Goal: Task Accomplishment & Management: Complete application form

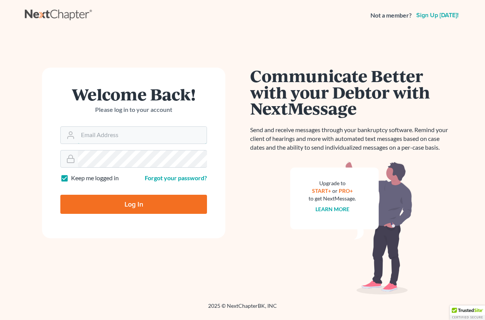
type input "fred@netscope.net"
click at [133, 202] on input "Log In" at bounding box center [133, 204] width 147 height 19
type input "Thinking..."
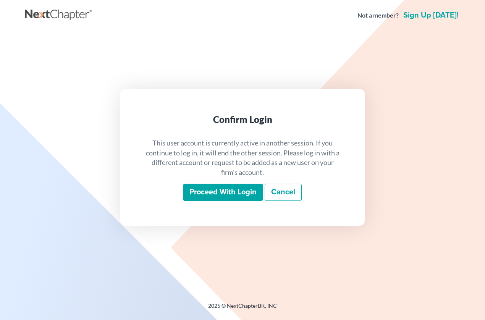
click at [196, 193] on input "Proceed with login" at bounding box center [222, 193] width 79 height 18
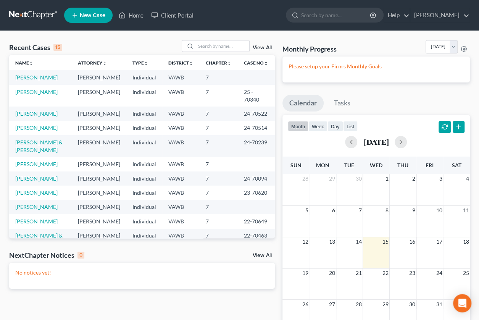
click at [92, 15] on span "New Case" at bounding box center [93, 16] width 26 height 6
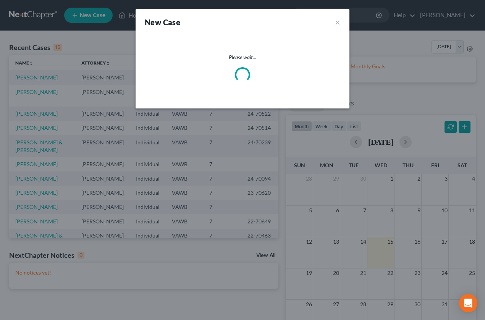
select select "84"
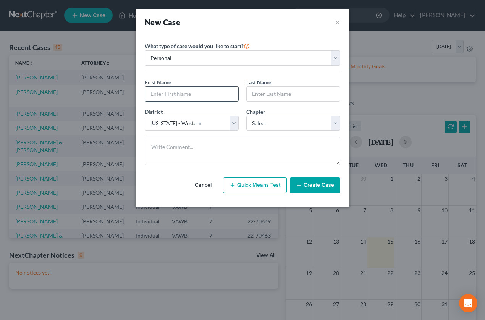
click at [187, 93] on input "text" at bounding box center [191, 94] width 93 height 15
type input "Anita"
type input "Proffitt"
click at [299, 122] on select "Select 7 11 12 13" at bounding box center [293, 123] width 94 height 15
select select "0"
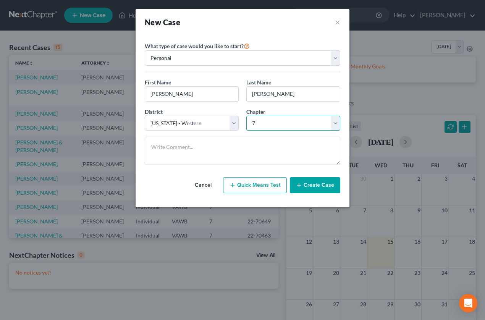
click at [246, 116] on select "Select 7 11 12 13" at bounding box center [293, 123] width 94 height 15
click at [316, 184] on button "Create Case" at bounding box center [315, 185] width 50 height 16
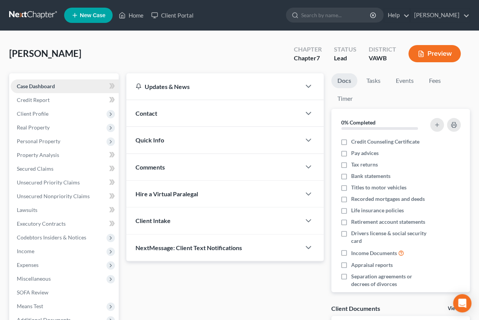
click at [32, 85] on span "Case Dashboard" at bounding box center [36, 86] width 38 height 6
click at [33, 99] on span "Credit Report" at bounding box center [33, 100] width 33 height 6
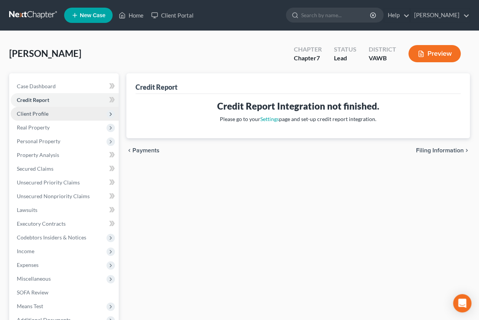
click at [34, 115] on span "Client Profile" at bounding box center [33, 113] width 32 height 6
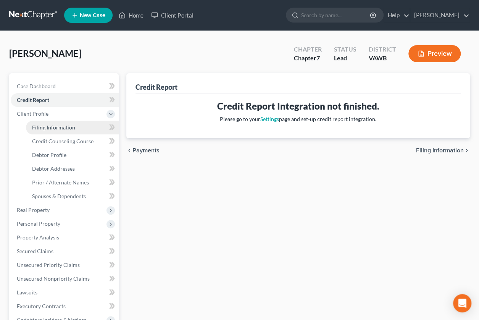
click at [49, 131] on link "Filing Information" at bounding box center [72, 128] width 93 height 14
select select "1"
select select "0"
select select "84"
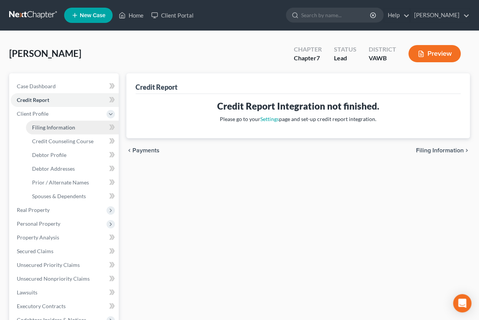
select select "48"
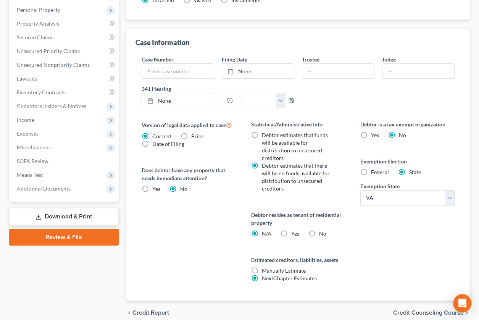
scroll to position [220, 0]
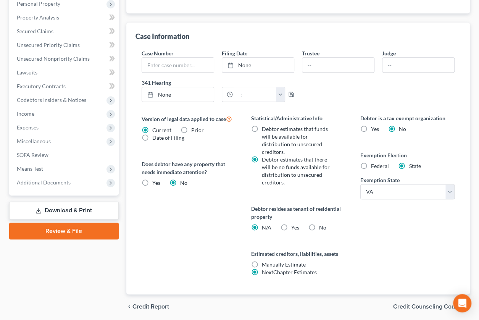
click at [404, 304] on span "Credit Counseling Course" at bounding box center [428, 307] width 71 height 6
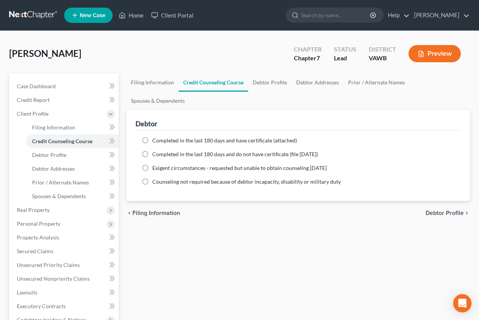
click at [152, 137] on label "Completed in the last 180 days and have certificate (attached)" at bounding box center [224, 141] width 145 height 8
click at [155, 137] on input "Completed in the last 180 days and have certificate (attached)" at bounding box center [157, 139] width 5 height 5
radio input "true"
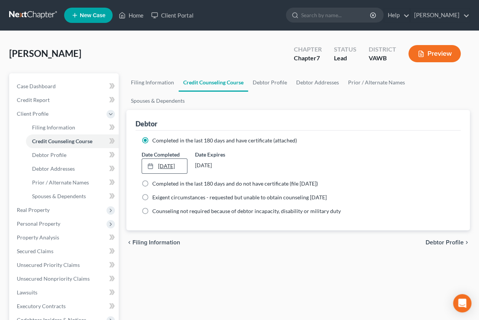
click at [170, 159] on link "10/15/2025" at bounding box center [164, 166] width 45 height 15
click at [432, 240] on span "Debtor Profile" at bounding box center [445, 243] width 38 height 6
select select "0"
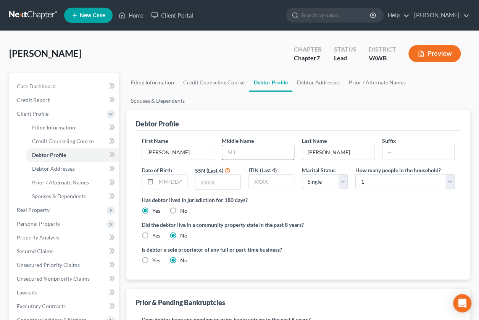
click at [256, 145] on input "text" at bounding box center [258, 152] width 72 height 15
type input "Kay"
type input "1"
click at [181, 175] on input "12051965" at bounding box center [171, 182] width 31 height 15
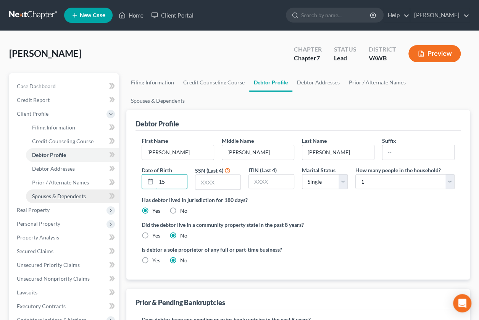
type input "5"
click at [181, 175] on input "12/05/1965" at bounding box center [171, 182] width 31 height 15
type input "12/05/65"
type input "2248"
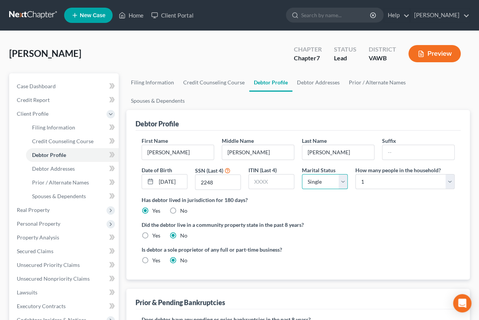
click at [346, 174] on select "Select Single Married Separated Divorced Widowed" at bounding box center [325, 181] width 46 height 15
select select "3"
click at [302, 174] on select "Select Single Married Separated Divorced Widowed" at bounding box center [325, 181] width 46 height 15
click at [411, 174] on select "Select 1 2 3 4 5 6 7 8 9 10 11 12 13 14 15 16 17 18 19 20" at bounding box center [405, 181] width 99 height 15
select select "4"
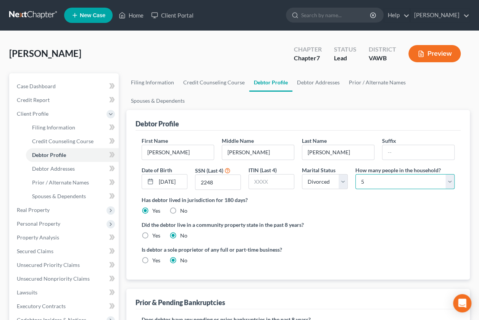
click at [356, 174] on select "Select 1 2 3 4 5 6 7 8 9 10 11 12 13 14 15 16 17 18 19 20" at bounding box center [405, 181] width 99 height 15
click at [362, 221] on div "Did the debtor live in a community property state in the past 8 years? Yes No" at bounding box center [298, 230] width 313 height 19
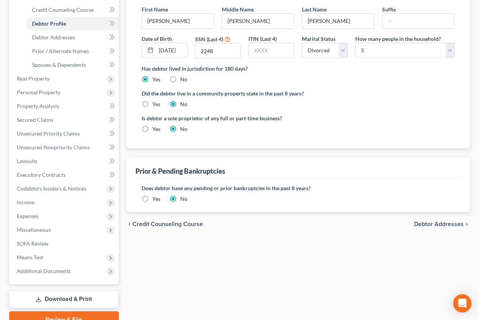
scroll to position [138, 0]
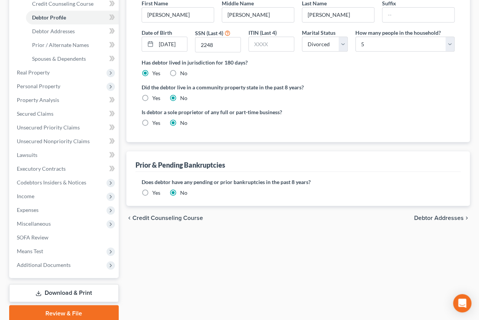
click at [419, 215] on span "Debtor Addresses" at bounding box center [439, 218] width 50 height 6
select select "0"
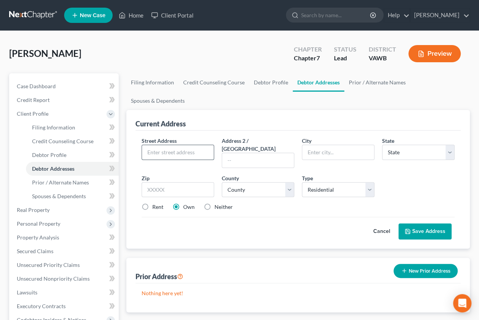
click at [190, 145] on input "text" at bounding box center [178, 152] width 72 height 15
type input "280 Cartwright Hill"
type input "Bluefield"
select select "48"
type input "24605"
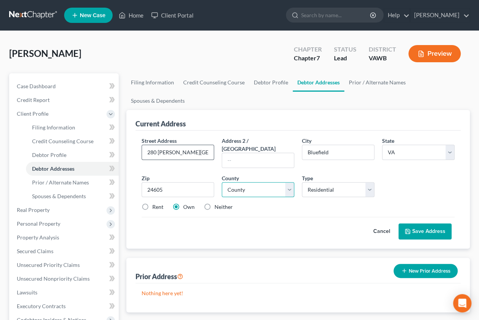
select select "123"
click at [421, 223] on button "Save Address" at bounding box center [425, 231] width 53 height 16
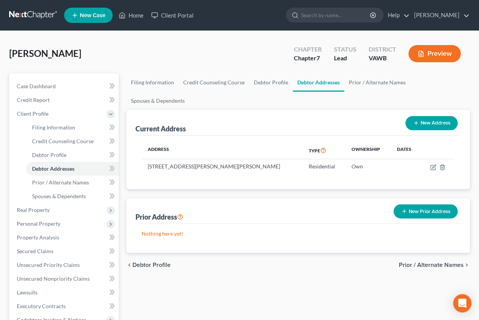
click at [409, 262] on span "Prior / Alternate Names" at bounding box center [431, 265] width 65 height 6
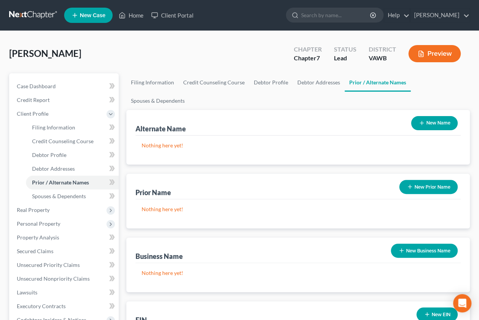
click at [433, 180] on button "New Prior Name" at bounding box center [429, 187] width 58 height 14
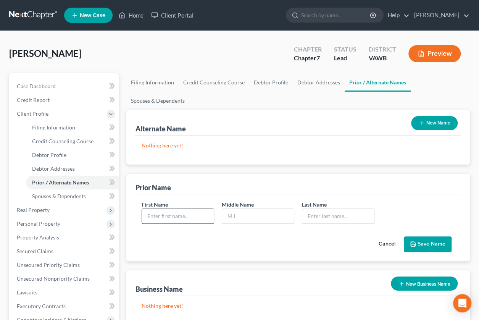
click at [176, 209] on input "text" at bounding box center [178, 216] width 72 height 15
type input "Anita"
type input "Kay"
type input "Cartwright"
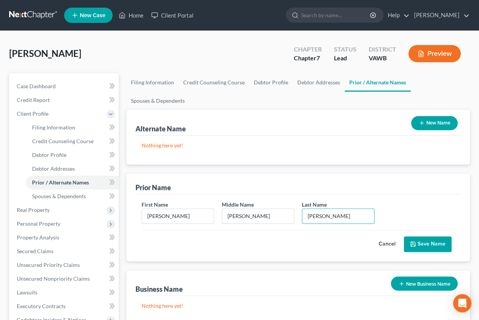
click at [424, 236] on button "Save Name" at bounding box center [428, 244] width 48 height 16
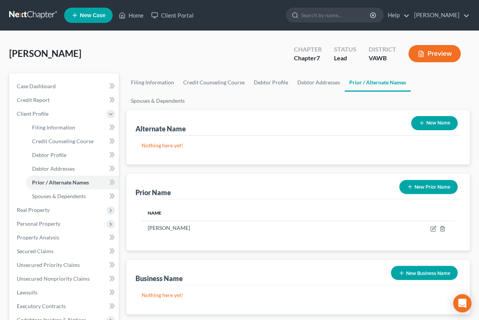
click at [412, 184] on icon "button" at bounding box center [410, 187] width 6 height 6
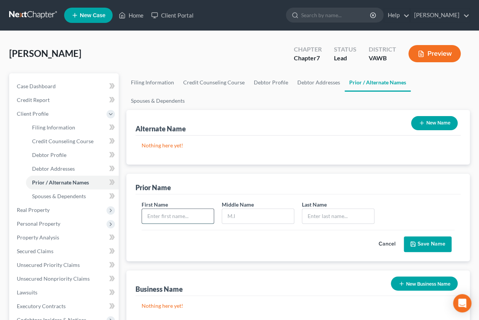
click at [154, 209] on input "text" at bounding box center [178, 216] width 72 height 15
type input "Anita"
type input "Kay"
type input "l"
type input "Lavacs"
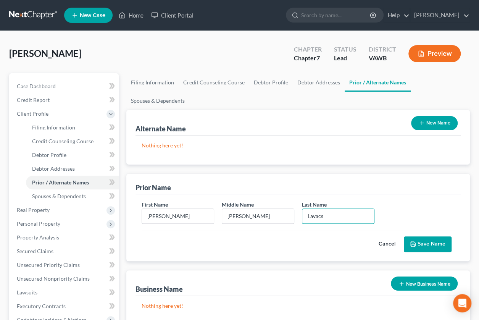
click at [421, 236] on button "Save Name" at bounding box center [428, 244] width 48 height 16
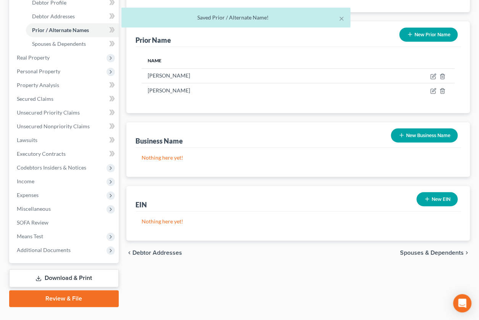
scroll to position [167, 0]
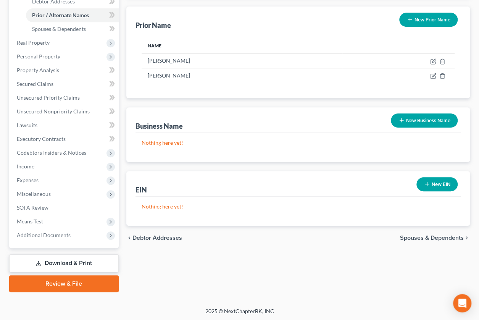
click at [413, 235] on span "Spouses & Dependents" at bounding box center [432, 238] width 64 height 6
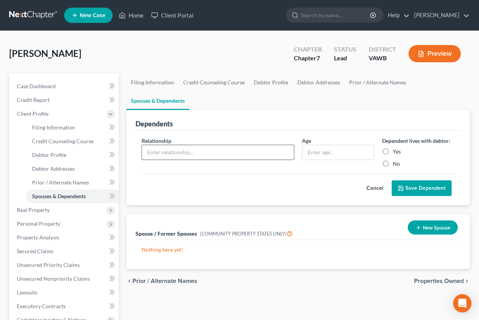
click at [192, 145] on input "text" at bounding box center [218, 152] width 152 height 15
type input "Joshua Scheffler"
click at [342, 174] on div "Cancel Save Dependent" at bounding box center [298, 185] width 313 height 23
click at [319, 145] on input "24" at bounding box center [339, 152] width 72 height 15
type input "2"
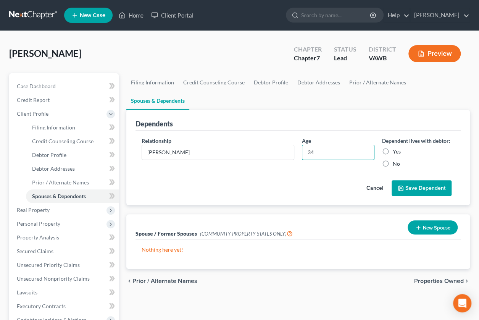
type input "34"
click at [393, 148] on label "Yes" at bounding box center [397, 152] width 8 height 8
click at [396, 148] on input "Yes" at bounding box center [398, 150] width 5 height 5
radio input "true"
click at [417, 180] on button "Save Dependent" at bounding box center [422, 188] width 60 height 16
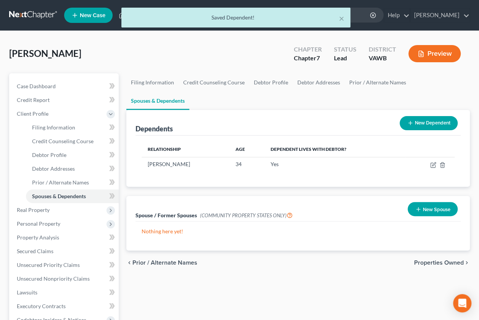
click at [425, 116] on button "New Dependent" at bounding box center [429, 123] width 58 height 14
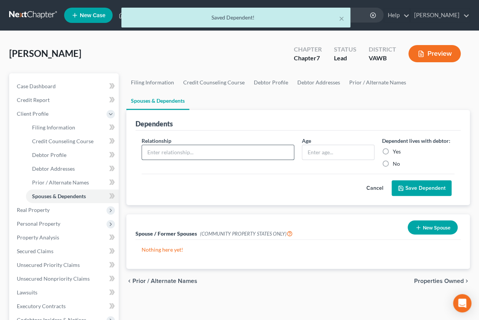
click at [202, 145] on input "text" at bounding box center [218, 152] width 152 height 15
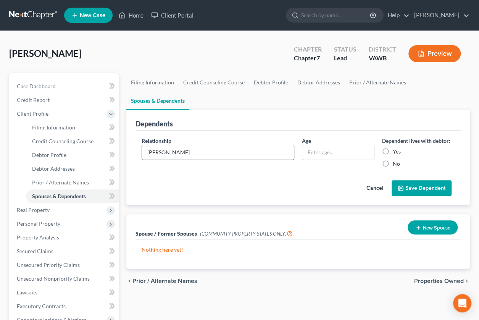
type input "Michael Billips"
type input "17"
click at [393, 148] on label "Yes" at bounding box center [397, 152] width 8 height 8
click at [396, 148] on input "Yes" at bounding box center [398, 150] width 5 height 5
radio input "true"
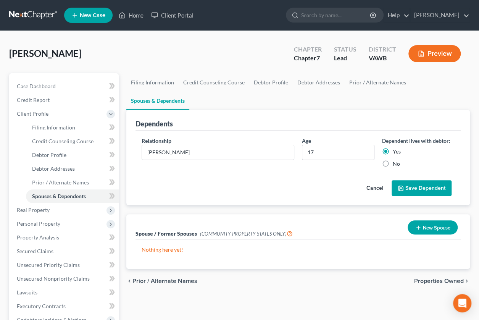
click at [414, 180] on button "Save Dependent" at bounding box center [422, 188] width 60 height 16
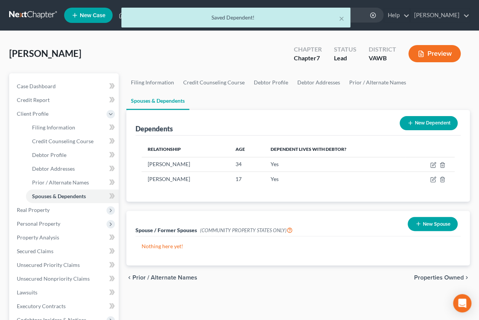
click at [424, 116] on button "New Dependent" at bounding box center [429, 123] width 58 height 14
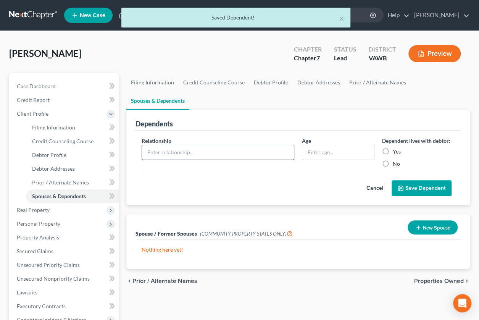
click at [187, 145] on input "text" at bounding box center [218, 152] width 152 height 15
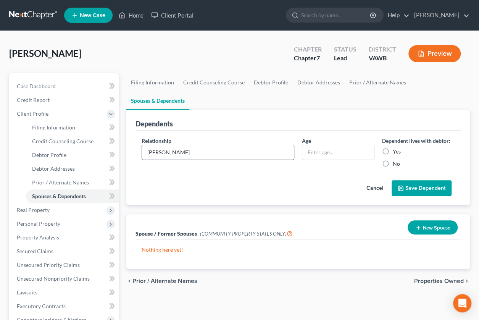
type input "Matthew"
type input "Bi"
click at [187, 145] on input "Matthew" at bounding box center [218, 152] width 152 height 15
type input "Matthew Billips"
type input "16"
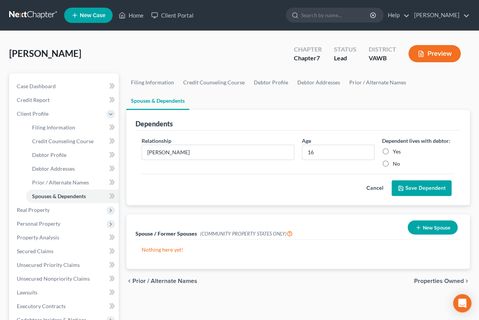
click at [393, 148] on label "Yes" at bounding box center [397, 152] width 8 height 8
click at [396, 148] on input "Yes" at bounding box center [398, 150] width 5 height 5
radio input "true"
click at [420, 180] on button "Save Dependent" at bounding box center [422, 188] width 60 height 16
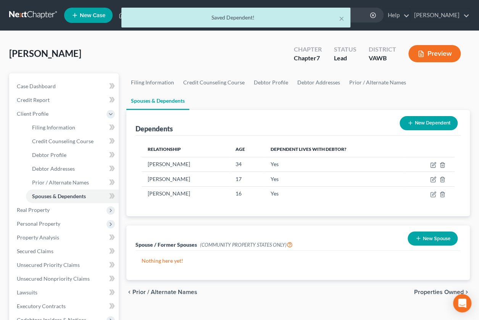
click at [410, 123] on line at bounding box center [410, 123] width 3 height 0
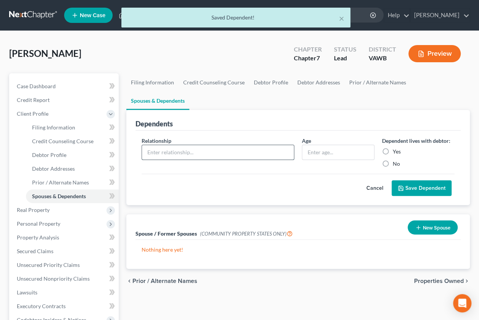
click at [210, 145] on input "text" at bounding box center [218, 152] width 152 height 15
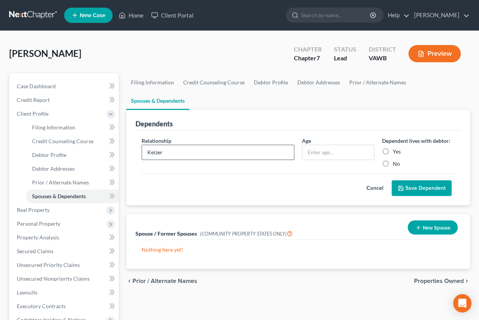
type input "Keizer"
type input "T"
click at [210, 145] on input "Keizer" at bounding box center [218, 152] width 152 height 15
type input "Keizer Turner"
type input "5"
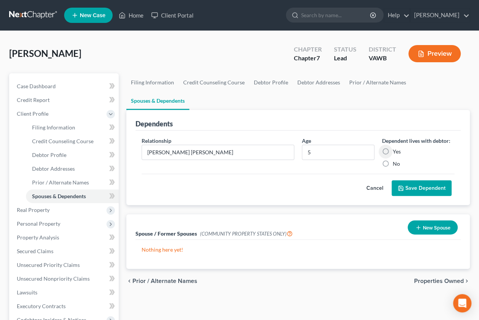
click at [393, 148] on label "Yes" at bounding box center [397, 152] width 8 height 8
click at [396, 148] on input "Yes" at bounding box center [398, 150] width 5 height 5
radio input "true"
click at [412, 180] on button "Save Dependent" at bounding box center [422, 188] width 60 height 16
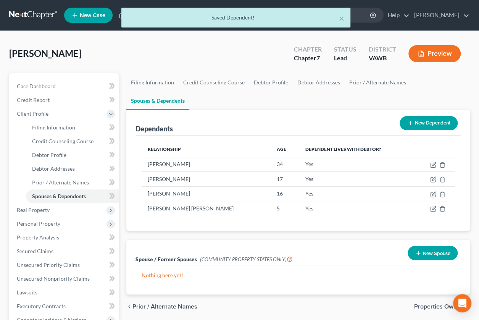
click at [424, 304] on span "Properties Owned" at bounding box center [439, 307] width 50 height 6
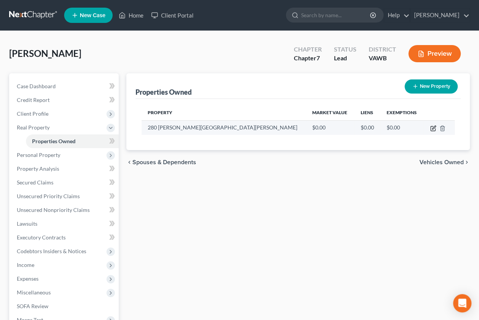
click at [433, 127] on icon "button" at bounding box center [433, 127] width 3 height 3
select select "48"
select select "123"
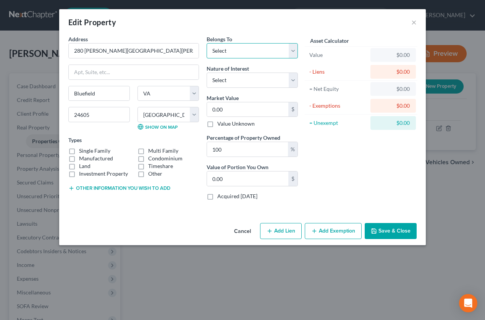
click at [255, 47] on select "Select Debtor 1 Only Debtor 2 Only Debtor 1 And Debtor 2 Only At Least One Of T…" at bounding box center [252, 50] width 91 height 15
select select "0"
click at [207, 43] on select "Select Debtor 1 Only Debtor 2 Only Debtor 1 And Debtor 2 Only At Least One Of T…" at bounding box center [252, 50] width 91 height 15
click at [247, 79] on select "Select Fee Simple Joint Tenant Life Estate Equitable Interest Future Interest T…" at bounding box center [252, 80] width 91 height 15
select select "0"
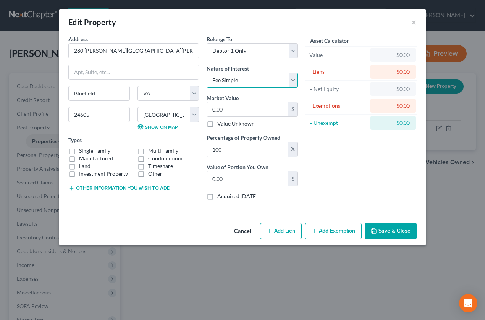
click at [207, 73] on select "Select Fee Simple Joint Tenant Life Estate Equitable Interest Future Interest T…" at bounding box center [252, 80] width 91 height 15
click at [235, 107] on input "0.00" at bounding box center [247, 109] width 81 height 15
type input "2"
type input "2.00"
type input "20"
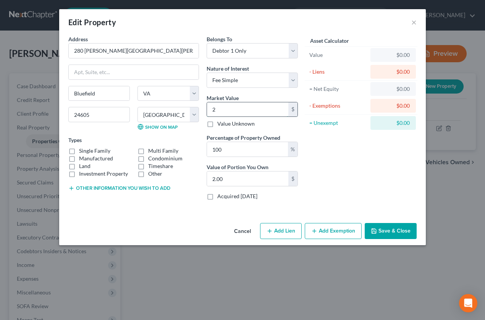
type input "20.00"
type input "205"
type input "205.00"
type input "2050"
type input "2,050.00"
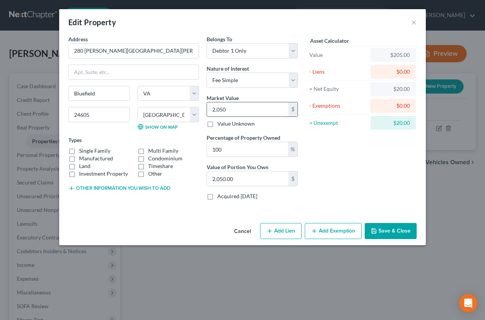
type input "2,0500"
type input "20,500.00"
click at [331, 143] on div "Asset Calculator Value $20,500.00 - Liens $0.00 = Net Equity $20,500.00 - Exemp…" at bounding box center [361, 120] width 119 height 171
click at [328, 231] on button "Add Exemption" at bounding box center [333, 231] width 57 height 16
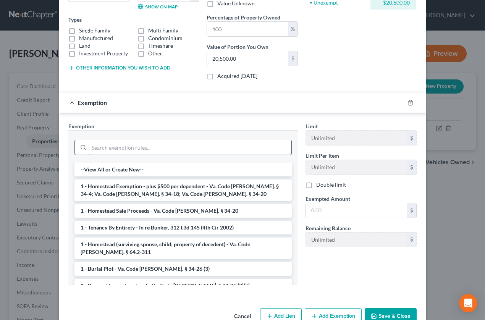
scroll to position [122, 0]
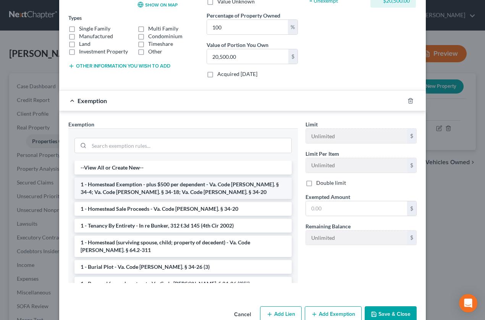
click at [115, 184] on li "1 - Homestead Exemption - plus $500 per dependent - Va. Code Ann. § 34-4; Va. C…" at bounding box center [182, 188] width 217 height 21
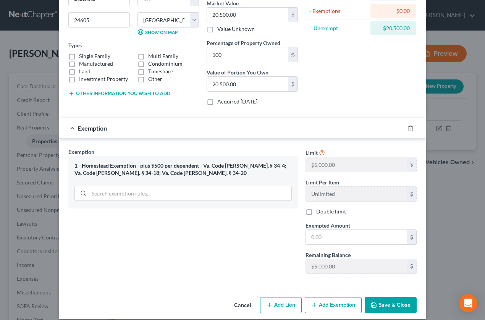
scroll to position [100, 0]
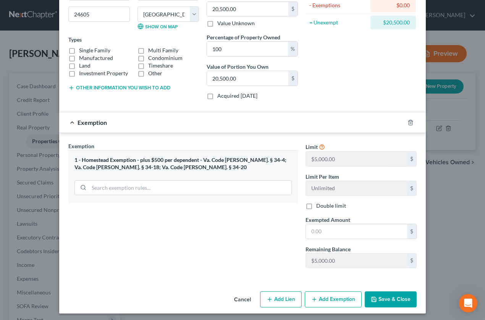
click at [237, 298] on button "Cancel" at bounding box center [242, 299] width 29 height 15
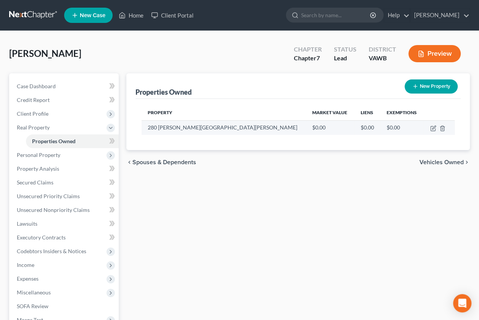
click at [210, 131] on td "280 Cartwright Hill" at bounding box center [224, 127] width 165 height 15
click at [436, 129] on icon "button" at bounding box center [433, 128] width 6 height 6
select select "48"
select select "123"
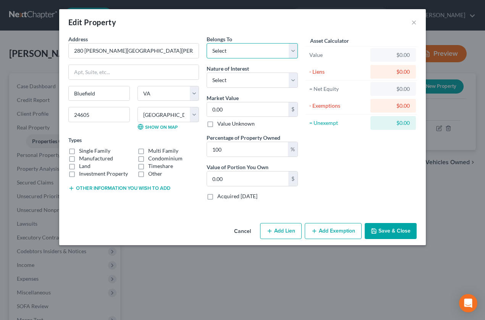
click at [240, 51] on select "Select Debtor 1 Only Debtor 2 Only Debtor 1 And Debtor 2 Only At Least One Of T…" at bounding box center [252, 50] width 91 height 15
select select "0"
click at [207, 43] on select "Select Debtor 1 Only Debtor 2 Only Debtor 1 And Debtor 2 Only At Least One Of T…" at bounding box center [252, 50] width 91 height 15
click at [232, 83] on select "Select Fee Simple Joint Tenant Life Estate Equitable Interest Future Interest T…" at bounding box center [252, 80] width 91 height 15
select select "0"
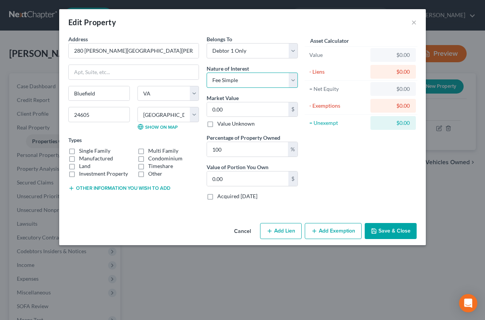
click at [207, 73] on select "Select Fee Simple Joint Tenant Life Estate Equitable Interest Future Interest T…" at bounding box center [252, 80] width 91 height 15
click at [230, 94] on label "Market Value" at bounding box center [223, 98] width 32 height 8
click at [237, 109] on input "0.00" at bounding box center [247, 109] width 81 height 15
type input "2"
type input "2.00"
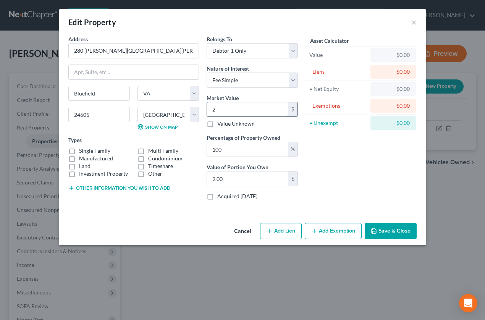
type input "20"
type input "20.00"
type input "205"
type input "205.00"
type input "2050"
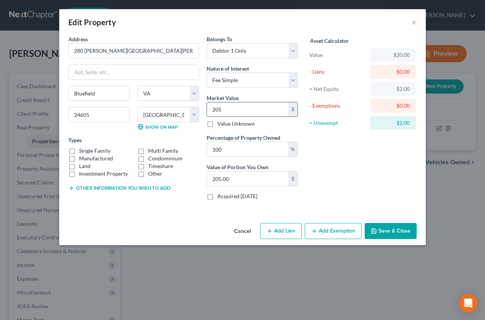
type input "2,050.00"
type input "2,0500"
type input "20,500.00"
click at [334, 149] on div "Asset Calculator Value $20,500.00 - Liens $0.00 = Net Equity $20,500.00 - Exemp…" at bounding box center [361, 120] width 119 height 171
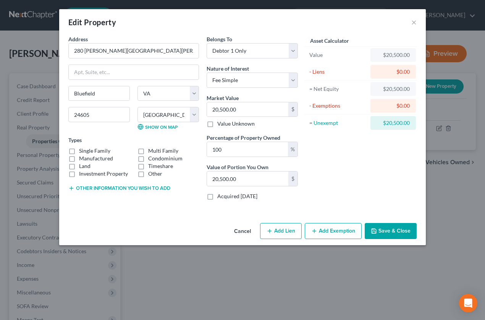
click at [334, 149] on div "Asset Calculator Value $20,500.00 - Liens $0.00 = Net Equity $20,500.00 - Exemp…" at bounding box center [361, 120] width 119 height 171
click at [326, 231] on button "Add Exemption" at bounding box center [333, 231] width 57 height 16
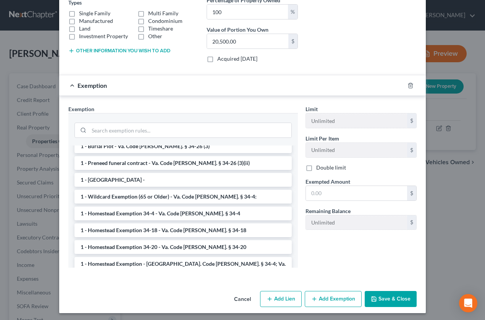
scroll to position [107, 0]
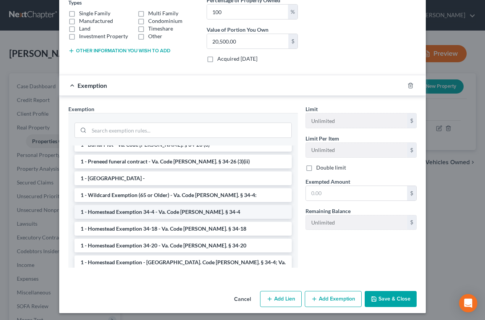
click at [217, 214] on li "1 - Homestead Exemption 34-4 - Va. Code Ann. § 34-4" at bounding box center [182, 212] width 217 height 14
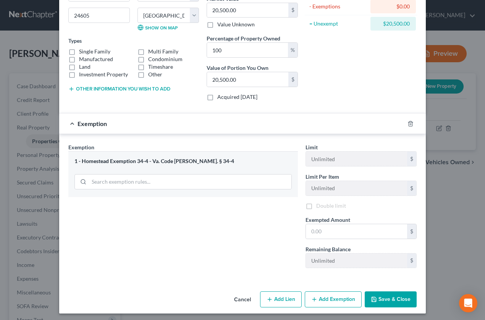
scroll to position [100, 0]
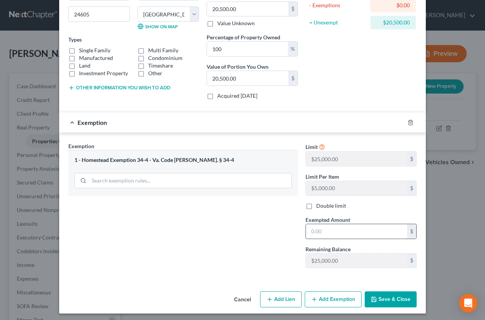
click at [337, 229] on input "text" at bounding box center [356, 231] width 101 height 15
type input "20,500.00"
click at [244, 261] on div "Exemption Set must be selected for CA. Exemption * 1 - Homestead Exemption 34-4…" at bounding box center [183, 208] width 237 height 132
click at [203, 254] on div "Exemption Set must be selected for CA. Exemption * 1 - Homestead Exemption 34-4…" at bounding box center [183, 208] width 237 height 132
click at [70, 121] on div "Exemption $20,500.00" at bounding box center [231, 122] width 345 height 20
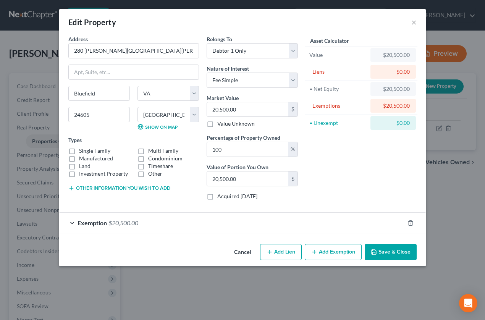
scroll to position [0, 0]
click at [410, 223] on line "button" at bounding box center [410, 224] width 0 height 2
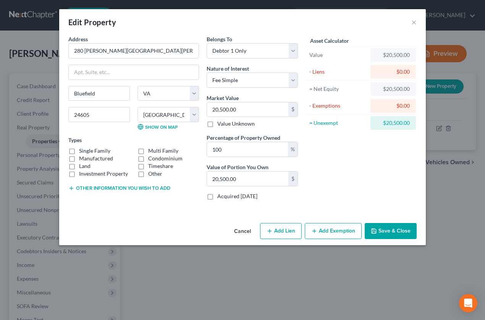
click at [328, 230] on button "Add Exemption" at bounding box center [333, 231] width 57 height 16
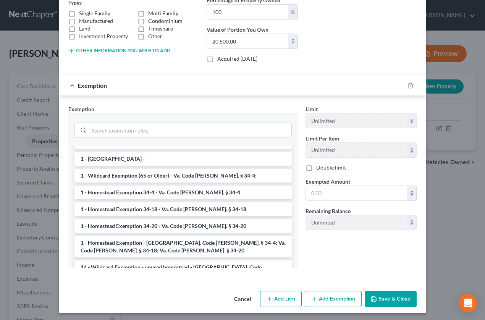
scroll to position [134, 0]
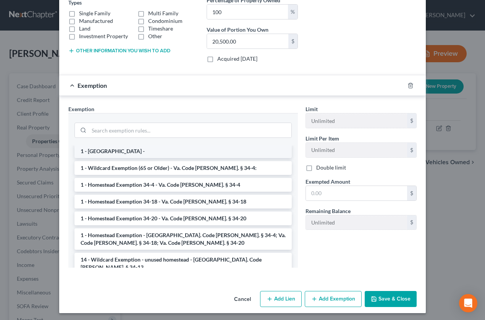
click at [128, 146] on li "1 - Homestead -" at bounding box center [182, 151] width 217 height 14
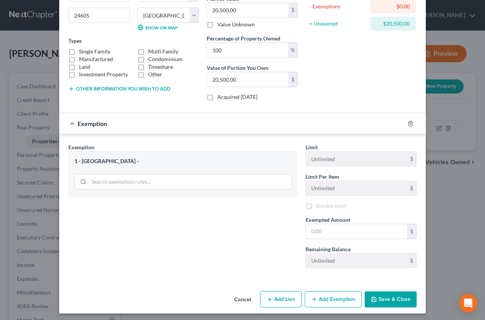
scroll to position [100, 0]
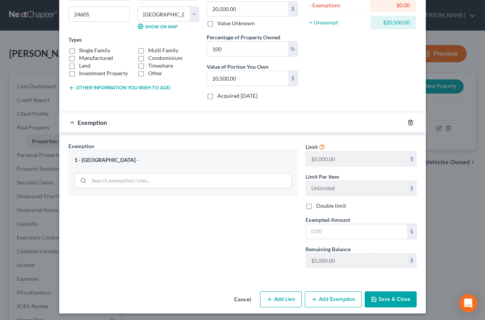
click at [408, 123] on icon "button" at bounding box center [411, 123] width 6 height 6
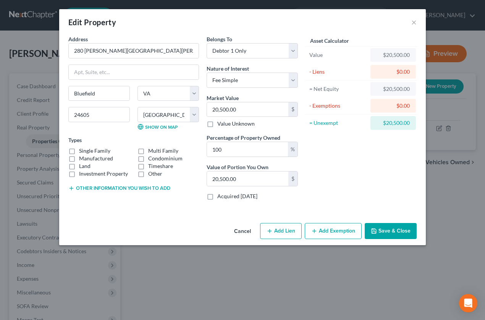
click at [344, 229] on button "Add Exemption" at bounding box center [333, 231] width 57 height 16
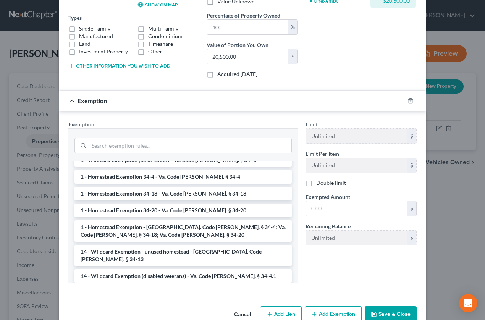
scroll to position [158, 0]
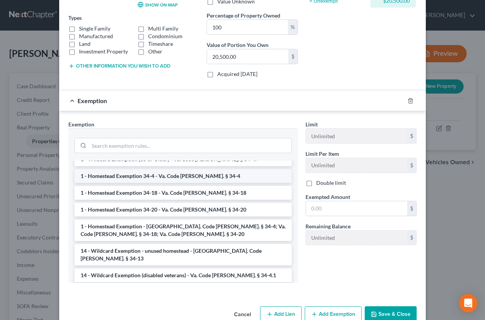
click at [158, 176] on li "1 - Homestead Exemption 34-4 - Va. Code Ann. § 34-4" at bounding box center [182, 176] width 217 height 14
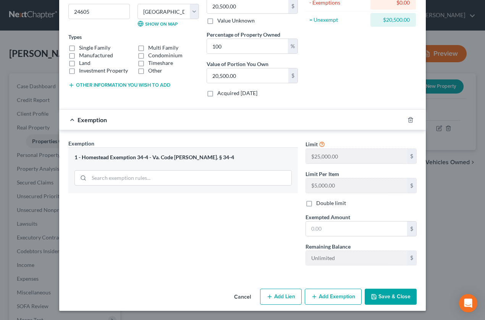
scroll to position [100, 0]
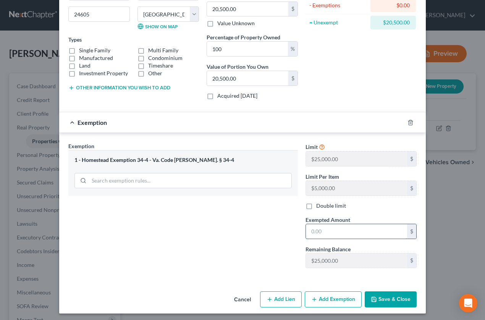
click at [325, 228] on input "text" at bounding box center [356, 231] width 101 height 15
click at [211, 236] on div "Exemption Set must be selected for CA. Exemption * 1 - Homestead Exemption 34-4…" at bounding box center [183, 208] width 237 height 132
click at [323, 232] on input "text" at bounding box center [356, 231] width 101 height 15
type input "20,500"
click at [265, 262] on div "Exemption Set must be selected for CA. Exemption * 1 - Homestead Exemption 34-4…" at bounding box center [183, 208] width 237 height 132
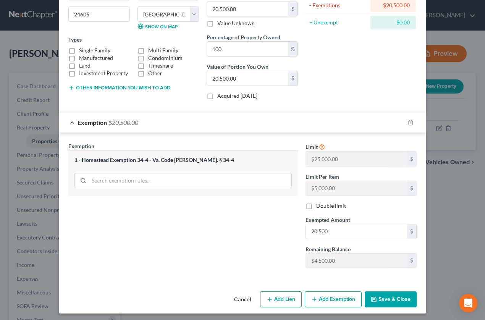
drag, startPoint x: 376, startPoint y: 297, endPoint x: 277, endPoint y: 289, distance: 99.3
click at [277, 289] on div "Cancel Add Lien Add Lease Add Exemption Save & Close" at bounding box center [242, 300] width 367 height 25
click at [384, 295] on button "Save & Close" at bounding box center [391, 299] width 52 height 16
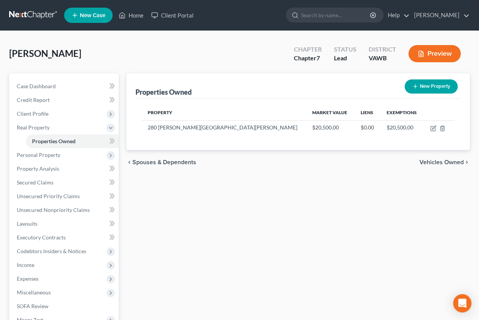
click at [424, 163] on span "Vehicles Owned" at bounding box center [442, 162] width 44 height 6
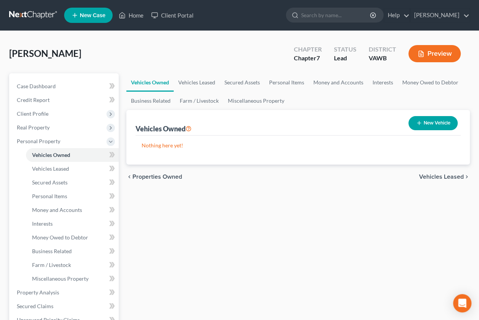
click at [422, 123] on button "New Vehicle" at bounding box center [433, 123] width 49 height 14
select select "0"
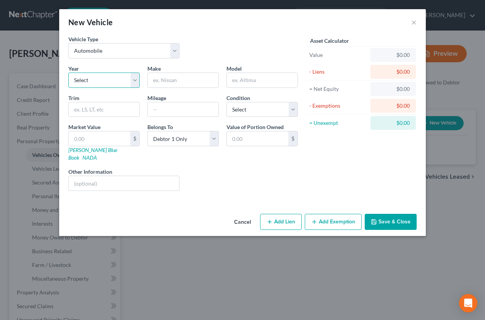
click at [136, 82] on select "Select 2026 2025 2024 2023 2022 2021 2020 2019 2018 2017 2016 2015 2014 2013 20…" at bounding box center [103, 80] width 71 height 15
select select "22"
click at [68, 73] on select "Select 2026 2025 2024 2023 2022 2021 2020 2019 2018 2017 2016 2015 2014 2013 20…" at bounding box center [103, 80] width 71 height 15
drag, startPoint x: 120, startPoint y: 233, endPoint x: 112, endPoint y: 220, distance: 14.4
click at [112, 220] on div "New Vehicle × Vehicle Type Select Automobile Truck Trailer Watercraft Aircraft …" at bounding box center [242, 160] width 485 height 320
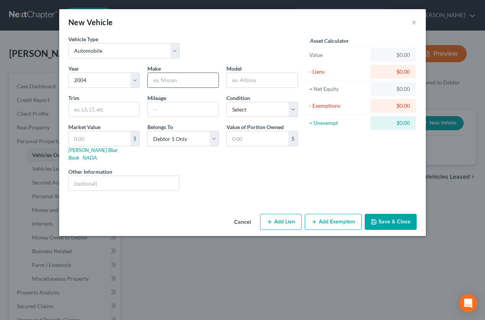
click at [174, 84] on input "text" at bounding box center [183, 80] width 71 height 15
type input "Chevrolet"
type input "Cavalier"
click at [176, 109] on input "text" at bounding box center [183, 109] width 71 height 15
type input "250,000"
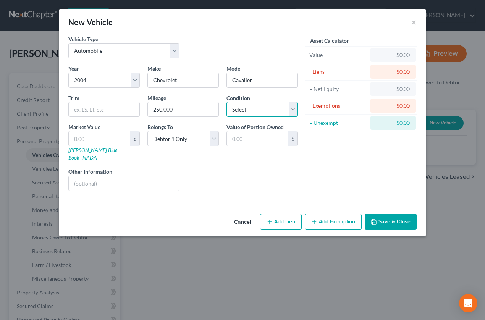
click at [252, 108] on select "Select Excellent Very Good Good Fair Poor" at bounding box center [262, 109] width 71 height 15
select select "4"
click at [227, 102] on select "Select Excellent Very Good Good Fair Poor" at bounding box center [262, 109] width 71 height 15
click at [159, 176] on input "text" at bounding box center [124, 183] width 110 height 15
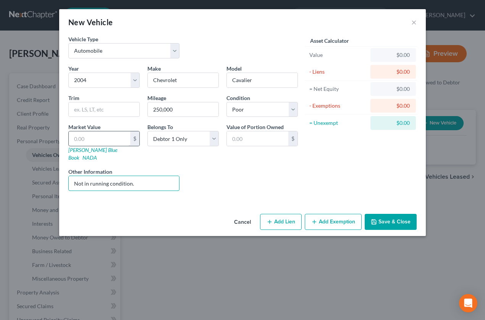
type input "Not in running condition."
click at [120, 137] on input "text" at bounding box center [99, 138] width 61 height 15
type input "5"
type input "5.00"
type input "50"
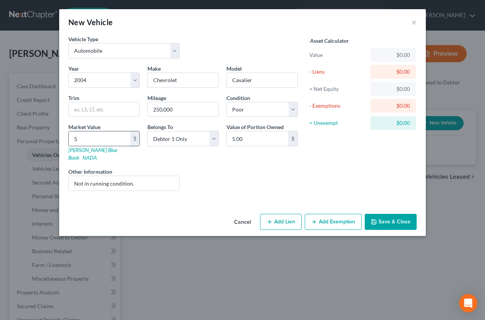
type input "50.00"
type input "500"
type input "500.00"
click at [120, 137] on input "500" at bounding box center [99, 138] width 61 height 15
type input "."
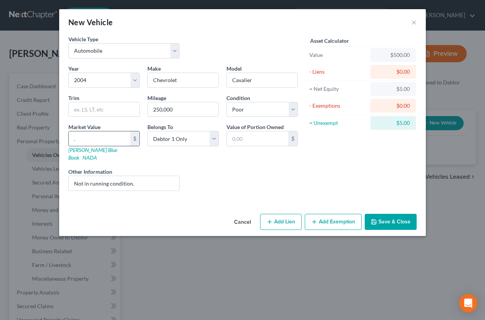
type input "0."
type input "0.00"
type input "0"
type input "2"
type input "2.00"
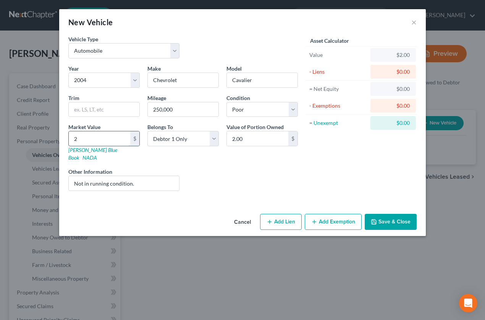
type input "25"
type input "25.00"
type input "250"
type input "250.00"
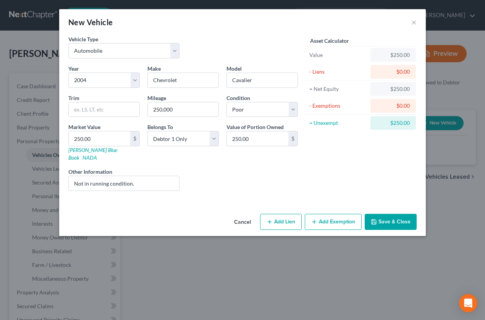
click at [219, 183] on div "Year Select 2026 2025 2024 2023 2022 2021 2020 2019 2018 2017 2016 2015 2014 20…" at bounding box center [183, 131] width 237 height 133
click at [383, 214] on button "Save & Close" at bounding box center [391, 222] width 52 height 16
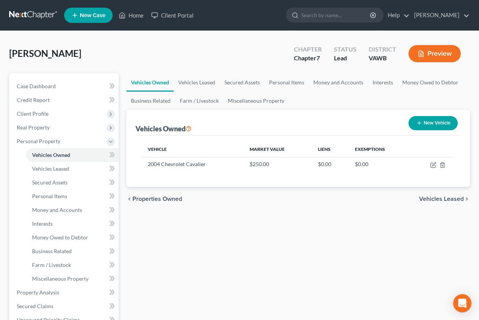
drag, startPoint x: 428, startPoint y: 122, endPoint x: 249, endPoint y: 259, distance: 224.5
drag, startPoint x: 249, startPoint y: 259, endPoint x: 443, endPoint y: 118, distance: 238.8
click at [443, 118] on button "New Vehicle" at bounding box center [433, 123] width 49 height 14
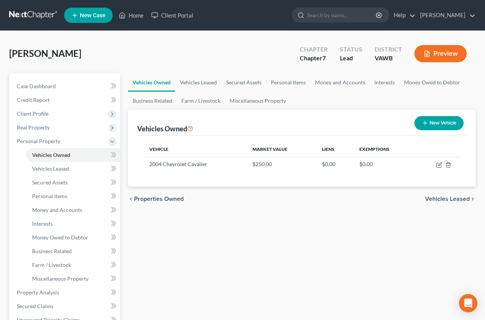
select select "0"
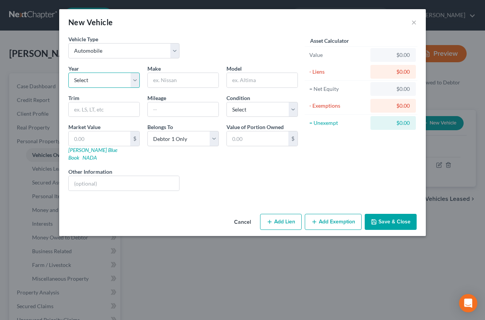
click at [107, 80] on select "Select 2026 2025 2024 2023 2022 2021 2020 2019 2018 2017 2016 2015 2014 2013 20…" at bounding box center [103, 80] width 71 height 15
select select "26"
click at [68, 73] on select "Select 2026 2025 2024 2023 2022 2021 2020 2019 2018 2017 2016 2015 2014 2013 20…" at bounding box center [103, 80] width 71 height 15
click at [178, 81] on input "text" at bounding box center [183, 80] width 71 height 15
type input "Dodge"
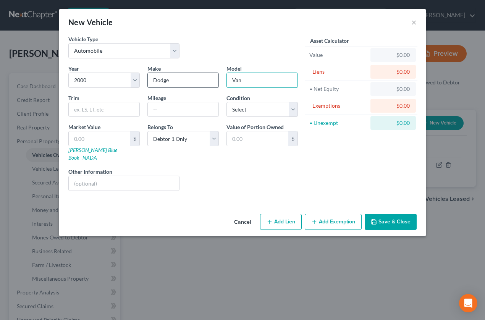
type input "Van"
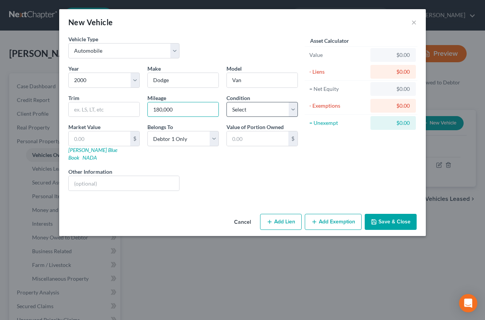
type input "180,000"
click at [261, 106] on select "Select Excellent Very Good Good Fair Poor" at bounding box center [262, 109] width 71 height 15
select select "3"
click at [227, 102] on select "Select Excellent Very Good Good Fair Poor" at bounding box center [262, 109] width 71 height 15
click at [111, 136] on input "text" at bounding box center [99, 138] width 61 height 15
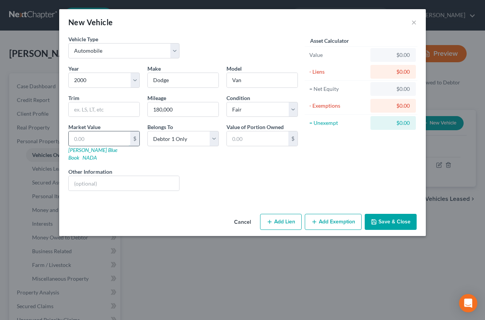
type input "1"
type input "1.00"
type input "10"
type input "10.00"
type input "100"
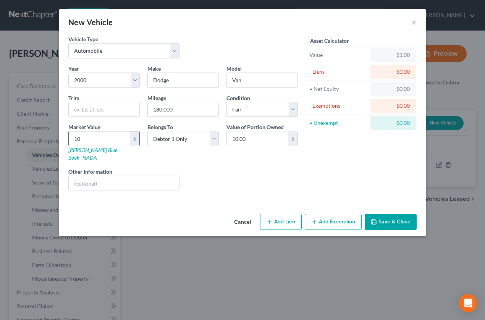
type input "100.00"
type input "1000"
type input "1,000.00"
click at [324, 214] on button "Add Exemption" at bounding box center [333, 222] width 57 height 16
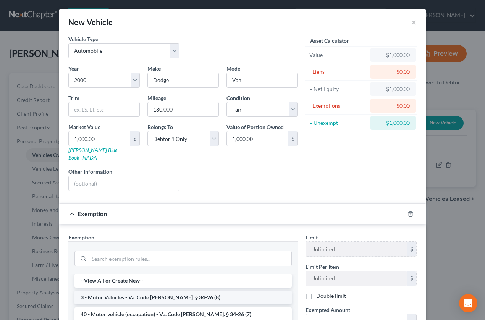
click at [147, 291] on li "3 - Motor Vehicles - Va. Code Ann. § 34-26 (8)" at bounding box center [182, 298] width 217 height 14
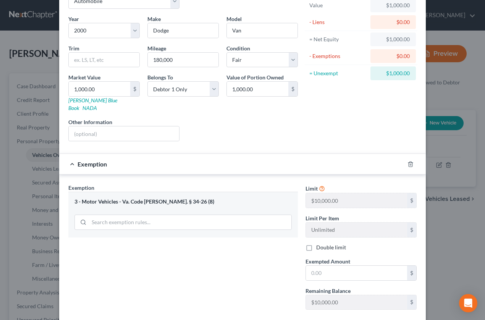
scroll to position [50, 0]
click at [341, 265] on input "text" at bounding box center [356, 272] width 101 height 15
type input "1,000.00"
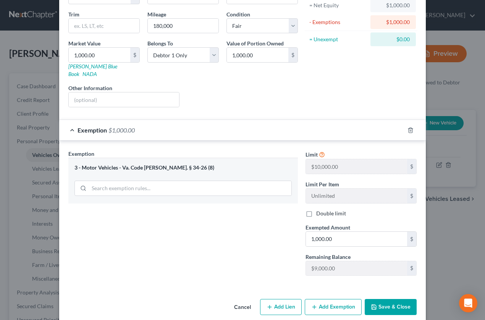
click at [375, 299] on button "Save & Close" at bounding box center [391, 307] width 52 height 16
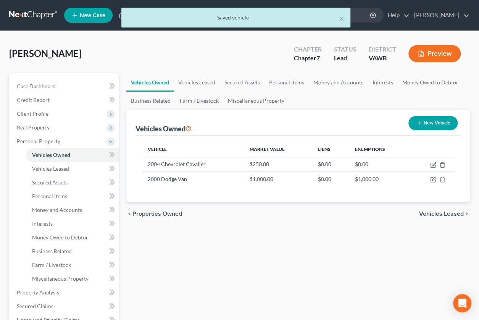
click at [421, 123] on button "New Vehicle" at bounding box center [433, 123] width 49 height 14
select select "0"
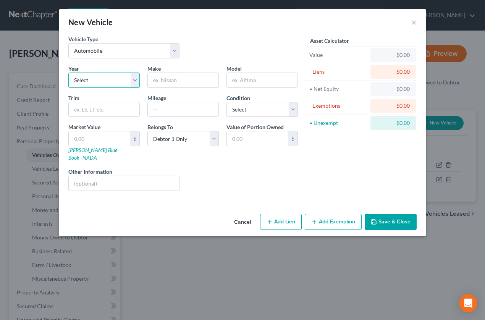
click at [133, 79] on select "Select 2026 2025 2024 2023 2022 2021 2020 2019 2018 2017 2016 2015 2014 2013 20…" at bounding box center [103, 80] width 71 height 15
select select "6"
click at [68, 73] on select "Select 2026 2025 2024 2023 2022 2021 2020 2019 2018 2017 2016 2015 2014 2013 20…" at bounding box center [103, 80] width 71 height 15
click at [169, 78] on input "text" at bounding box center [183, 80] width 71 height 15
type input "Chevrolet"
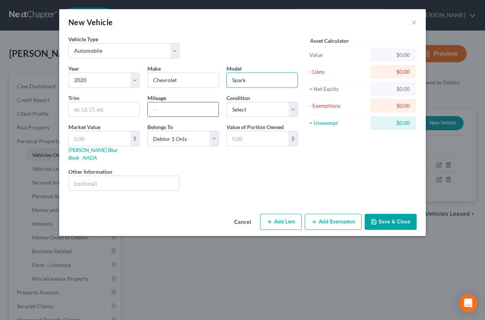
type input "Spark"
click at [173, 110] on input "text" at bounding box center [183, 109] width 71 height 15
click at [173, 110] on input "80000" at bounding box center [183, 109] width 71 height 15
type input "80,000"
click at [254, 110] on select "Select Excellent Very Good Good Fair Poor" at bounding box center [262, 109] width 71 height 15
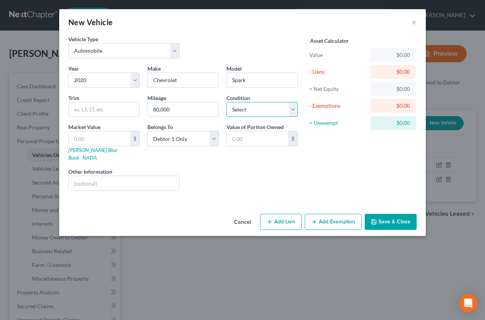
select select "2"
click at [227, 102] on select "Select Excellent Very Good Good Fair Poor" at bounding box center [262, 109] width 71 height 15
click at [111, 134] on input "text" at bounding box center [99, 138] width 61 height 15
type input "5"
type input "5.00"
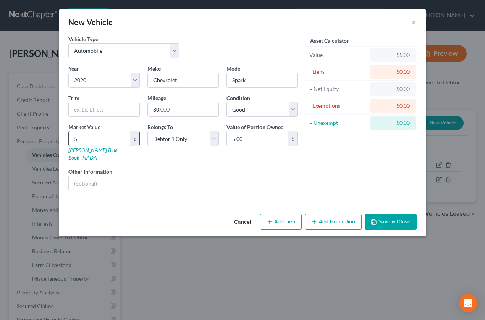
type input "50"
type input "50.00"
type input "500"
type input "500.00"
type input "5000"
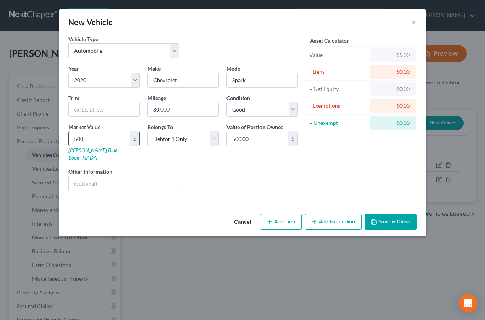
type input "5,000.00"
type input "5,000"
click at [222, 168] on div "Liens Select" at bounding box center [242, 179] width 119 height 23
click at [285, 214] on button "Add Lien" at bounding box center [281, 222] width 42 height 16
select select "0"
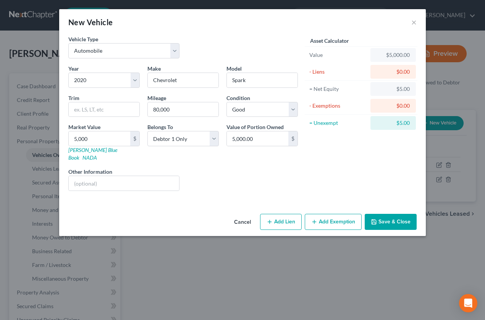
select select "0"
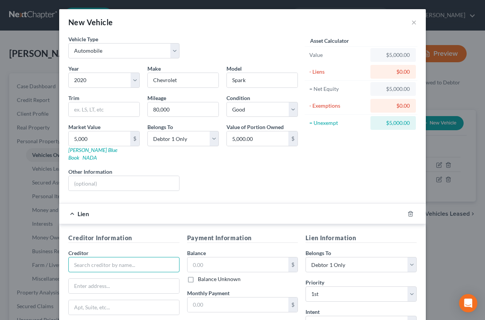
click at [131, 257] on input "text" at bounding box center [123, 264] width 111 height 15
type input "GM Financial"
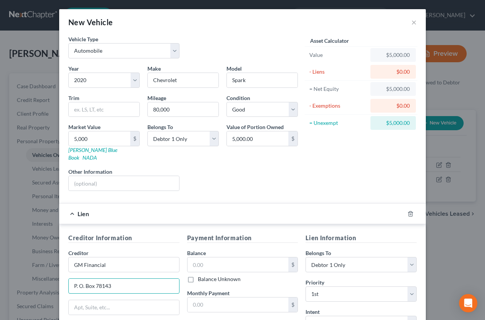
type input "P. O. Box 78143"
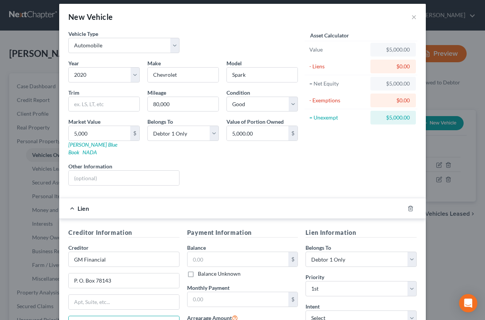
type input "Phoenix"
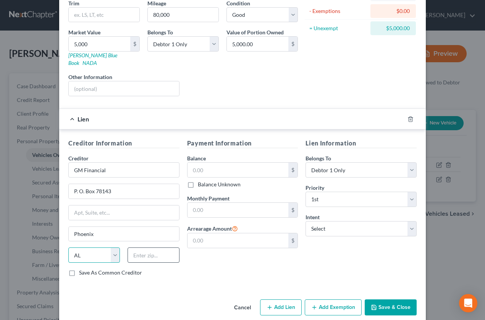
select select "3"
type input "85062"
click at [216, 163] on input "text" at bounding box center [238, 170] width 101 height 15
type input "2,400"
click at [220, 203] on input "text" at bounding box center [238, 210] width 101 height 15
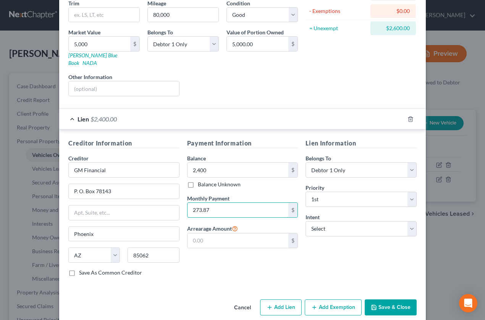
type input "273.87"
click at [207, 283] on div "Vehicle Type Select Automobile Truck Trailer Watercraft Aircraft Motor Home Atv…" at bounding box center [242, 118] width 367 height 356
click at [407, 162] on select "Select Debtor 1 Only Debtor 2 Only Debtor 1 And Debtor 2 Only At Least One Of T…" at bounding box center [361, 169] width 111 height 15
select select "3"
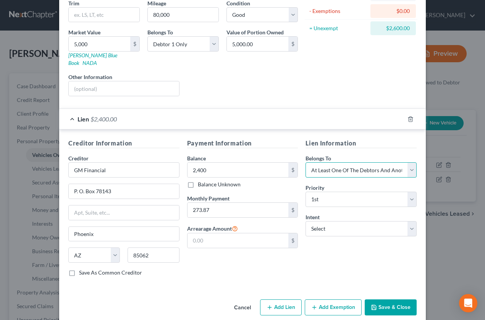
click at [306, 162] on select "Select Debtor 1 Only Debtor 2 Only Debtor 1 And Debtor 2 Only At Least One Of T…" at bounding box center [361, 169] width 111 height 15
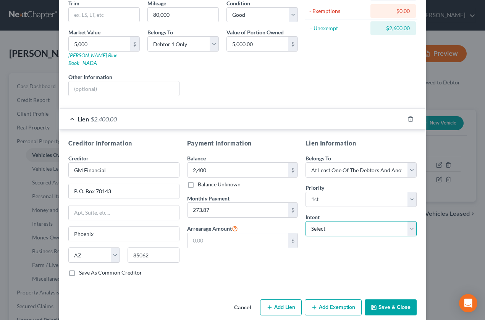
click at [332, 221] on select "Select Surrender Redeem Reaffirm Avoid Other" at bounding box center [361, 228] width 111 height 15
select select "4"
click at [306, 221] on select "Select Surrender Redeem Reaffirm Avoid Other" at bounding box center [361, 228] width 111 height 15
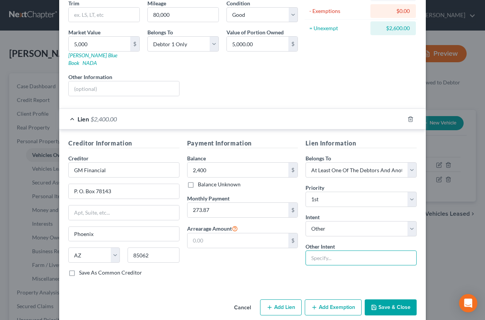
click at [318, 251] on input "text" at bounding box center [361, 258] width 111 height 15
type input "Continue making payments."
click at [385, 299] on button "Save & Close" at bounding box center [391, 307] width 52 height 16
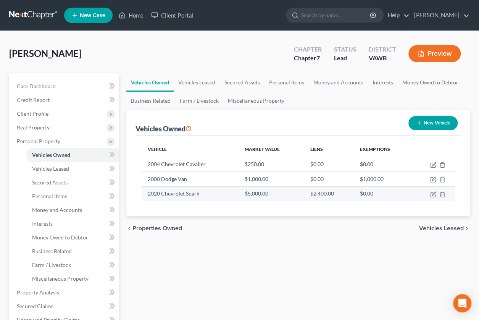
click at [183, 193] on td "2020 Chevrolet Spark" at bounding box center [190, 193] width 97 height 15
click at [432, 194] on icon "button" at bounding box center [433, 193] width 3 height 3
select select "0"
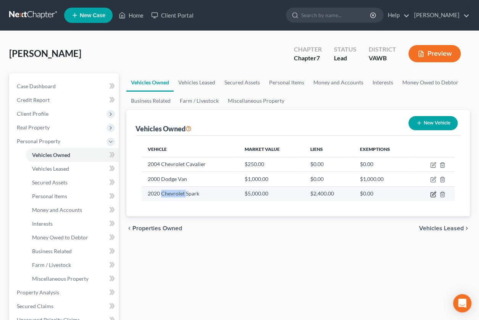
select select "6"
select select "2"
select select "0"
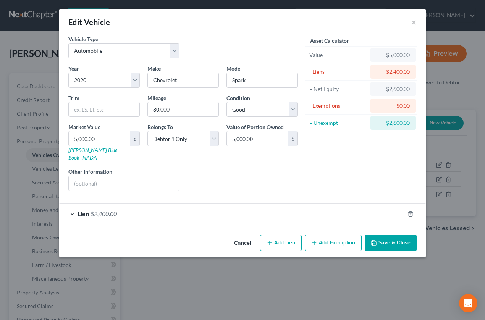
click at [329, 235] on button "Add Exemption" at bounding box center [333, 243] width 57 height 16
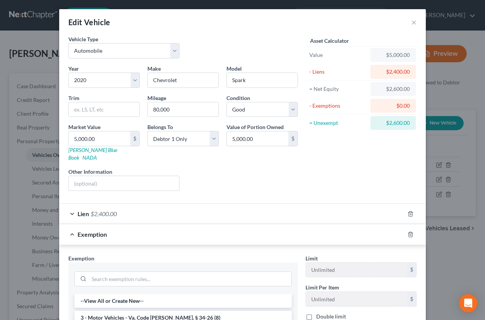
scroll to position [15, 0]
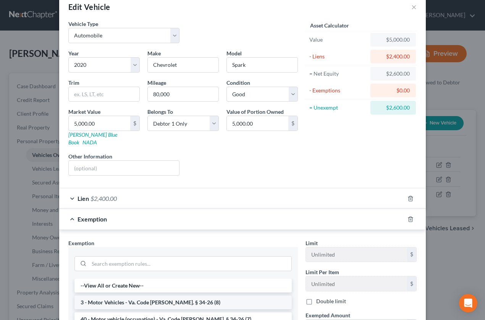
click at [173, 296] on li "3 - Motor Vehicles - Va. Code Ann. § 34-26 (8)" at bounding box center [182, 303] width 217 height 14
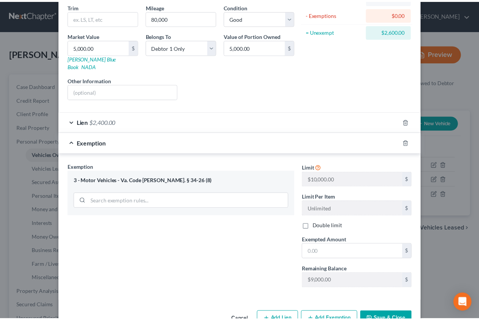
scroll to position [104, 0]
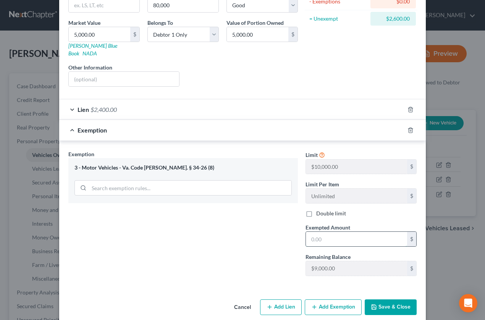
click at [337, 232] on input "text" at bounding box center [356, 239] width 101 height 15
type input "2,600"
click at [143, 248] on div "Exemption Set must be selected for CA. Exemption * 3 - Motor Vehicles - Va. Cod…" at bounding box center [183, 216] width 237 height 132
click at [376, 299] on button "Save & Close" at bounding box center [391, 307] width 52 height 16
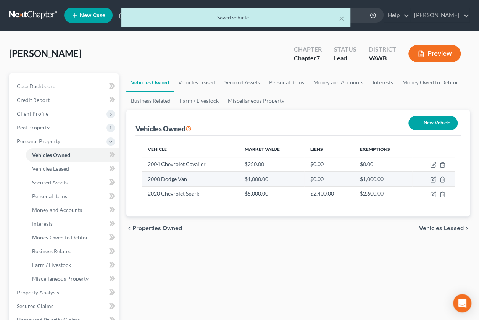
click at [176, 182] on td "2000 Dodge Van" at bounding box center [190, 179] width 97 height 15
click at [175, 179] on td "2000 Dodge Van" at bounding box center [190, 179] width 97 height 15
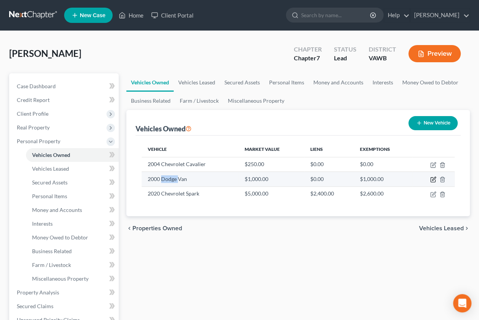
click at [432, 178] on icon "button" at bounding box center [433, 179] width 6 height 6
select select "0"
select select "26"
select select "3"
select select "0"
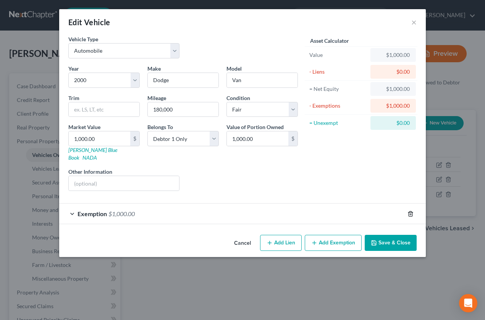
click at [409, 211] on icon "button" at bounding box center [411, 214] width 6 height 6
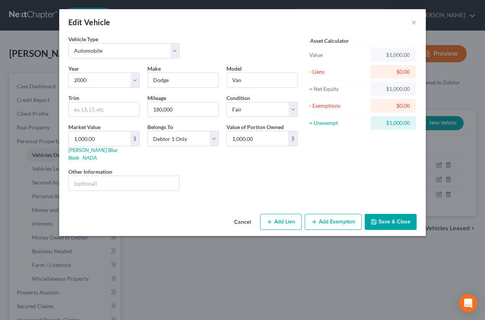
click at [397, 214] on button "Save & Close" at bounding box center [391, 222] width 52 height 16
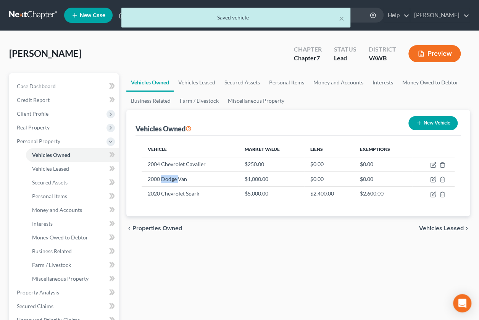
click at [426, 226] on span "Vehicles Leased" at bounding box center [441, 228] width 45 height 6
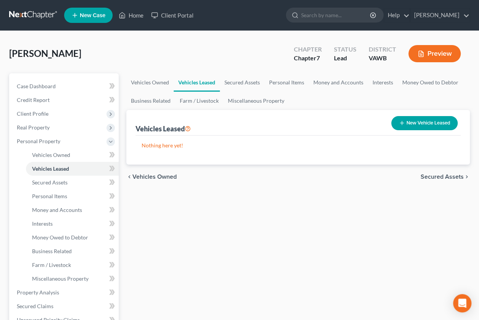
click at [433, 180] on span "Secured Assets" at bounding box center [442, 177] width 43 height 6
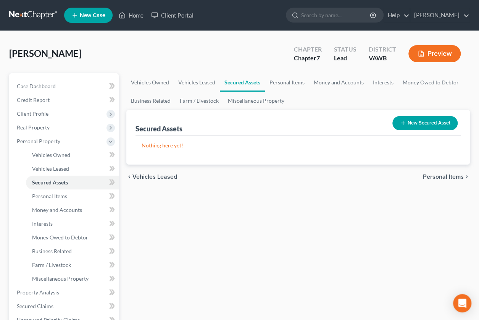
click at [431, 175] on span "Personal Items" at bounding box center [443, 177] width 41 height 6
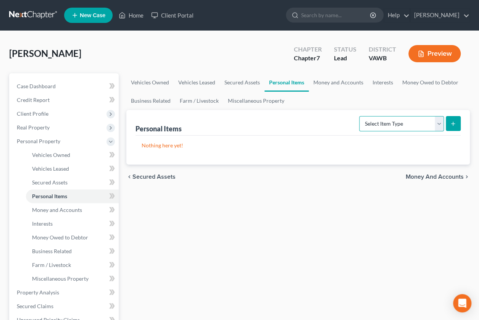
click at [440, 123] on select "Select Item Type Clothing Collectibles Of Value Electronics Firearms Household …" at bounding box center [401, 123] width 85 height 15
select select "clothing"
click at [361, 116] on select "Select Item Type Clothing Collectibles Of Value Electronics Firearms Household …" at bounding box center [401, 123] width 85 height 15
click at [455, 125] on icon "submit" at bounding box center [453, 124] width 6 height 6
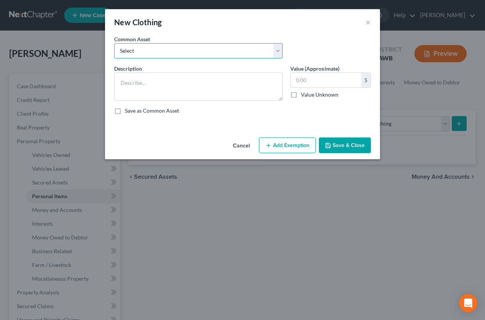
click at [153, 53] on select "Select Debtors' Personal Items of Clothing Debtors' Personal Items of Clothing" at bounding box center [198, 50] width 168 height 15
select select "0"
click at [114, 43] on select "Select Debtors' Personal Items of Clothing Debtors' Personal Items of Clothing" at bounding box center [198, 50] width 168 height 15
type textarea "Debtors' Personal Items of Clothing"
type input "300.00"
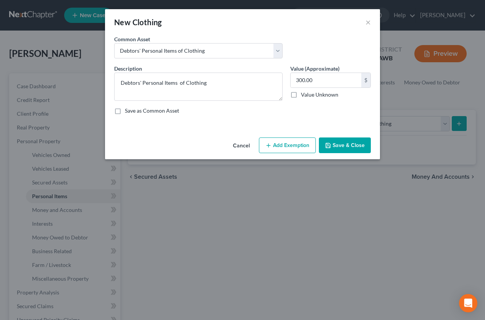
click at [281, 147] on button "Add Exemption" at bounding box center [287, 146] width 57 height 16
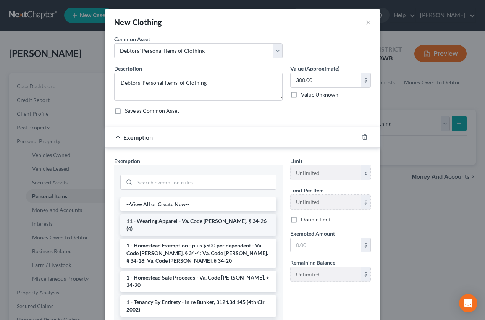
click at [220, 219] on li "11 - Wearing Apparel - Va. Code Ann. § 34-26 (4)" at bounding box center [198, 224] width 156 height 21
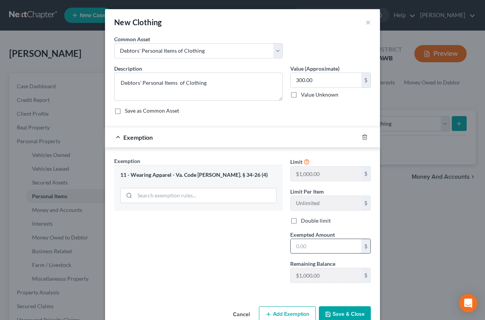
click at [318, 245] on input "text" at bounding box center [326, 246] width 71 height 15
click at [252, 290] on div "Exemption Set must be selected for CA. Exemption * 11 - Wearing Apparel - Va. C…" at bounding box center [242, 222] width 275 height 148
click at [312, 247] on input "300" at bounding box center [326, 246] width 71 height 15
type input "300.00"
click at [345, 311] on button "Save & Close" at bounding box center [345, 314] width 52 height 16
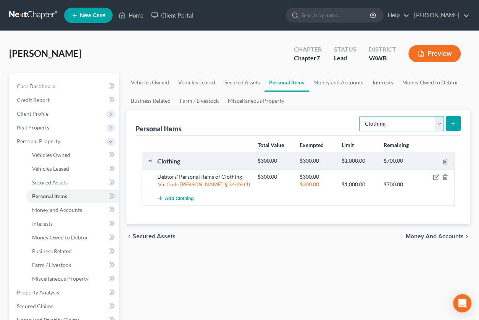
click at [439, 123] on select "Select Item Type Clothing Collectibles Of Value Electronics Firearms Household …" at bounding box center [401, 123] width 85 height 15
select select "electronics"
click at [361, 116] on select "Select Item Type Clothing Collectibles Of Value Electronics Firearms Household …" at bounding box center [401, 123] width 85 height 15
click at [453, 127] on button "submit" at bounding box center [453, 123] width 15 height 15
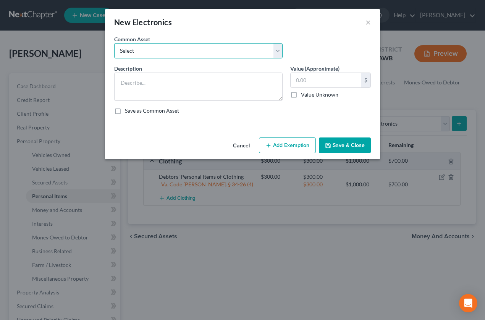
click at [165, 50] on select "Select Computer and Televisions (2) @ $100.00 each." at bounding box center [198, 50] width 168 height 15
click at [181, 49] on select "Select Computer and Televisions (2) @ $100.00 each." at bounding box center [198, 50] width 168 height 15
click at [282, 50] on select "Select Computer and Televisions (2) @ $100.00 each." at bounding box center [198, 50] width 168 height 15
click at [298, 46] on div "Common Asset Select Computer and Televisions (2) @ $100.00 each." at bounding box center [242, 49] width 264 height 29
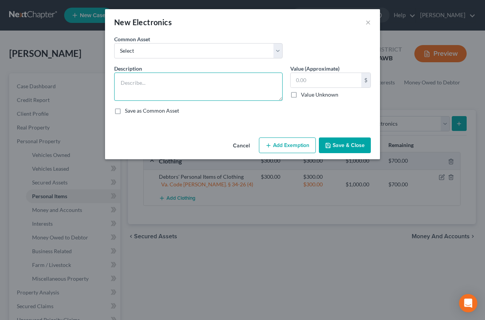
click at [210, 87] on textarea at bounding box center [198, 87] width 168 height 28
type textarea "Televisions (3)"
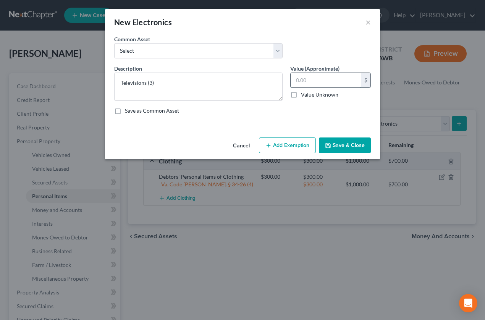
click at [312, 76] on input "text" at bounding box center [326, 80] width 71 height 15
click at [319, 75] on input "350" at bounding box center [326, 80] width 71 height 15
type input "350.00"
click at [346, 145] on button "Save & Close" at bounding box center [345, 146] width 52 height 16
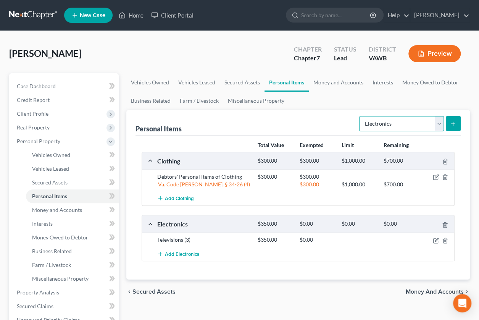
click at [408, 121] on select "Select Item Type Clothing Collectibles Of Value Electronics Firearms Household …" at bounding box center [401, 123] width 85 height 15
select select "firearms"
click at [361, 116] on select "Select Item Type Clothing Collectibles Of Value Electronics Firearms Household …" at bounding box center [401, 123] width 85 height 15
click at [452, 121] on icon "submit" at bounding box center [453, 124] width 6 height 6
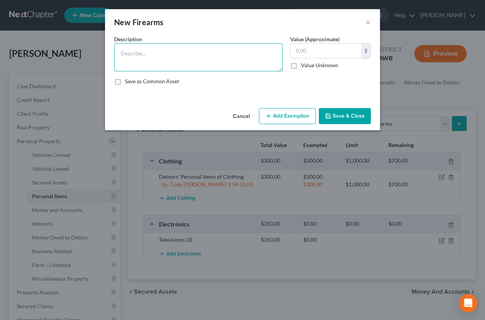
click at [173, 57] on textarea at bounding box center [198, 57] width 168 height 28
type textarea ".380 Caliber Semi-Automatic Handgun"
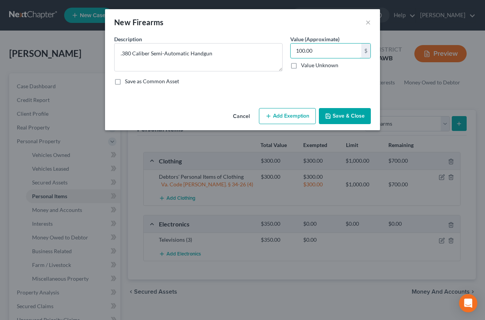
type input "100.00"
click at [282, 117] on button "Add Exemption" at bounding box center [287, 116] width 57 height 16
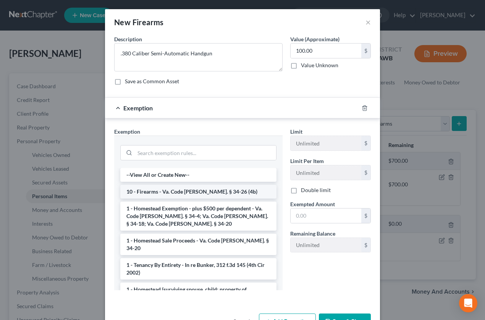
click at [205, 193] on li "10 - Firearms - Va. Code Ann. § 34-26 (4b)" at bounding box center [198, 192] width 156 height 14
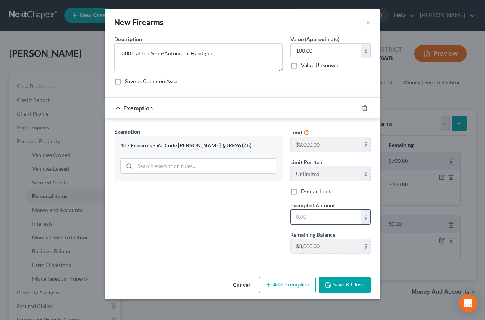
click at [312, 215] on input "text" at bounding box center [326, 217] width 71 height 15
type input "100.00"
click at [350, 285] on button "Save & Close" at bounding box center [345, 285] width 52 height 16
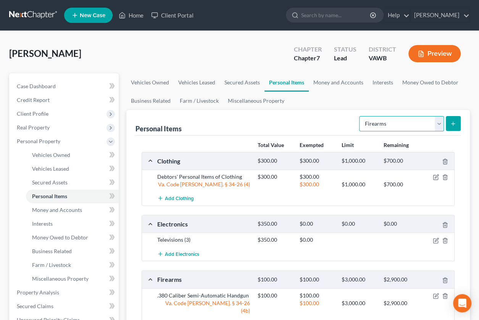
click at [437, 119] on select "Select Item Type Clothing Collectibles Of Value Electronics Firearms Household …" at bounding box center [401, 123] width 85 height 15
select select "household_goods"
click at [361, 116] on select "Select Item Type Clothing Collectibles Of Value Electronics Firearms Household …" at bounding box center [401, 123] width 85 height 15
click at [455, 121] on icon "submit" at bounding box center [453, 124] width 6 height 6
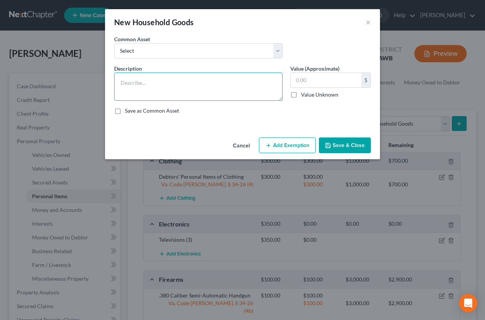
click at [159, 81] on textarea at bounding box center [198, 87] width 168 height 28
type textarea "Living room, Bathroom items, Kitchen items and furniture, Four (4) bedroom sets."
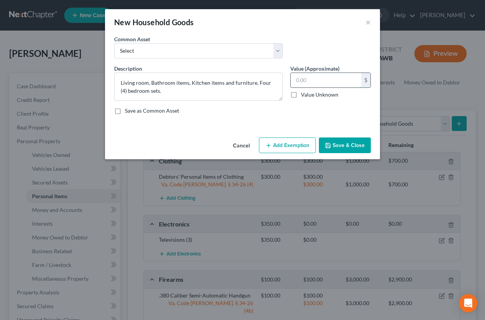
click at [316, 77] on input "text" at bounding box center [326, 80] width 71 height 15
type input "2,000.00"
click at [322, 119] on div "Description * Living room, Bathroom items, Kitchen items and furniture, Four (4…" at bounding box center [242, 93] width 264 height 56
click at [281, 142] on button "Add Exemption" at bounding box center [287, 146] width 57 height 16
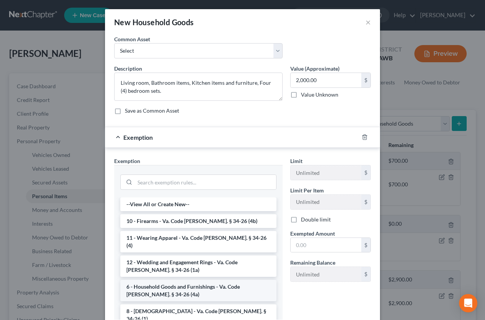
click at [178, 280] on li "6 - Household Goods and Furnishings - Va. Code Ann. § 34-26 (4a)" at bounding box center [198, 290] width 156 height 21
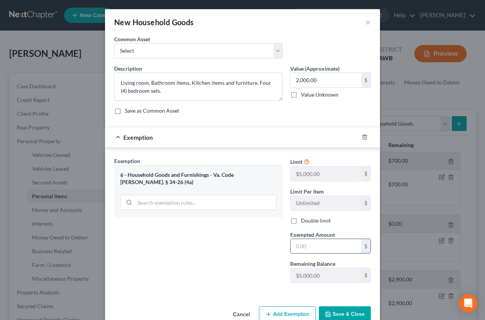
click at [318, 239] on input "text" at bounding box center [326, 246] width 71 height 15
type input "2,000.00"
click at [329, 311] on icon "button" at bounding box center [328, 314] width 6 height 6
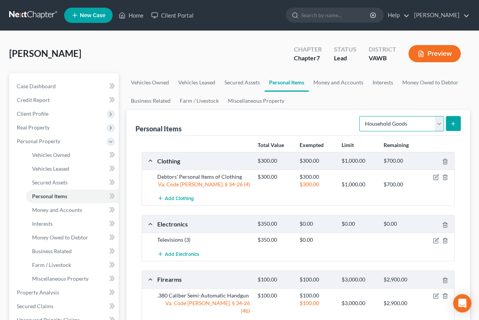
click at [429, 125] on select "Select Item Type Clothing Collectibles Of Value Electronics Firearms Household …" at bounding box center [401, 123] width 85 height 15
select select "jewelry"
click at [361, 116] on select "Select Item Type Clothing Collectibles Of Value Electronics Firearms Household …" at bounding box center [401, 123] width 85 height 15
click at [455, 125] on icon "submit" at bounding box center [453, 124] width 6 height 6
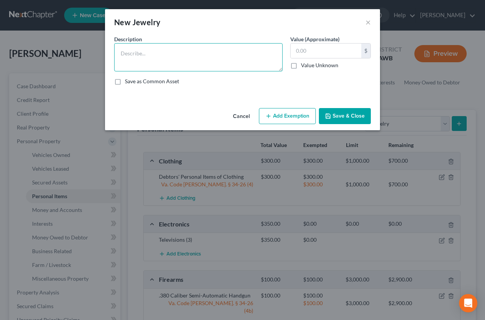
click at [154, 55] on textarea at bounding box center [198, 57] width 168 height 28
type textarea "c"
type textarea "Costume jewelry and rings."
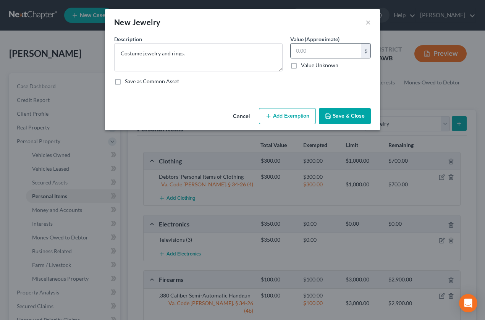
click at [313, 49] on input "text" at bounding box center [326, 51] width 71 height 15
type input "150.00"
click at [221, 115] on div "Cancel Add Exemption Save & Close" at bounding box center [242, 117] width 275 height 25
click at [347, 113] on button "Save & Close" at bounding box center [345, 116] width 52 height 16
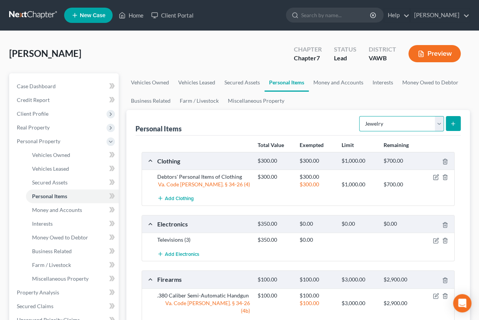
click at [414, 122] on select "Select Item Type Clothing Collectibles Of Value Electronics Firearms Household …" at bounding box center [401, 123] width 85 height 15
select select "pets"
click at [361, 116] on select "Select Item Type Clothing Collectibles Of Value Electronics Firearms Household …" at bounding box center [401, 123] width 85 height 15
click at [453, 122] on line "submit" at bounding box center [453, 123] width 0 height 3
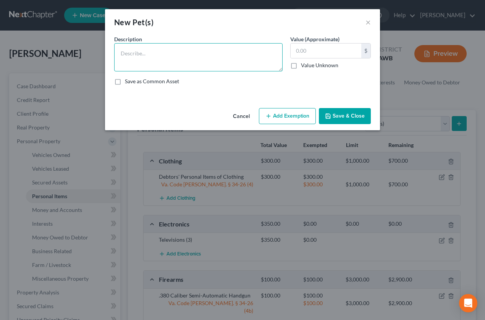
click at [147, 53] on textarea at bounding box center [198, 57] width 168 height 28
type textarea ""Buddy", the chihuahua."
type input "1.00"
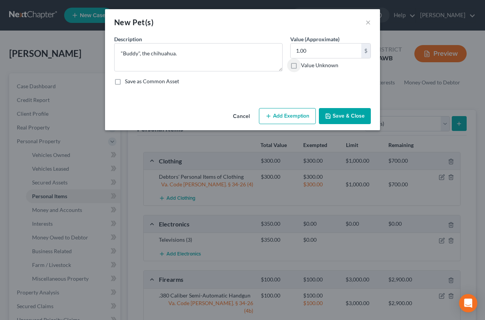
click at [285, 117] on button "Add Exemption" at bounding box center [287, 116] width 57 height 16
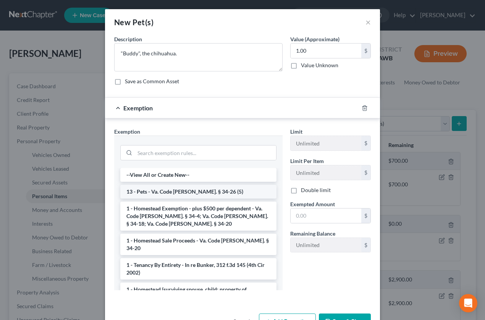
click at [156, 193] on li "13 - Pets - Va. Code Ann. § 34-26 (5)" at bounding box center [198, 192] width 156 height 14
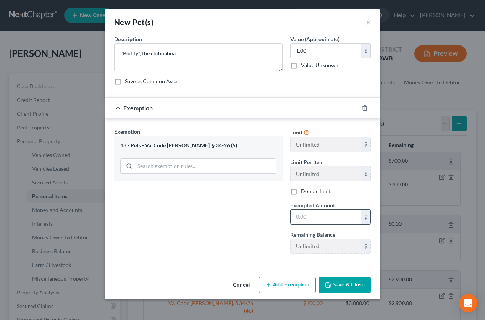
click at [306, 212] on input "text" at bounding box center [326, 217] width 71 height 15
type input "1.00"
click at [337, 285] on button "Save & Close" at bounding box center [345, 285] width 52 height 16
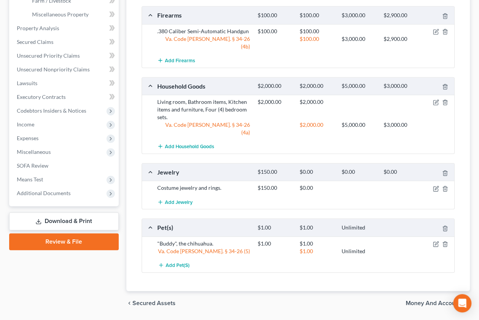
scroll to position [270, 0]
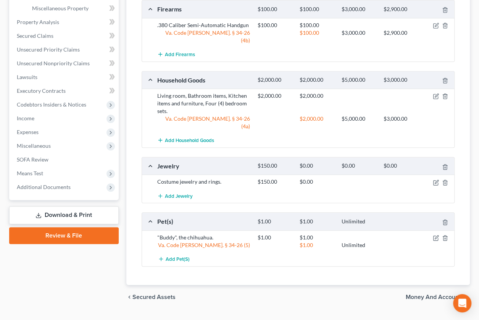
click at [410, 294] on span "Money and Accounts" at bounding box center [435, 297] width 58 height 6
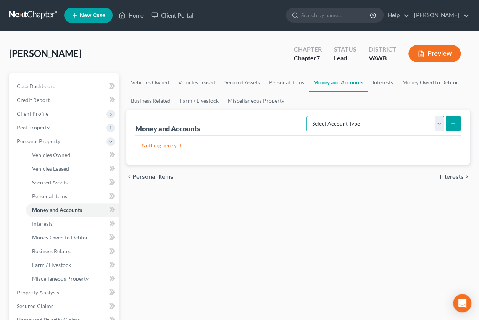
click at [419, 125] on select "Select Account Type Brokerage Cash on Hand Certificates of Deposit Checking Acc…" at bounding box center [376, 123] width 138 height 15
select select "checking"
click at [309, 116] on select "Select Account Type Brokerage Cash on Hand Certificates of Deposit Checking Acc…" at bounding box center [376, 123] width 138 height 15
click at [458, 125] on button "submit" at bounding box center [453, 123] width 15 height 15
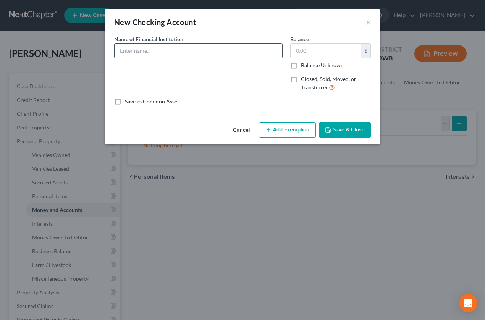
click at [172, 49] on input "text" at bounding box center [199, 51] width 168 height 15
type input "First Community Bank"
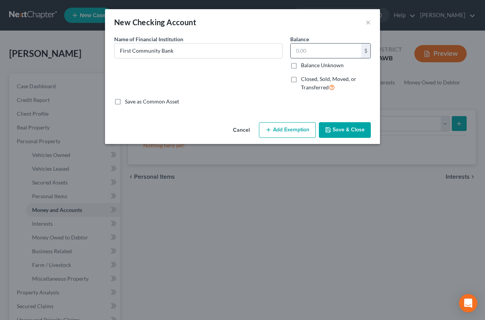
click at [317, 48] on input "text" at bounding box center [326, 51] width 71 height 15
type input "125.00"
click at [265, 82] on div "Name of Financial Institution * First Community Bank" at bounding box center [198, 66] width 176 height 63
click at [348, 126] on button "Save & Close" at bounding box center [345, 130] width 52 height 16
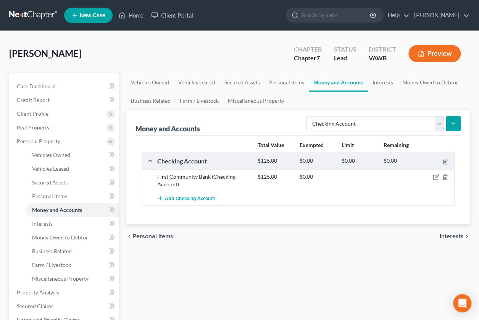
click at [143, 235] on span "Personal Items" at bounding box center [153, 236] width 41 height 6
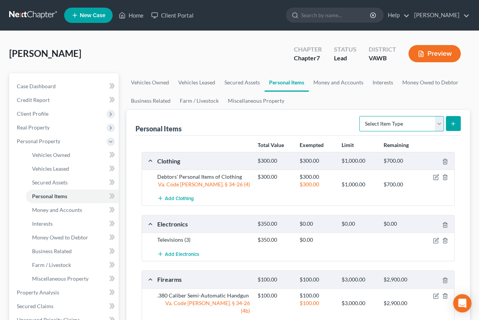
click at [441, 123] on select "Select Item Type Clothing Collectibles Of Value Electronics Firearms Household …" at bounding box center [401, 123] width 85 height 15
select select "other"
click at [361, 116] on select "Select Item Type Clothing Collectibles Of Value Electronics Firearms Household …" at bounding box center [401, 123] width 85 height 15
click at [456, 121] on icon "submit" at bounding box center [453, 124] width 6 height 6
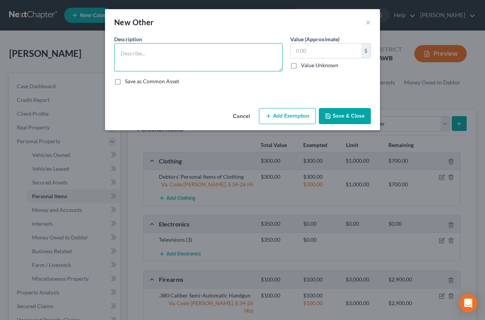
click at [154, 61] on textarea at bounding box center [198, 57] width 168 height 28
type textarea "R"
type textarea "Troy Built Riding Mower"
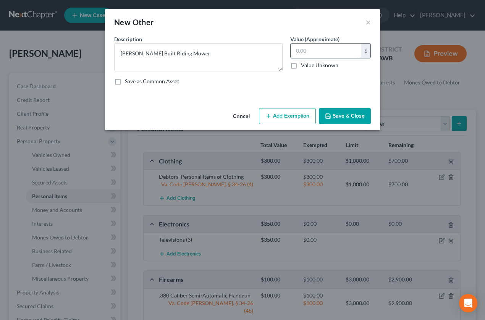
click at [329, 51] on input "text" at bounding box center [326, 51] width 71 height 15
type input "200.00"
click at [351, 113] on button "Save & Close" at bounding box center [345, 116] width 52 height 16
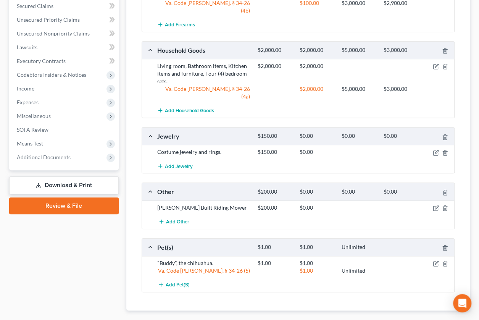
scroll to position [325, 0]
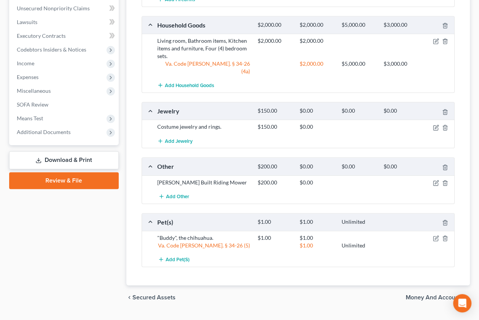
click at [421, 295] on span "Money and Accounts" at bounding box center [435, 298] width 58 height 6
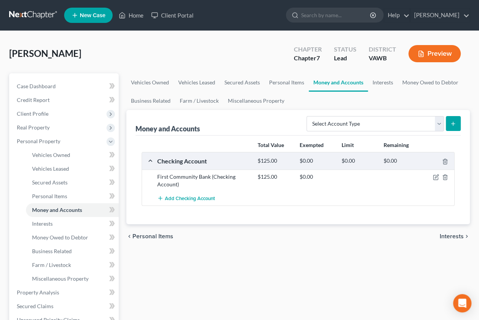
click at [448, 234] on span "Interests" at bounding box center [452, 236] width 24 height 6
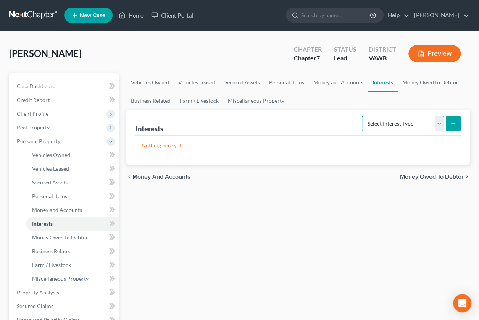
click at [403, 125] on select "Select Interest Type 401K Annuity Bond Education IRA Government Bond Government…" at bounding box center [403, 123] width 82 height 15
click at [279, 248] on div "Vehicles Owned Vehicles Leased Secured Assets Personal Items Money and Accounts…" at bounding box center [298, 293] width 351 height 441
click at [409, 175] on span "Money Owed to Debtor" at bounding box center [432, 177] width 64 height 6
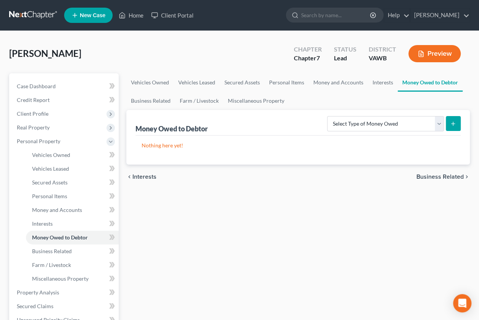
click at [425, 175] on span "Business Related" at bounding box center [440, 177] width 47 height 6
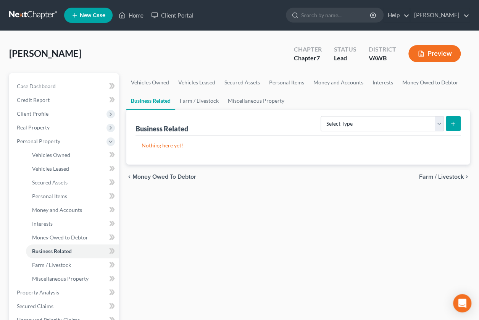
click at [425, 175] on span "Farm / Livestock" at bounding box center [441, 177] width 45 height 6
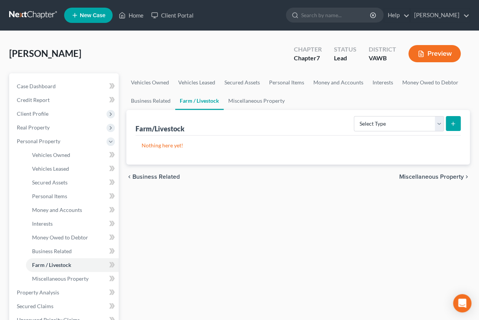
click at [425, 175] on span "Miscellaneous Property" at bounding box center [432, 177] width 65 height 6
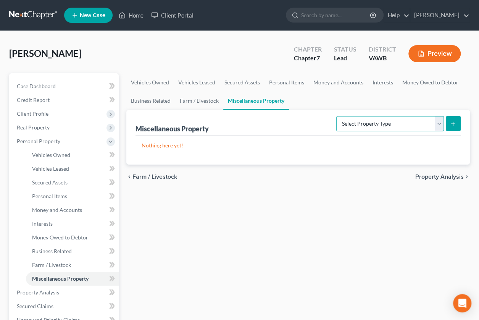
click at [402, 126] on select "Select Property Type Assigned for Creditor Benefit Within 1 Year Holding for An…" at bounding box center [391, 123] width 108 height 15
click at [354, 230] on div "Vehicles Owned Vehicles Leased Secured Assets Personal Items Money and Accounts…" at bounding box center [298, 293] width 351 height 441
click at [399, 125] on select "Select Property Type Assigned for Creditor Benefit Within 1 Year Holding for An…" at bounding box center [391, 123] width 108 height 15
click at [354, 244] on div "Vehicles Owned Vehicles Leased Secured Assets Personal Items Money and Accounts…" at bounding box center [298, 293] width 351 height 441
click at [435, 176] on span "Property Analysis" at bounding box center [440, 177] width 49 height 6
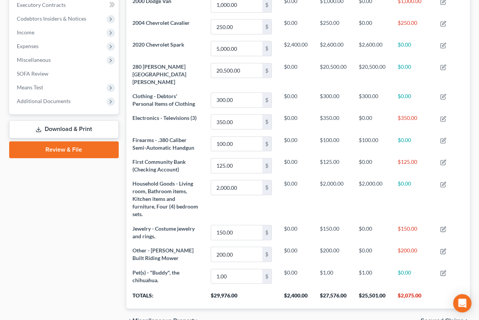
scroll to position [251, 0]
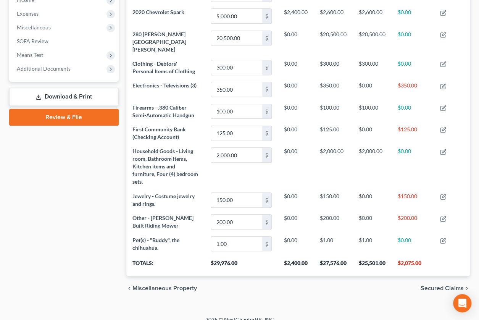
click at [429, 285] on span "Secured Claims" at bounding box center [442, 288] width 43 height 6
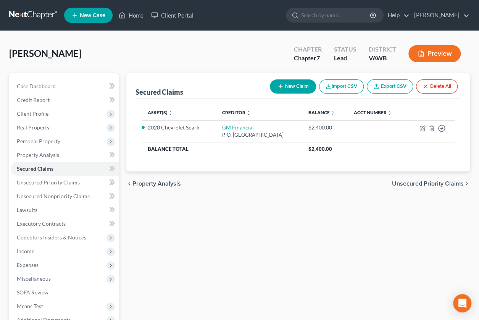
click at [417, 181] on span "Unsecured Priority Claims" at bounding box center [428, 184] width 72 height 6
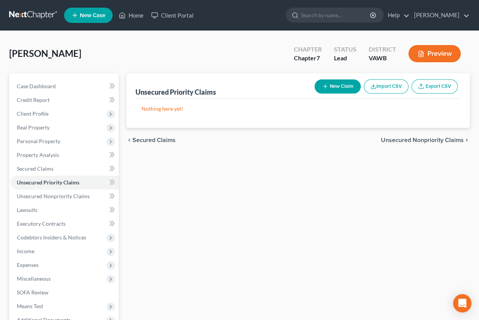
click at [336, 89] on button "New Claim" at bounding box center [338, 86] width 46 height 14
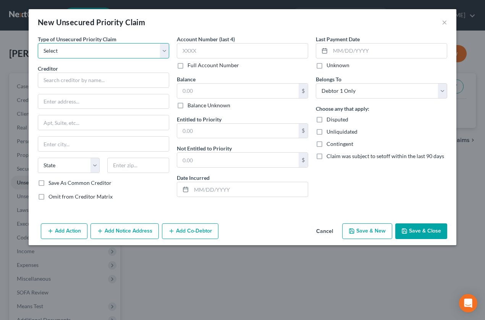
click at [101, 53] on select "Select Taxes & Other Government Units Domestic Support Obligations Extensions o…" at bounding box center [103, 50] width 131 height 15
click at [180, 10] on div "New Unsecured Priority Claim ×" at bounding box center [243, 22] width 428 height 26
click at [325, 229] on button "Cancel" at bounding box center [324, 231] width 29 height 15
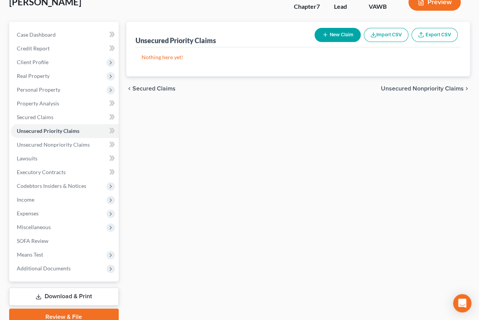
scroll to position [85, 0]
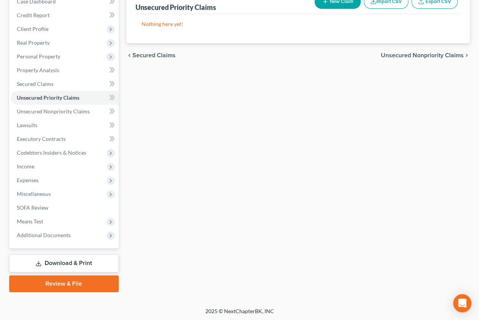
click at [416, 55] on span "Unsecured Nonpriority Claims" at bounding box center [422, 55] width 83 height 6
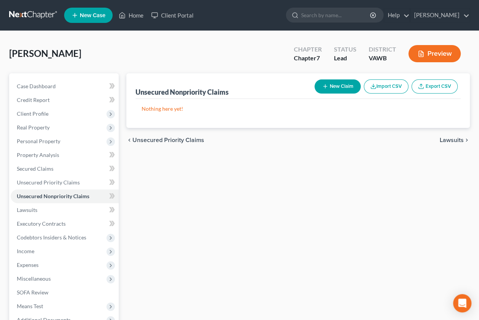
click at [329, 87] on button "New Claim" at bounding box center [338, 86] width 46 height 14
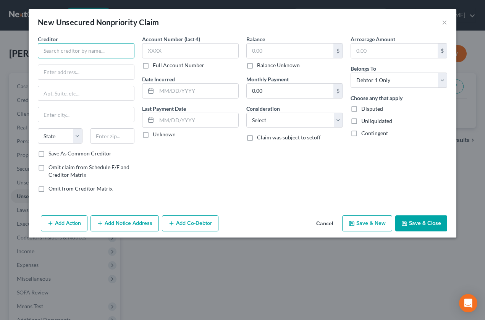
click at [89, 52] on input "text" at bounding box center [86, 50] width 97 height 15
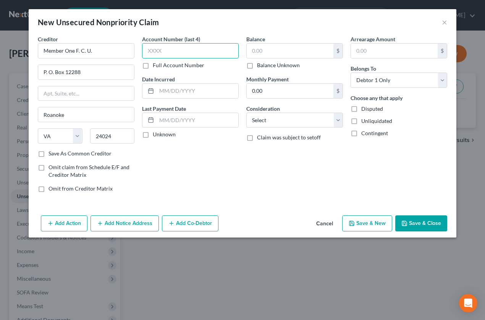
click at [181, 47] on input "text" at bounding box center [190, 50] width 97 height 15
click at [285, 121] on select "Select Cable / Satellite Services Collection Agency Credit Card Debt Debt Couns…" at bounding box center [294, 120] width 97 height 15
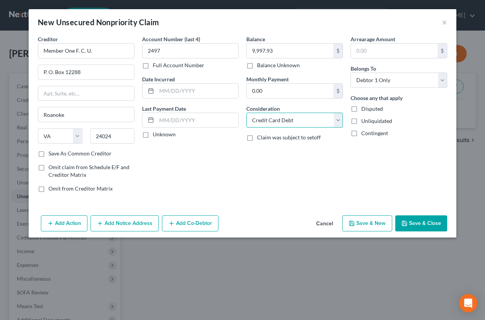
click at [246, 113] on select "Select Cable / Satellite Services Collection Agency Credit Card Debt Debt Couns…" at bounding box center [294, 120] width 97 height 15
click at [425, 223] on button "Save & Close" at bounding box center [421, 223] width 52 height 16
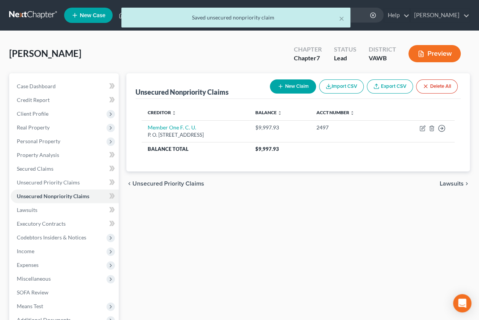
click at [292, 87] on button "New Claim" at bounding box center [293, 86] width 46 height 14
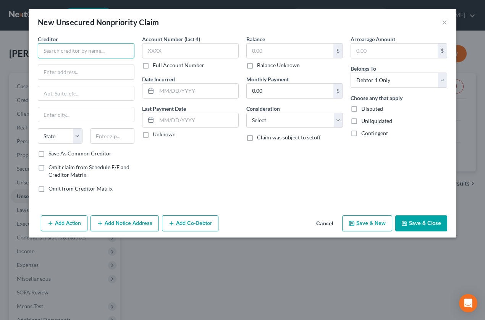
click at [75, 54] on input "text" at bounding box center [86, 50] width 97 height 15
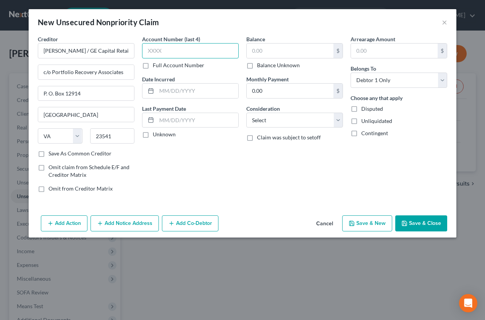
click at [165, 51] on input "text" at bounding box center [190, 50] width 97 height 15
click at [280, 120] on select "Select Cable / Satellite Services Collection Agency Credit Card Debt Debt Couns…" at bounding box center [294, 120] width 97 height 15
click at [246, 113] on select "Select Cable / Satellite Services Collection Agency Credit Card Debt Debt Couns…" at bounding box center [294, 120] width 97 height 15
click at [417, 220] on button "Save & Close" at bounding box center [421, 223] width 52 height 16
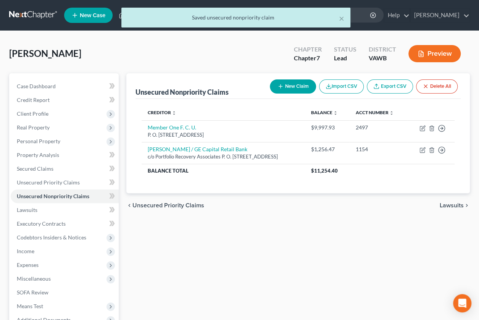
click at [285, 89] on button "New Claim" at bounding box center [293, 86] width 46 height 14
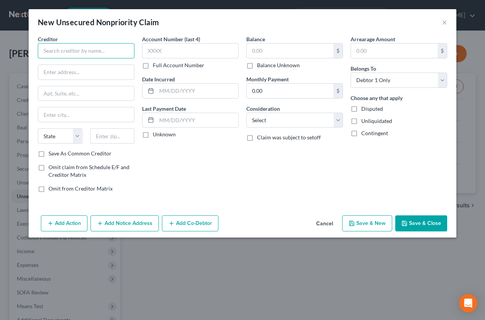
click at [83, 49] on input "text" at bounding box center [86, 50] width 97 height 15
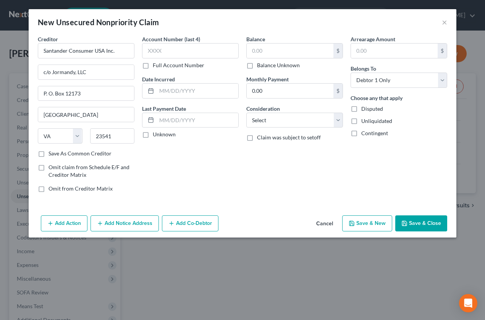
click at [257, 68] on label "Balance Unknown" at bounding box center [278, 65] width 43 height 8
click at [260, 66] on input "Balance Unknown" at bounding box center [262, 63] width 5 height 5
click at [283, 117] on select "Select Cable / Satellite Services Collection Agency Credit Card Debt Debt Couns…" at bounding box center [294, 120] width 97 height 15
click at [246, 113] on select "Select Cable / Satellite Services Collection Agency Credit Card Debt Debt Couns…" at bounding box center [294, 120] width 97 height 15
click at [421, 222] on button "Save & Close" at bounding box center [421, 223] width 52 height 16
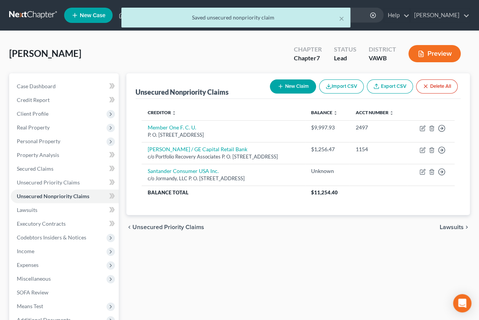
click at [285, 87] on button "New Claim" at bounding box center [293, 86] width 46 height 14
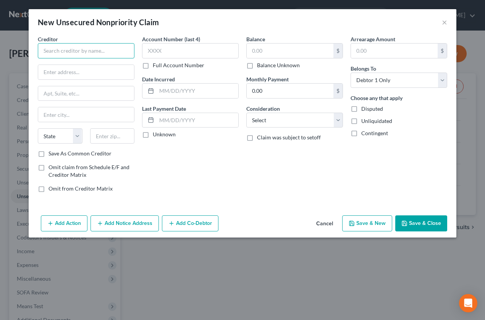
click at [106, 54] on input "text" at bounding box center [86, 50] width 97 height 15
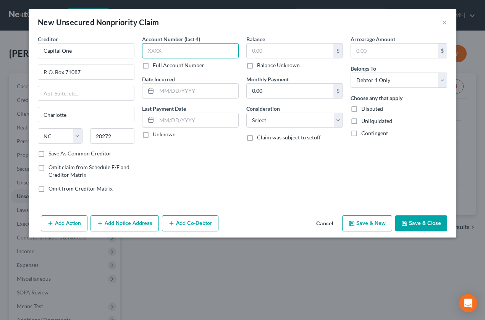
click at [168, 46] on input "text" at bounding box center [190, 50] width 97 height 15
click at [265, 123] on select "Select Cable / Satellite Services Collection Agency Credit Card Debt Debt Couns…" at bounding box center [294, 120] width 97 height 15
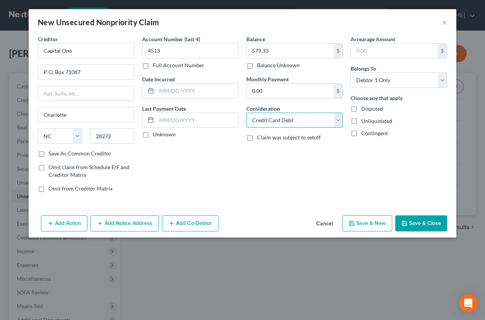
click at [246, 113] on select "Select Cable / Satellite Services Collection Agency Credit Card Debt Debt Couns…" at bounding box center [294, 120] width 97 height 15
click at [423, 219] on button "Save & Close" at bounding box center [421, 223] width 52 height 16
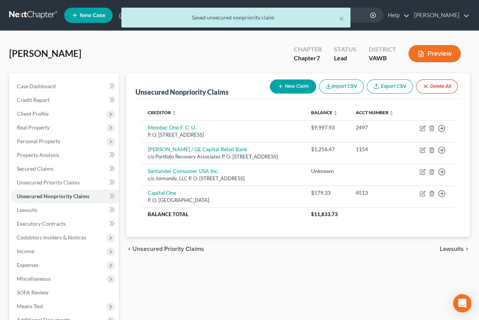
click at [290, 85] on button "New Claim" at bounding box center [293, 86] width 46 height 14
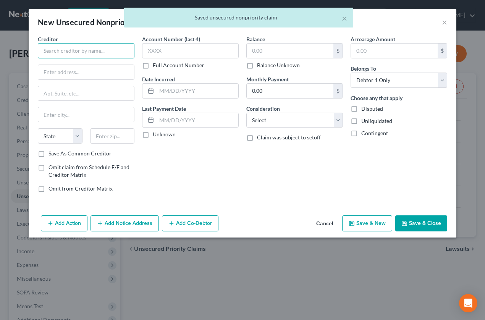
click at [74, 46] on input "text" at bounding box center [86, 50] width 97 height 15
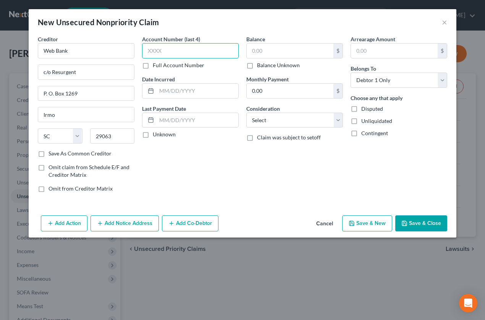
click at [181, 50] on input "text" at bounding box center [190, 50] width 97 height 15
click at [272, 123] on select "Select Cable / Satellite Services Collection Agency Credit Card Debt Debt Couns…" at bounding box center [294, 120] width 97 height 15
click at [246, 113] on select "Select Cable / Satellite Services Collection Agency Credit Card Debt Debt Couns…" at bounding box center [294, 120] width 97 height 15
click at [419, 224] on button "Save & Close" at bounding box center [421, 223] width 52 height 16
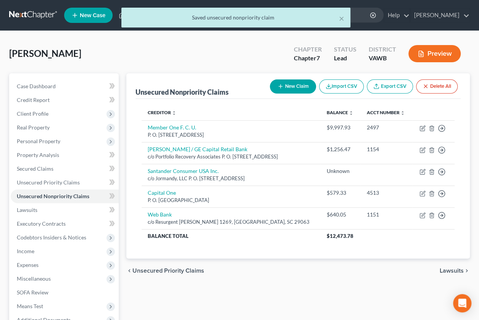
click at [289, 86] on button "New Claim" at bounding box center [293, 86] width 46 height 14
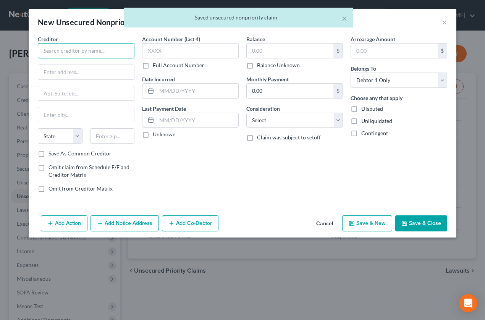
click at [89, 52] on input "text" at bounding box center [86, 50] width 97 height 15
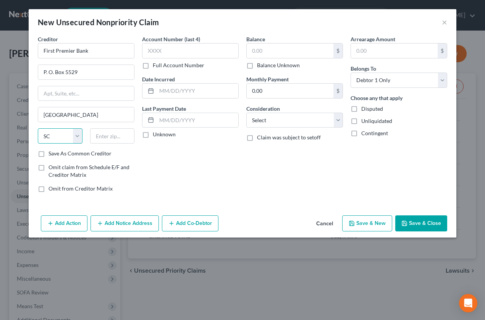
click at [63, 138] on select "State AL AK AR AZ CA CO CT DE DC FL GA GU HI ID IL IN IA KS KY LA ME MD MA MI M…" at bounding box center [60, 135] width 45 height 15
click at [38, 128] on select "State AL AK AR AZ CA CO CT DE DC FL GA GU HI ID IL IN IA KS KY LA ME MD MA MI M…" at bounding box center [60, 135] width 45 height 15
click at [103, 135] on input "text" at bounding box center [112, 135] width 45 height 15
click at [280, 118] on select "Select Cable / Satellite Services Collection Agency Credit Card Debt Debt Couns…" at bounding box center [294, 120] width 97 height 15
click at [246, 113] on select "Select Cable / Satellite Services Collection Agency Credit Card Debt Debt Couns…" at bounding box center [294, 120] width 97 height 15
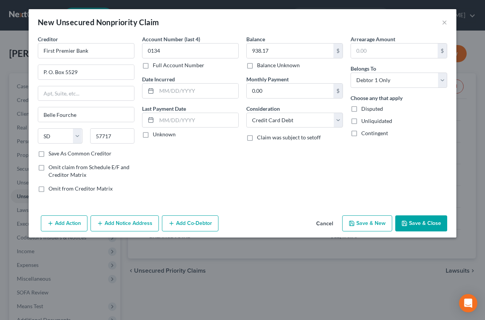
click at [362, 221] on button "Save & New" at bounding box center [367, 223] width 50 height 16
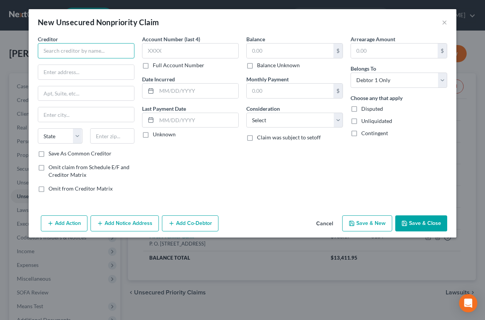
click at [101, 45] on input "text" at bounding box center [86, 50] width 97 height 15
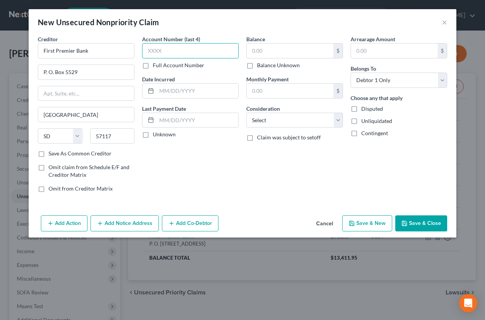
click at [183, 50] on input "text" at bounding box center [190, 50] width 97 height 15
click at [297, 121] on select "Select Cable / Satellite Services Collection Agency Credit Card Debt Debt Couns…" at bounding box center [294, 120] width 97 height 15
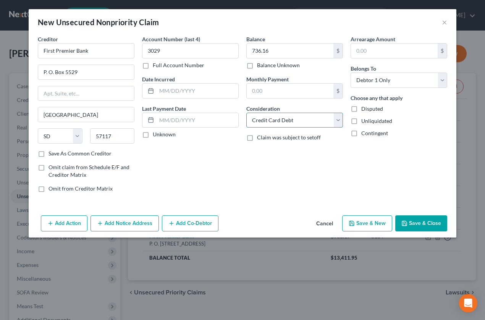
click at [246, 113] on select "Select Cable / Satellite Services Collection Agency Credit Card Debt Debt Couns…" at bounding box center [294, 120] width 97 height 15
click at [416, 223] on button "Save & Close" at bounding box center [421, 223] width 52 height 16
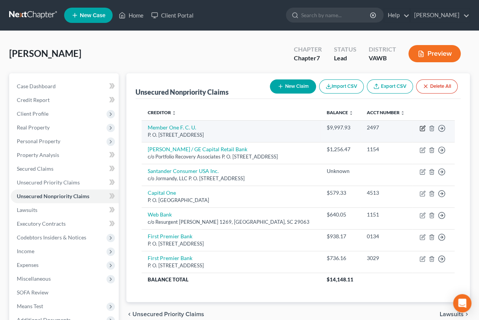
click at [420, 127] on icon "button" at bounding box center [422, 128] width 5 height 5
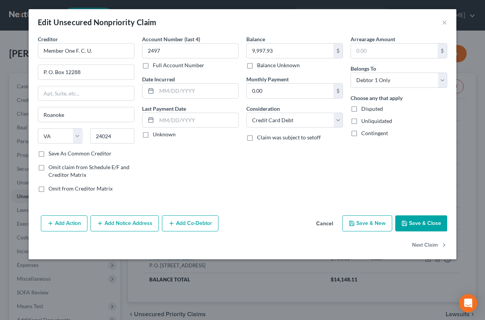
click at [68, 219] on button "Add Action" at bounding box center [64, 223] width 47 height 16
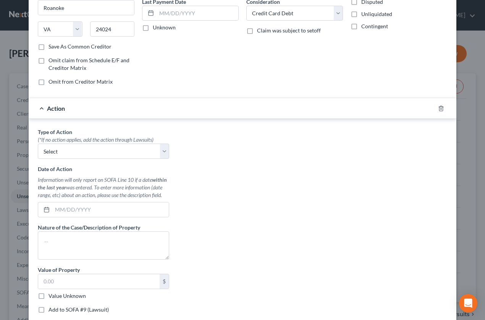
scroll to position [122, 0]
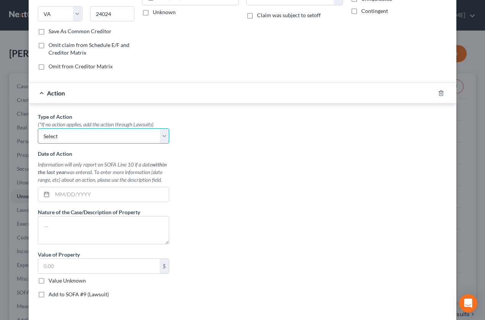
click at [162, 135] on select "Select Repossession Garnishment Foreclosure Personal Injury Attached, Seized, O…" at bounding box center [103, 135] width 131 height 15
click at [264, 146] on div "Type of Action * (*If no action applies, add the action through Lawsuits) Selec…" at bounding box center [242, 208] width 417 height 191
click at [37, 91] on div "Action" at bounding box center [232, 93] width 406 height 20
click at [435, 91] on div at bounding box center [445, 93] width 21 height 12
click at [441, 93] on line "button" at bounding box center [441, 94] width 0 height 2
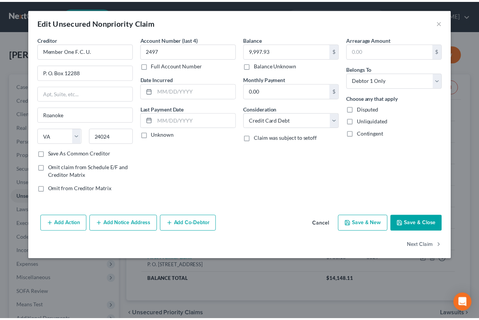
scroll to position [0, 0]
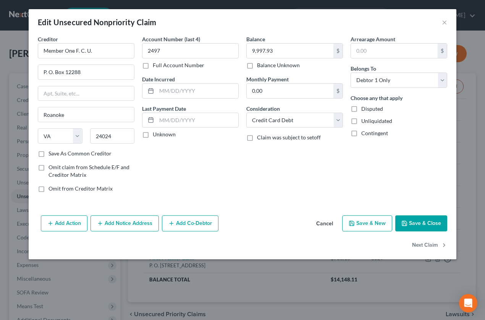
click at [147, 221] on button "Add Notice Address" at bounding box center [125, 223] width 68 height 16
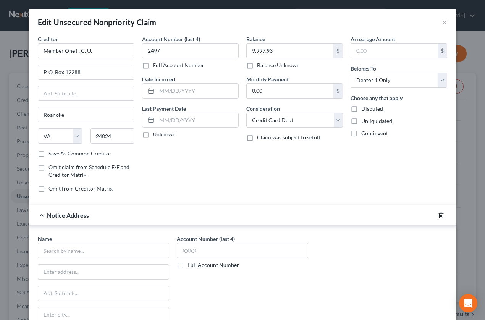
click at [441, 215] on line "button" at bounding box center [441, 216] width 0 height 2
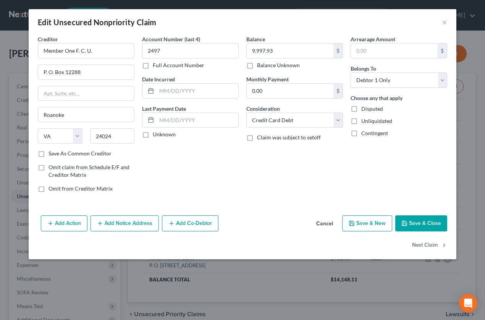
click at [423, 223] on button "Save & Close" at bounding box center [421, 223] width 52 height 16
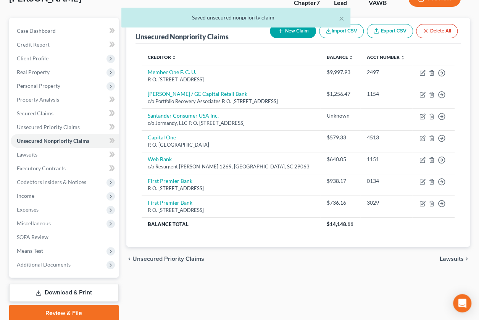
scroll to position [85, 0]
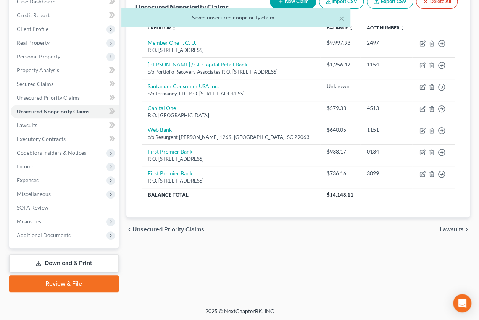
click at [449, 227] on span "Lawsuits" at bounding box center [452, 230] width 24 height 6
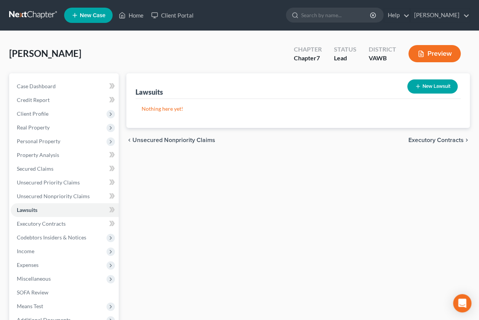
click at [430, 89] on button "New Lawsuit" at bounding box center [433, 86] width 50 height 14
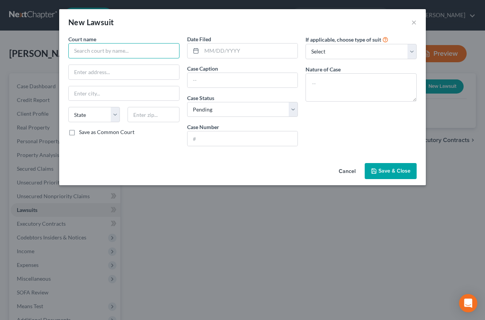
click at [115, 50] on input "text" at bounding box center [123, 50] width 111 height 15
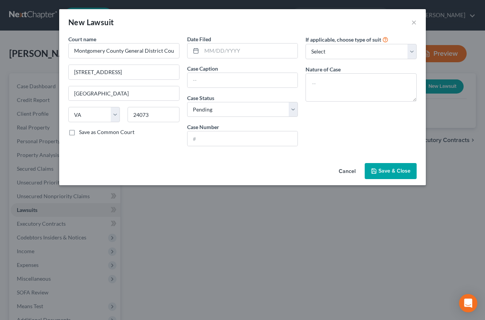
click at [151, 138] on div "Court name * Montgomery County General District Court 55 East Main Street, 3rd …" at bounding box center [124, 93] width 119 height 117
click at [249, 51] on input "text" at bounding box center [250, 51] width 96 height 15
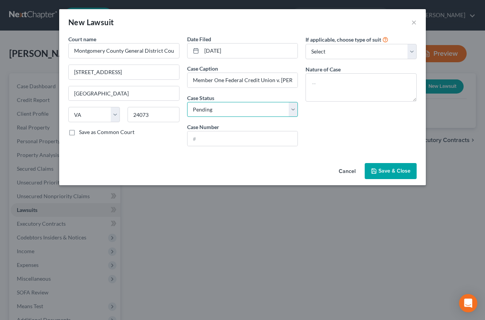
click at [256, 108] on select "Select Pending On Appeal Concluded" at bounding box center [242, 109] width 111 height 15
click at [187, 102] on select "Select Pending On Appeal Concluded" at bounding box center [242, 109] width 111 height 15
click at [218, 138] on input "text" at bounding box center [243, 138] width 110 height 15
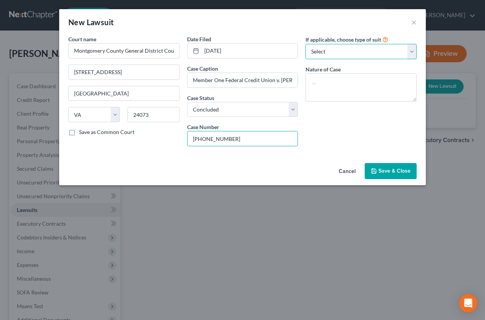
click at [357, 54] on select "Select Repossession Garnishment Foreclosure Attached, Seized, Or Levied Other" at bounding box center [361, 51] width 111 height 15
click at [306, 44] on select "Select Repossession Garnishment Foreclosure Attached, Seized, Or Levied Other" at bounding box center [361, 51] width 111 height 15
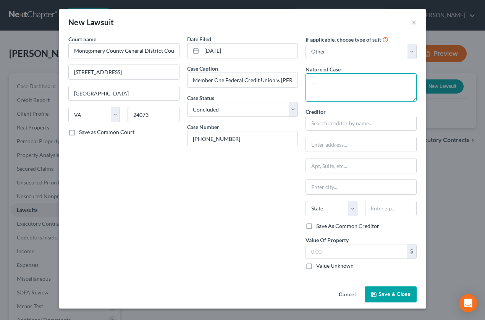
click at [333, 78] on textarea at bounding box center [361, 87] width 111 height 28
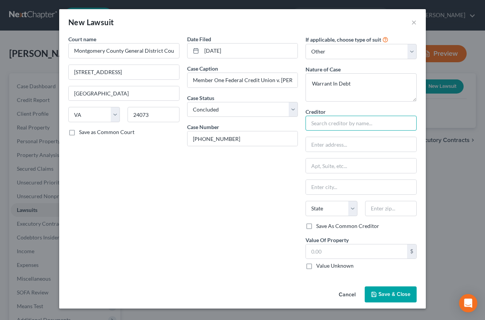
click at [337, 122] on input "text" at bounding box center [361, 123] width 111 height 15
click at [212, 213] on div "Date Filed 08/29/22 Case Caption Member One Federal Credit Union v. Anita Proff…" at bounding box center [242, 155] width 119 height 241
click at [376, 294] on icon "button" at bounding box center [374, 294] width 5 height 5
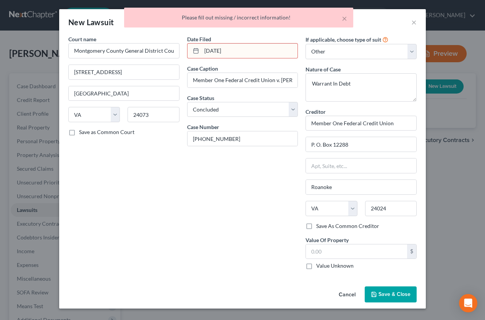
click at [242, 52] on input "08/29/22" at bounding box center [250, 51] width 96 height 15
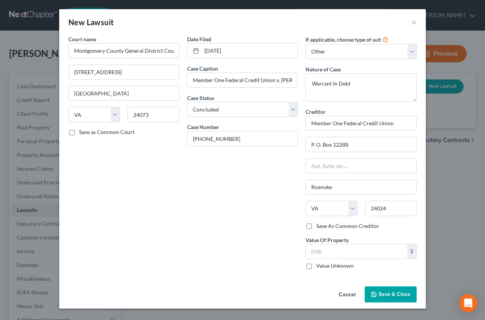
click at [378, 294] on button "Save & Close" at bounding box center [391, 294] width 52 height 16
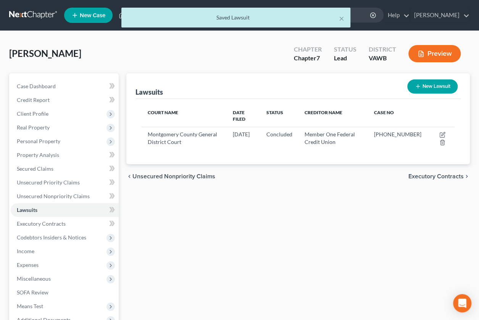
click at [427, 86] on button "New Lawsuit" at bounding box center [433, 86] width 50 height 14
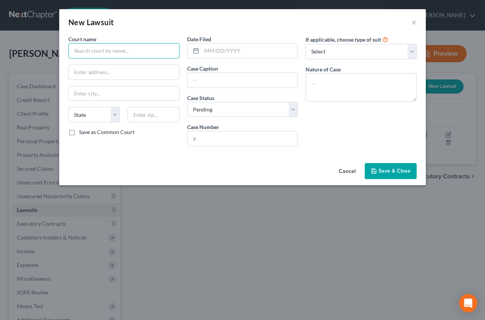
click at [128, 51] on input "text" at bounding box center [123, 50] width 111 height 15
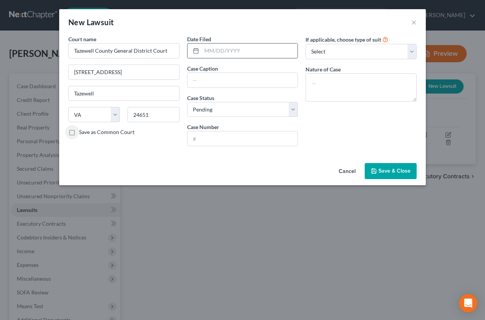
click at [228, 49] on input "text" at bounding box center [250, 51] width 96 height 15
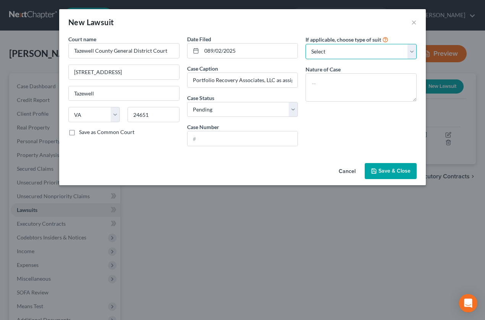
click at [329, 55] on select "Select Repossession Garnishment Foreclosure Attached, Seized, Or Levied Other" at bounding box center [361, 51] width 111 height 15
click at [306, 44] on select "Select Repossession Garnishment Foreclosure Attached, Seized, Or Levied Other" at bounding box center [361, 51] width 111 height 15
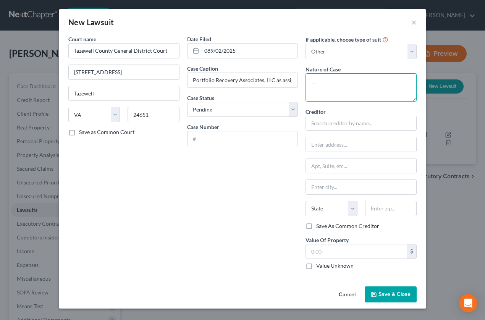
click at [332, 88] on textarea at bounding box center [361, 87] width 111 height 28
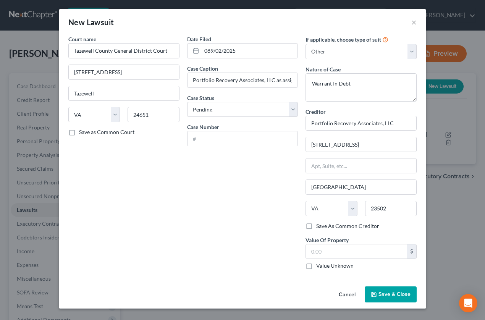
click at [384, 295] on span "Save & Close" at bounding box center [395, 294] width 32 height 6
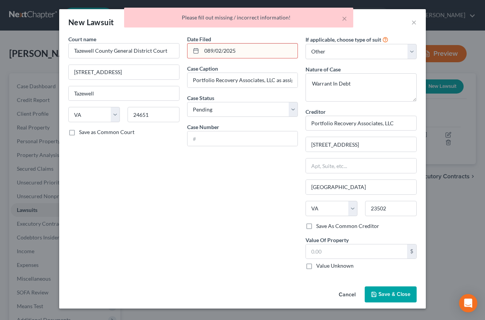
click at [246, 51] on input "089/02/2025" at bounding box center [250, 51] width 96 height 15
click at [212, 48] on input "089/02/2025" at bounding box center [250, 51] width 96 height 15
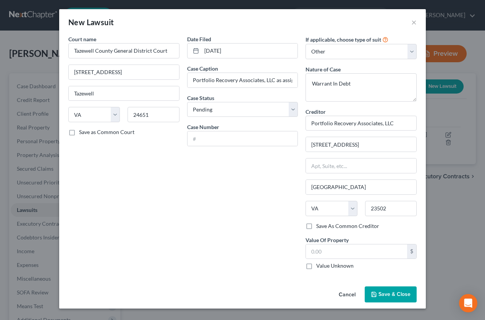
click at [381, 287] on button "Save & Close" at bounding box center [391, 294] width 52 height 16
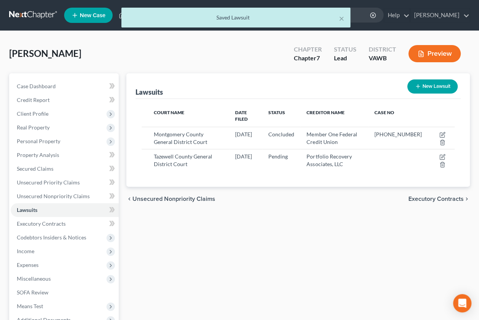
drag, startPoint x: 419, startPoint y: 194, endPoint x: 398, endPoint y: 240, distance: 50.8
click at [398, 240] on div "Lawsuits New Lawsuit Court Name Date Filed Status Creditor Name Case No Montgom…" at bounding box center [298, 225] width 351 height 304
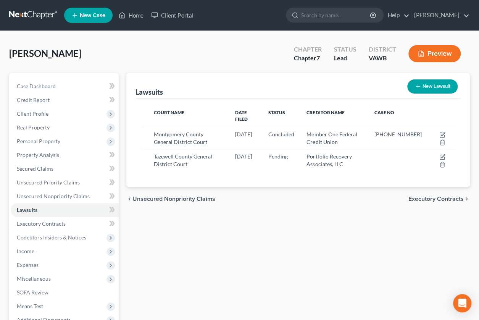
click at [455, 196] on span "Executory Contracts" at bounding box center [436, 199] width 55 height 6
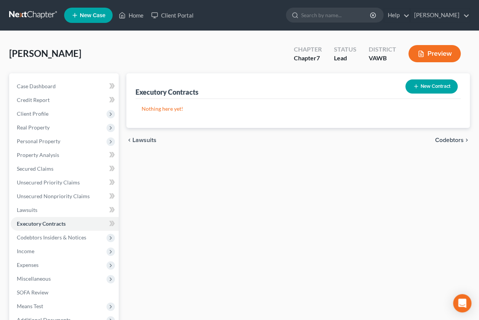
click at [439, 138] on span "Codebtors" at bounding box center [449, 140] width 29 height 6
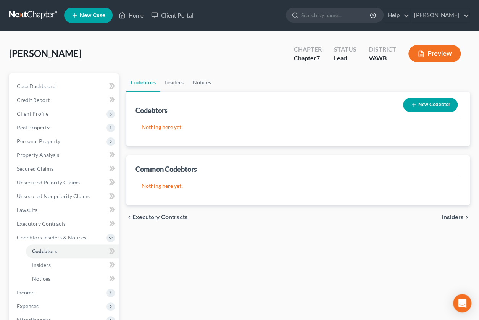
click at [431, 104] on button "New Codebtor" at bounding box center [430, 105] width 55 height 14
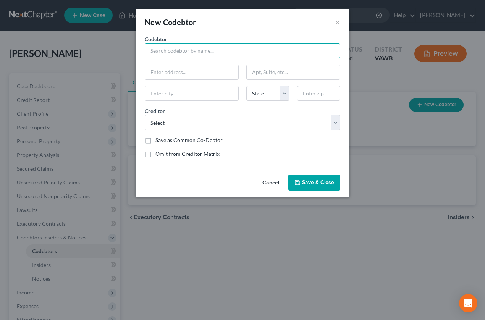
click at [185, 50] on input "text" at bounding box center [243, 50] width 196 height 15
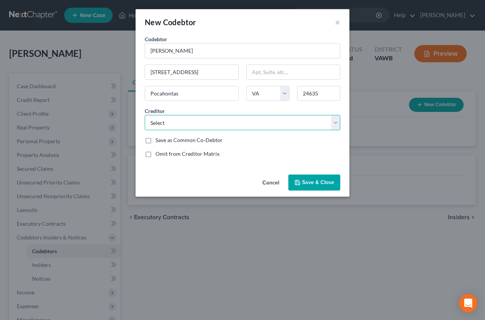
drag, startPoint x: 335, startPoint y: 123, endPoint x: 289, endPoint y: 123, distance: 45.5
click at [289, 123] on select "Select GM Financial Lowe's / GE Capital Retail Bank Capital One First Premier B…" at bounding box center [243, 122] width 196 height 15
click at [145, 115] on select "Select GM Financial Lowe's / GE Capital Retail Bank Capital One First Premier B…" at bounding box center [243, 122] width 196 height 15
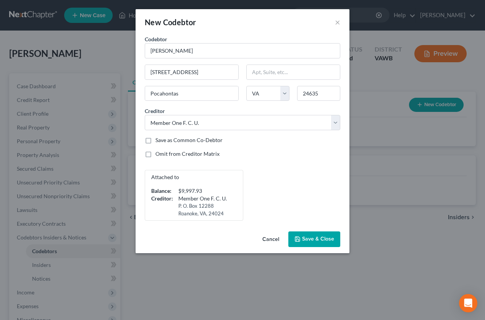
click at [312, 235] on button "Save & Close" at bounding box center [314, 239] width 52 height 16
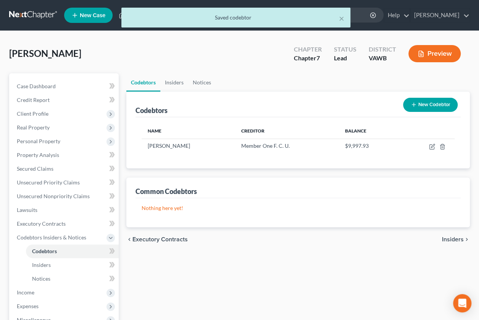
click at [443, 237] on span "Insiders" at bounding box center [453, 239] width 22 height 6
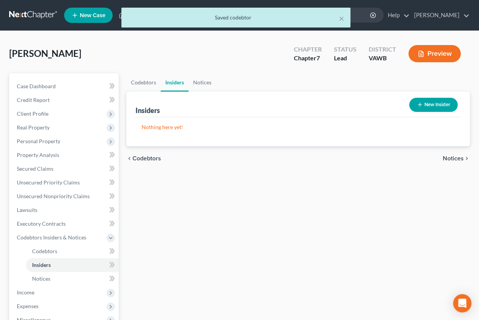
click at [448, 161] on span "Notices" at bounding box center [453, 158] width 21 height 6
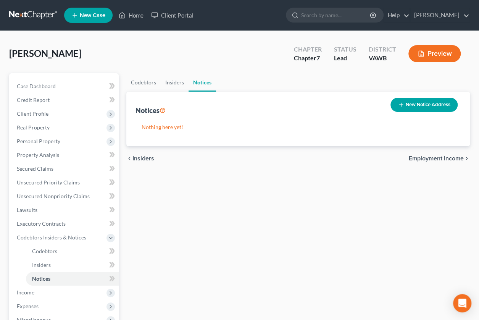
click at [424, 156] on span "Employment Income" at bounding box center [436, 158] width 55 height 6
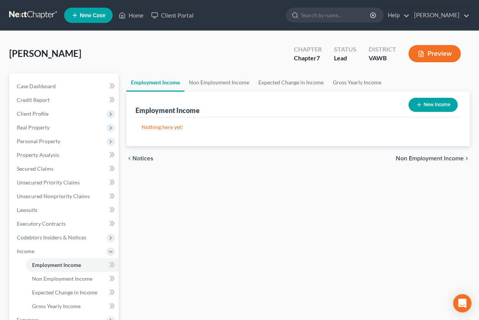
click at [411, 158] on span "Non Employment Income" at bounding box center [430, 158] width 68 height 6
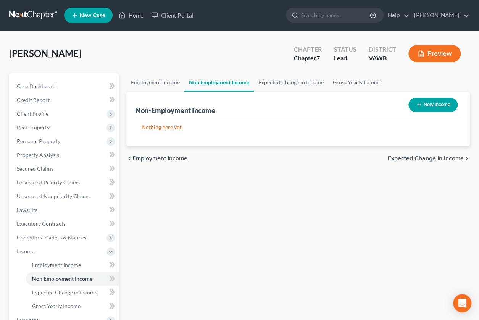
click at [439, 102] on button "New Income" at bounding box center [433, 105] width 49 height 14
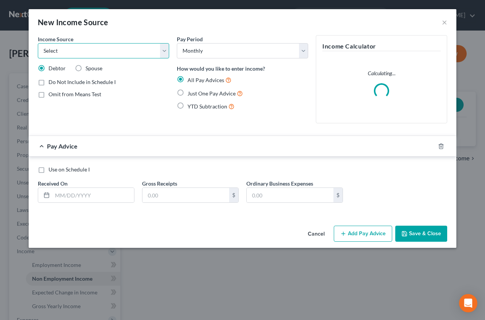
click at [110, 52] on select "Select Unemployment Disability (from employer) Pension Retirement Social Securi…" at bounding box center [103, 50] width 131 height 15
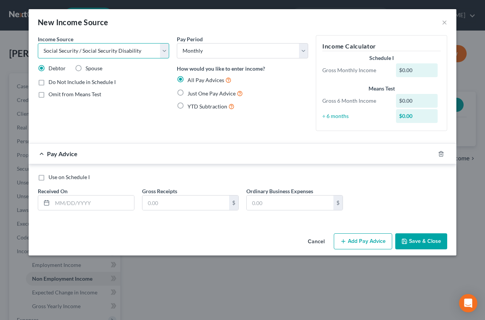
click at [38, 43] on select "Select Unemployment Disability (from employer) Pension Retirement Social Securi…" at bounding box center [103, 50] width 131 height 15
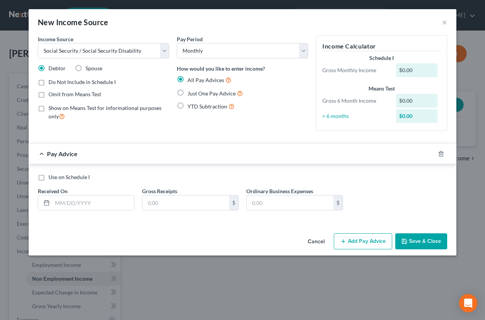
click at [424, 69] on div "$0.00" at bounding box center [417, 70] width 42 height 14
click at [409, 70] on div "$0.00" at bounding box center [417, 70] width 42 height 14
click at [188, 92] on label "Just One Pay Advice" at bounding box center [215, 93] width 55 height 9
click at [191, 92] on input "Just One Pay Advice" at bounding box center [193, 91] width 5 height 5
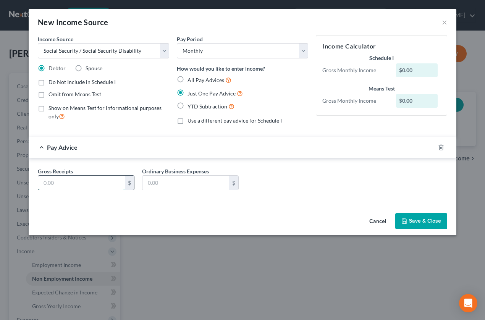
click at [107, 184] on input "text" at bounding box center [81, 183] width 87 height 15
click at [138, 132] on form "Income Source * Select Unemployment Disability (from employer) Pension Retireme…" at bounding box center [242, 118] width 409 height 167
click at [420, 67] on div "$0.00" at bounding box center [417, 70] width 42 height 14
click at [87, 181] on input "text" at bounding box center [81, 183] width 87 height 15
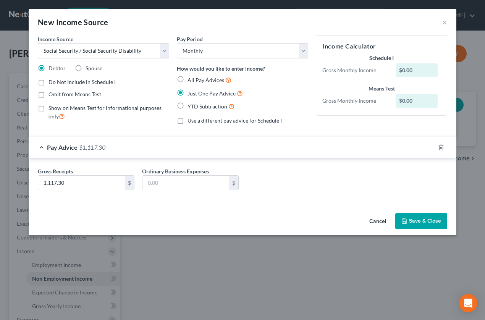
click at [261, 194] on div "Gross Receipts 1,117.30 $ Ordinary Business Expenses $" at bounding box center [242, 181] width 417 height 29
click at [422, 216] on button "Save & Close" at bounding box center [421, 221] width 52 height 16
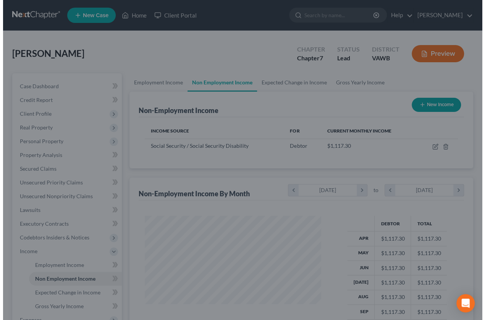
scroll to position [381844, 381788]
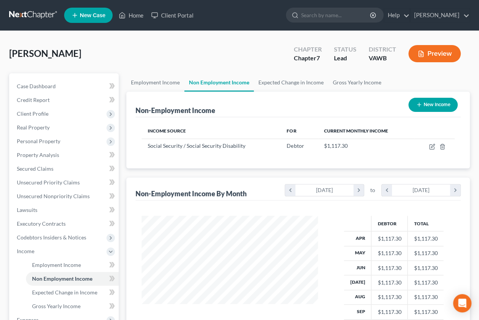
click at [432, 101] on button "New Income" at bounding box center [433, 105] width 49 height 14
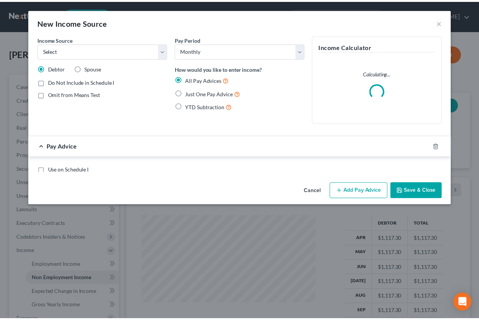
scroll to position [136, 194]
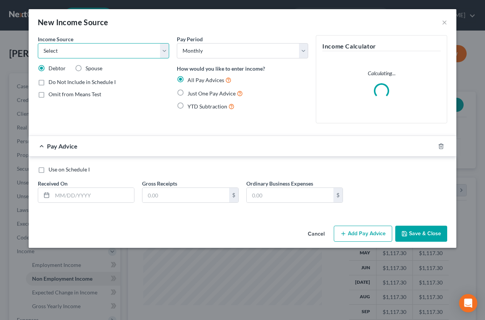
click at [142, 53] on select "Select Unemployment Disability (from employer) Pension Retirement Social Securi…" at bounding box center [103, 50] width 131 height 15
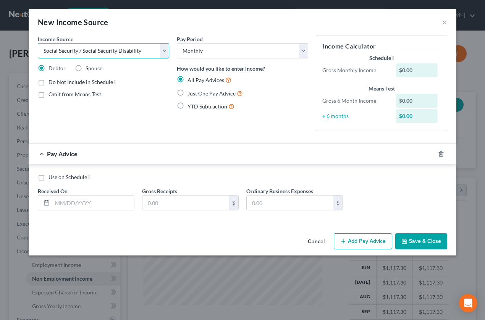
click at [38, 43] on select "Select Unemployment Disability (from employer) Pension Retirement Social Securi…" at bounding box center [103, 50] width 131 height 15
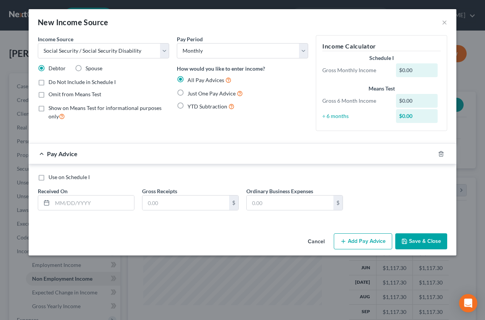
click at [188, 92] on label "Just One Pay Advice" at bounding box center [215, 93] width 55 height 9
click at [191, 92] on input "Just One Pay Advice" at bounding box center [193, 91] width 5 height 5
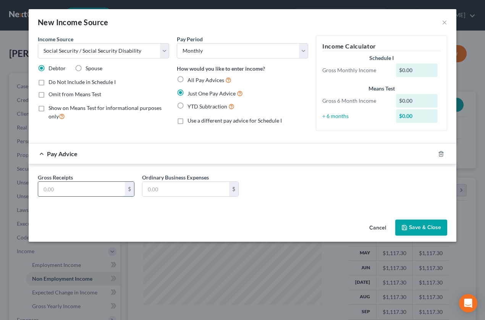
click at [105, 188] on input "text" at bounding box center [81, 189] width 87 height 15
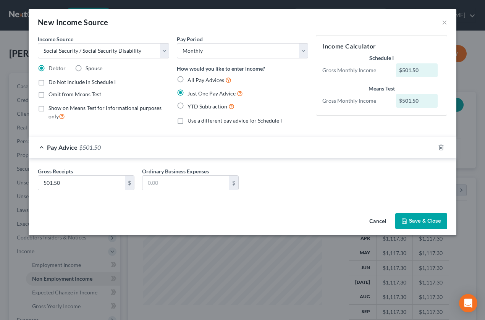
click at [425, 218] on button "Save & Close" at bounding box center [421, 221] width 52 height 16
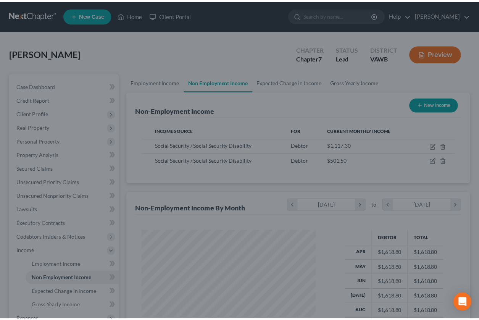
scroll to position [381844, 381788]
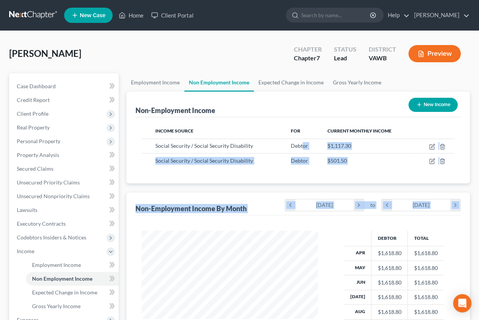
drag, startPoint x: 301, startPoint y: 146, endPoint x: 493, endPoint y: 199, distance: 199.0
click at [479, 199] on html "Home New Case Client Portal Frederick W. Harman, P.C. fred@netscope.net My Acco…" at bounding box center [239, 230] width 479 height 461
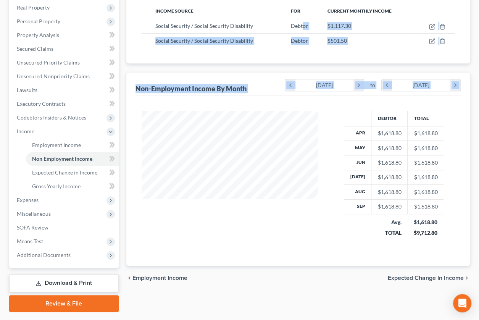
scroll to position [140, 0]
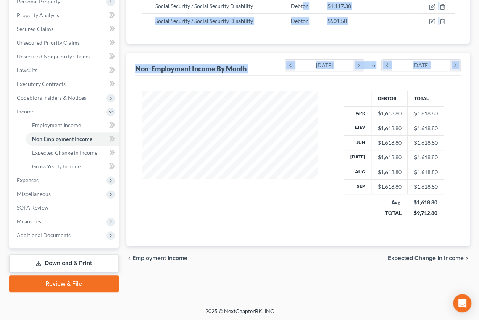
click at [421, 256] on span "Expected Change in Income" at bounding box center [426, 258] width 76 height 6
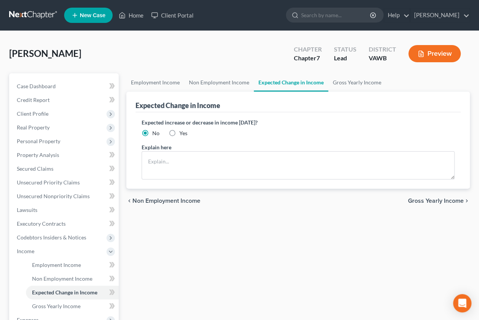
click at [422, 200] on span "Gross Yearly Income" at bounding box center [436, 201] width 56 height 6
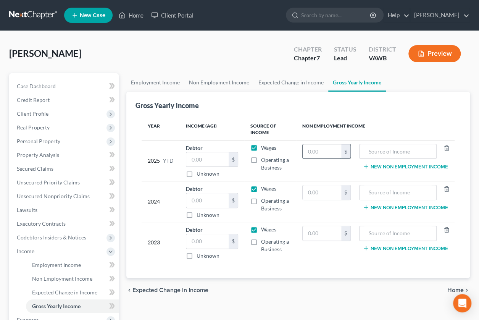
click at [324, 151] on input "text" at bounding box center [322, 151] width 39 height 15
click at [399, 153] on input "text" at bounding box center [399, 151] width 70 height 15
click at [328, 194] on input "text" at bounding box center [322, 192] width 39 height 15
click at [367, 267] on div "Year Income (AGI) Source of Income Non Employment Income 2025 YTD Debtor $ Unkn…" at bounding box center [298, 195] width 325 height 166
click at [335, 193] on input "13,407.60" at bounding box center [322, 192] width 39 height 15
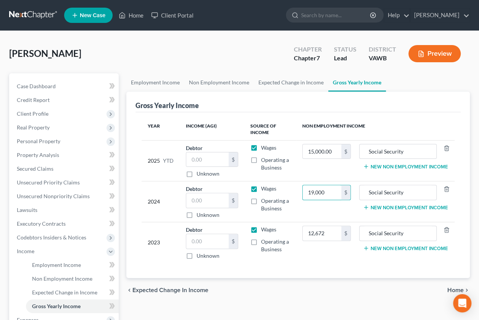
click at [329, 211] on td "19,000 $" at bounding box center [326, 201] width 61 height 41
click at [330, 232] on input "12,672" at bounding box center [322, 233] width 39 height 15
click at [322, 254] on td "22,250 $" at bounding box center [326, 242] width 61 height 41
click at [457, 289] on span "Home" at bounding box center [456, 290] width 16 height 6
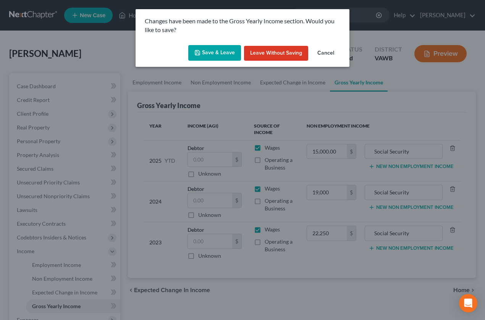
click at [209, 53] on button "Save & Leave" at bounding box center [214, 53] width 53 height 16
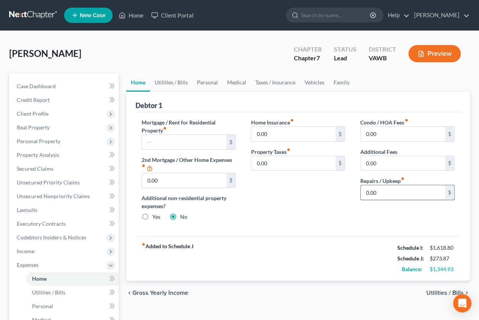
click at [385, 194] on input "0.00" at bounding box center [403, 192] width 84 height 15
click at [316, 200] on div "Home Insurance fiber_manual_record 0.00 $ Property Taxes fiber_manual_record 0.…" at bounding box center [298, 172] width 110 height 109
click at [331, 225] on div "Home Insurance fiber_manual_record 0.00 $ Property Taxes fiber_manual_record 0.…" at bounding box center [298, 172] width 110 height 109
click at [434, 291] on span "Utilities / Bills" at bounding box center [445, 293] width 37 height 6
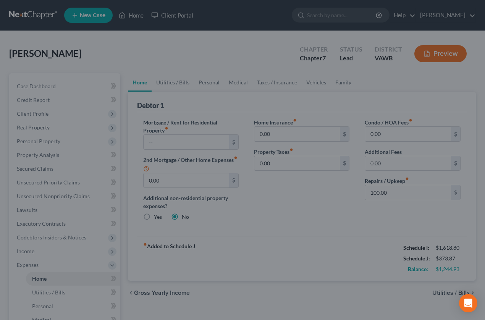
click at [440, 293] on div at bounding box center [242, 160] width 485 height 320
click at [471, 303] on icon "Open Intercom Messenger" at bounding box center [468, 303] width 9 height 10
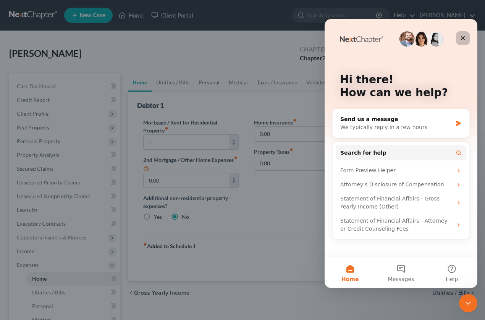
click at [465, 40] on icon "Close" at bounding box center [463, 38] width 6 height 6
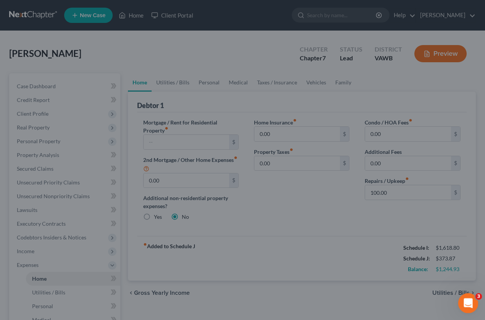
click at [477, 297] on span "3" at bounding box center [479, 296] width 7 height 7
click at [466, 303] on icon "Open Intercom Messenger" at bounding box center [467, 302] width 13 height 13
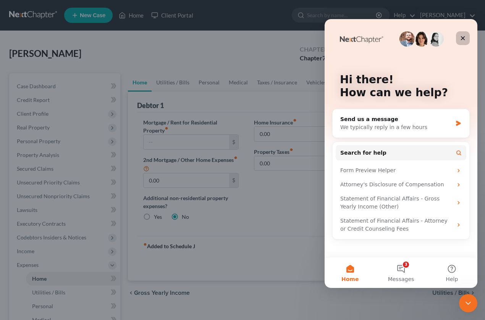
click at [463, 38] on icon "Close" at bounding box center [463, 38] width 4 height 4
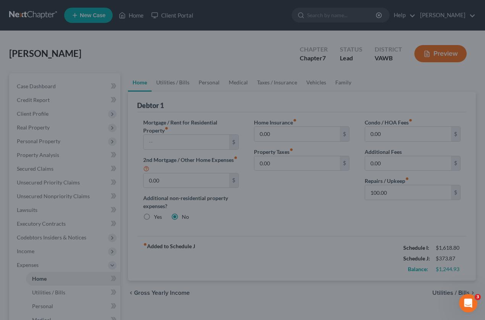
click at [209, 120] on div at bounding box center [242, 160] width 485 height 320
click at [155, 43] on div at bounding box center [242, 160] width 485 height 320
drag, startPoint x: 155, startPoint y: 43, endPoint x: 44, endPoint y: 16, distance: 114.0
click at [44, 16] on div at bounding box center [242, 160] width 485 height 320
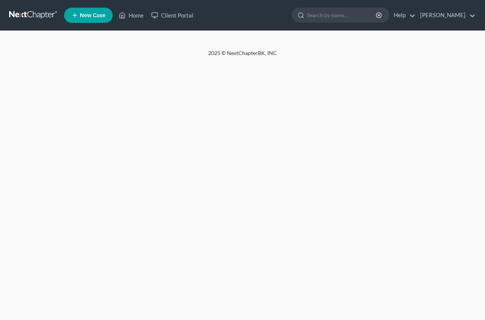
click at [278, 42] on div at bounding box center [242, 40] width 485 height 18
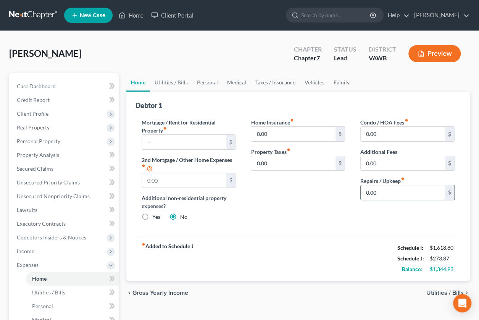
click at [381, 194] on input "0.00" at bounding box center [403, 192] width 84 height 15
type input "100.00"
click at [352, 217] on div "Home Insurance fiber_manual_record 0.00 $ Property Taxes fiber_manual_record 0.…" at bounding box center [298, 172] width 110 height 109
click at [442, 293] on span "Utilities / Bills" at bounding box center [445, 293] width 37 height 6
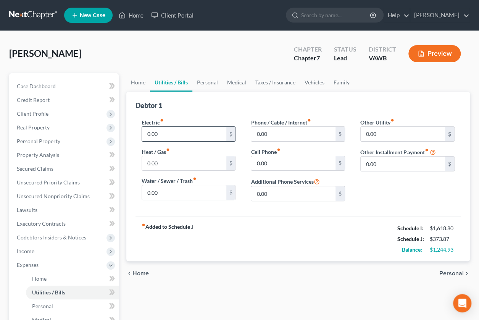
click at [196, 133] on input "0.00" at bounding box center [184, 134] width 84 height 15
type input "250.00"
click at [193, 156] on input "0.00" at bounding box center [184, 163] width 84 height 15
type input "150.00"
drag, startPoint x: 281, startPoint y: 128, endPoint x: 276, endPoint y: 134, distance: 7.8
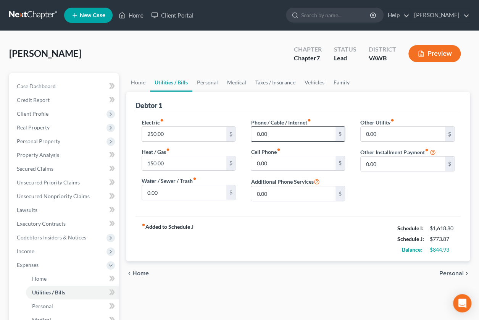
click at [276, 134] on input "0.00" at bounding box center [293, 134] width 84 height 15
type input "2"
type input "260"
click at [288, 163] on input "0.00" at bounding box center [293, 163] width 84 height 15
type input "125"
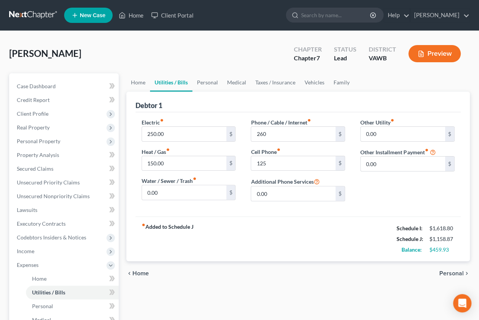
click at [278, 226] on div "fiber_manual_record Added to Schedule J Schedule I: $1,618.80 Schedule J: $1,15…" at bounding box center [298, 239] width 325 height 45
click at [288, 166] on input "125" at bounding box center [293, 163] width 84 height 15
click at [276, 136] on input "260" at bounding box center [293, 134] width 84 height 15
type input "260.00"
click at [280, 161] on input "125" at bounding box center [293, 163] width 84 height 15
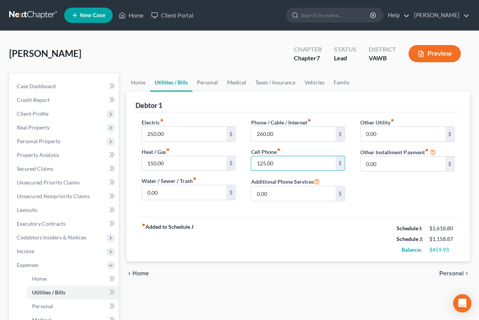
type input "125.00"
click at [270, 236] on div "fiber_manual_record Added to Schedule J Schedule I: $1,618.80 Schedule J: $1,15…" at bounding box center [298, 239] width 325 height 45
click at [170, 80] on link "Utilities / Bills" at bounding box center [171, 82] width 42 height 18
drag, startPoint x: 167, startPoint y: 83, endPoint x: 138, endPoint y: 81, distance: 29.1
click at [138, 81] on link "Home" at bounding box center [138, 82] width 24 height 18
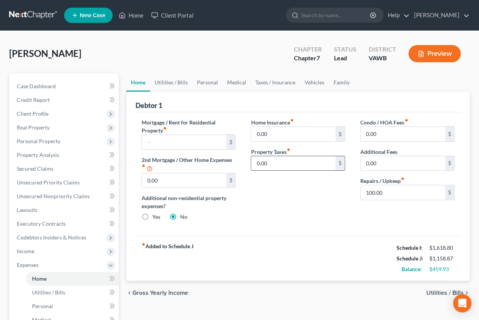
click at [288, 163] on input "0.00" at bounding box center [293, 163] width 84 height 15
type input "20.00"
click at [433, 290] on span "Utilities / Bills" at bounding box center [445, 293] width 37 height 6
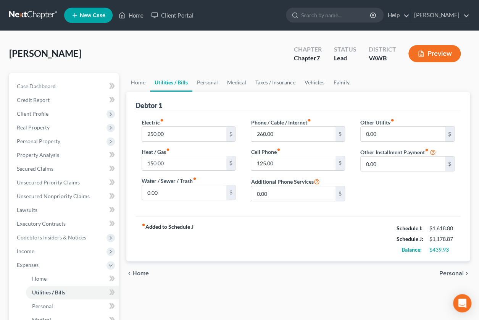
click at [445, 272] on span "Personal" at bounding box center [452, 273] width 24 height 6
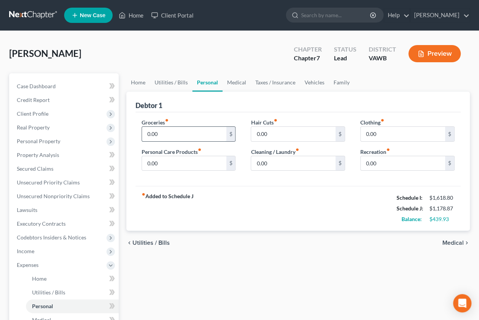
click at [212, 134] on input "0.00" at bounding box center [184, 134] width 84 height 15
type input "750.00"
click at [233, 192] on div "fiber_manual_record Added to Schedule J Schedule I: $1,618.80 Schedule J: $1,92…" at bounding box center [298, 208] width 325 height 45
click at [207, 165] on input "0.00" at bounding box center [184, 163] width 84 height 15
type input "50.00"
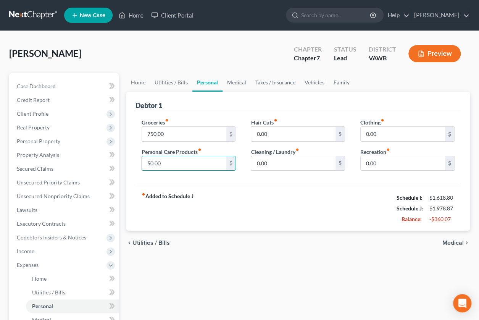
click at [242, 192] on div "fiber_manual_record Added to Schedule J Schedule I: $1,618.80 Schedule J: $1,97…" at bounding box center [298, 208] width 325 height 45
click at [186, 130] on input "750.00" at bounding box center [184, 134] width 84 height 15
click at [203, 115] on div "Groceries fiber_manual_record 750.00 $ Personal Care Products fiber_manual_reco…" at bounding box center [298, 149] width 325 height 74
click at [280, 135] on input "0.00" at bounding box center [293, 134] width 84 height 15
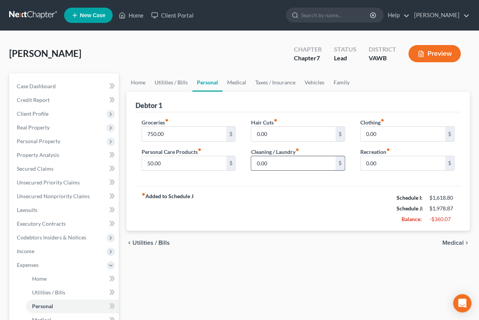
click at [280, 165] on input "0.00" at bounding box center [293, 163] width 84 height 15
type input "50.00"
click at [274, 211] on div "fiber_manual_record Added to Schedule J Schedule I: $1,618.80 Schedule J: $2,02…" at bounding box center [298, 208] width 325 height 45
click at [381, 130] on input "0.00" at bounding box center [403, 134] width 84 height 15
type input "25.00"
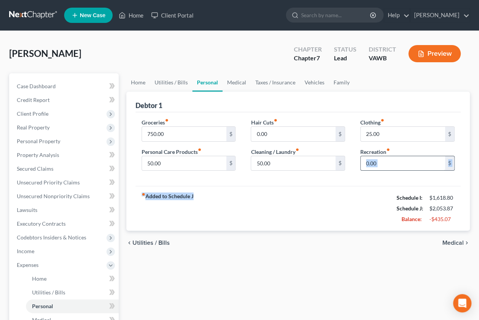
drag, startPoint x: 356, startPoint y: 193, endPoint x: 398, endPoint y: 160, distance: 52.5
click at [398, 160] on div "Debtor 1 Groceries fiber_manual_record 750.00 $ Personal Care Products fiber_ma…" at bounding box center [298, 161] width 344 height 139
click at [398, 160] on input "0.00" at bounding box center [403, 163] width 84 height 15
type input "100.00"
click at [456, 242] on span "Medical" at bounding box center [453, 243] width 21 height 6
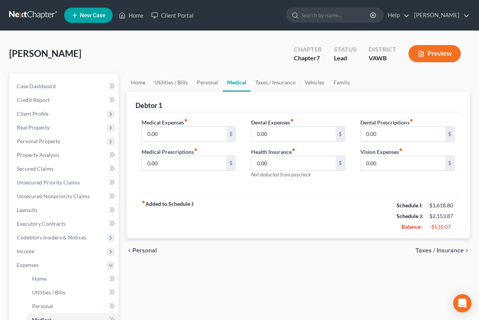
click at [439, 248] on span "Taxes / Insurance" at bounding box center [440, 251] width 48 height 6
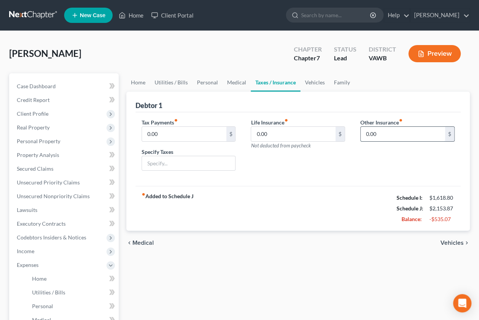
click at [392, 139] on input "0.00" at bounding box center [403, 134] width 84 height 15
type input "160.00"
click at [296, 203] on div "fiber_manual_record Added to Schedule J Schedule I: $1,618.80 Schedule J: $2,31…" at bounding box center [298, 208] width 325 height 45
click at [456, 243] on span "Vehicles" at bounding box center [452, 243] width 23 height 6
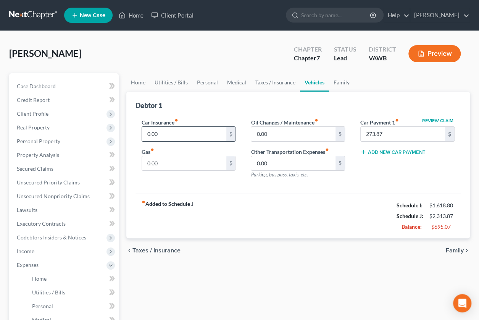
click at [162, 136] on input "0.00" at bounding box center [184, 134] width 84 height 15
type input "160.00"
click at [253, 205] on div "fiber_manual_record Added to Schedule J Schedule I: $1,618.80 Schedule J: $2,47…" at bounding box center [298, 216] width 325 height 45
click at [141, 252] on span "Taxes / Insurance" at bounding box center [157, 251] width 48 height 6
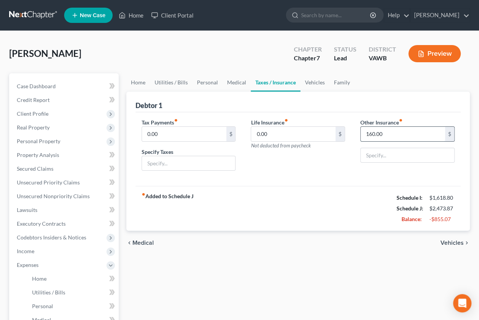
click at [391, 134] on input "160.00" at bounding box center [403, 134] width 84 height 15
type input "0"
click at [376, 178] on div "Tax Payments fiber_manual_record 0.00 $ Specify Taxes Life Insurance fiber_manu…" at bounding box center [298, 149] width 325 height 74
click at [442, 238] on div "chevron_left Medical Vehicles chevron_right" at bounding box center [298, 243] width 344 height 24
click at [448, 242] on span "Vehicles" at bounding box center [452, 243] width 23 height 6
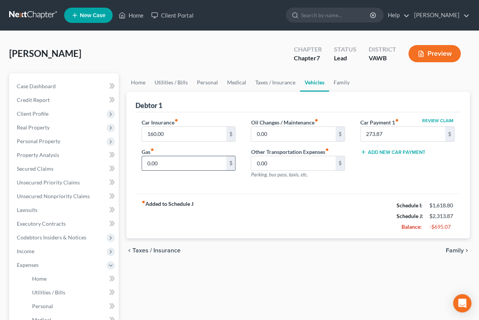
click at [206, 166] on input "0.00" at bounding box center [184, 163] width 84 height 15
type input "250.00"
click at [452, 251] on span "Family" at bounding box center [455, 251] width 18 height 6
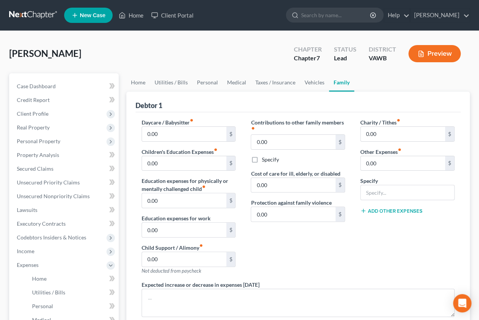
click at [209, 96] on div "Debtor 1" at bounding box center [298, 102] width 325 height 21
click at [395, 130] on input "0.00" at bounding box center [403, 134] width 84 height 15
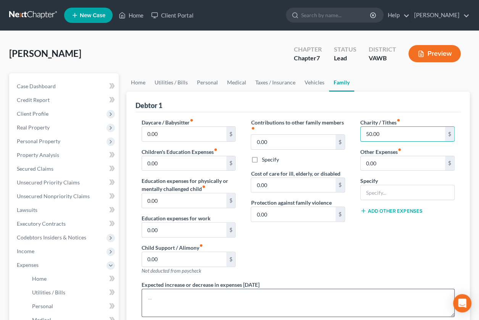
type input "50.00"
drag, startPoint x: 384, startPoint y: 299, endPoint x: 368, endPoint y: 265, distance: 37.9
click at [368, 265] on div "Daycare / Babysitter fiber_manual_record 0.00 $ Children's Education Expenses f…" at bounding box center [298, 233] width 329 height 230
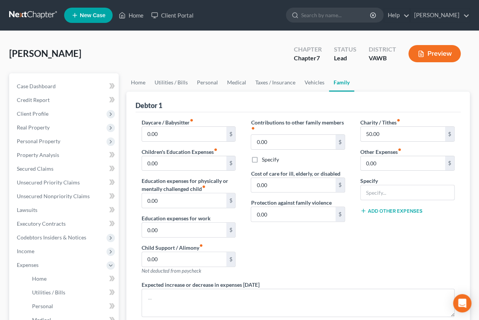
click at [368, 265] on div "Charity / Tithes fiber_manual_record 50.00 $ Other Expenses fiber_manual_record…" at bounding box center [408, 199] width 110 height 162
click at [431, 259] on div "Charity / Tithes fiber_manual_record 50.00 $ Other Expenses fiber_manual_record…" at bounding box center [408, 199] width 110 height 162
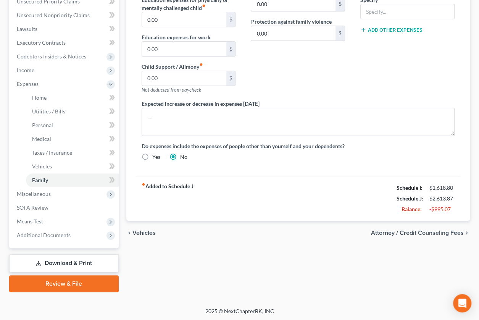
scroll to position [181, 0]
click at [377, 230] on span "Attorney / Credit Counseling Fees" at bounding box center [417, 233] width 93 height 6
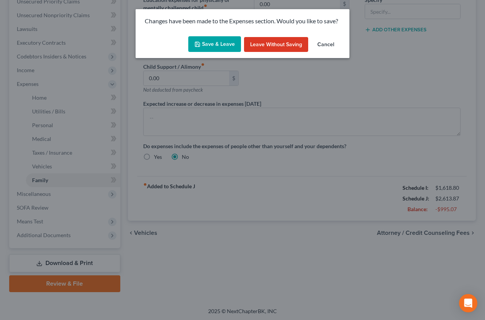
click at [217, 44] on button "Save & Leave" at bounding box center [214, 44] width 53 height 16
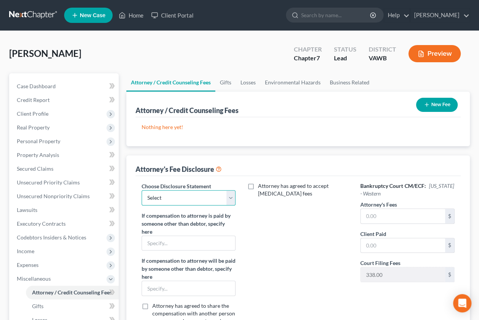
click at [231, 196] on select "Select Principal - Frederick W. Harman, P.C." at bounding box center [189, 197] width 94 height 15
select select "0"
click at [142, 190] on select "Select Principal - Frederick W. Harman, P.C." at bounding box center [189, 197] width 94 height 15
click at [260, 222] on div "Attorney has agreed to accept retainer fees" at bounding box center [298, 261] width 110 height 158
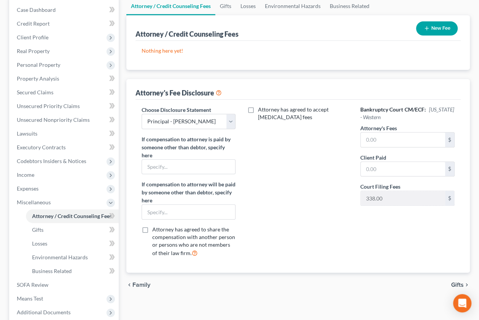
scroll to position [92, 0]
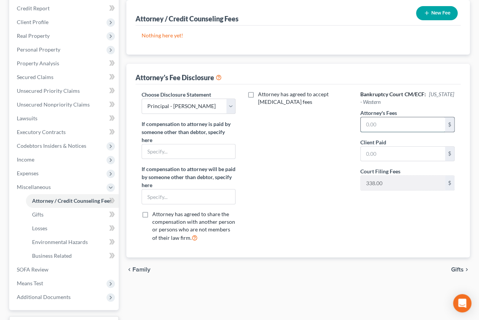
click at [388, 124] on input "text" at bounding box center [403, 124] width 84 height 15
type input "1,200.00"
click at [309, 129] on div "Attorney has agreed to accept retainer fees" at bounding box center [298, 170] width 110 height 158
click at [312, 210] on div "Attorney has agreed to accept retainer fees" at bounding box center [298, 170] width 110 height 158
click at [401, 158] on input "text" at bounding box center [403, 154] width 84 height 15
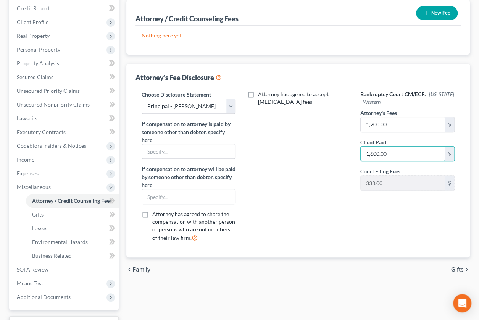
type input "1,600.00"
click at [400, 230] on div "Bankruptcy Court CM/ECF: Virginia - Western Attorney's Fees 1,200.00 $ Client P…" at bounding box center [408, 170] width 110 height 158
click at [459, 269] on span "Gifts" at bounding box center [458, 270] width 13 height 6
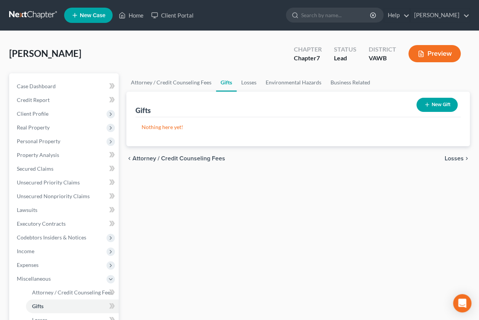
click at [137, 159] on span "Attorney / Credit Counseling Fees" at bounding box center [179, 158] width 93 height 6
select select "0"
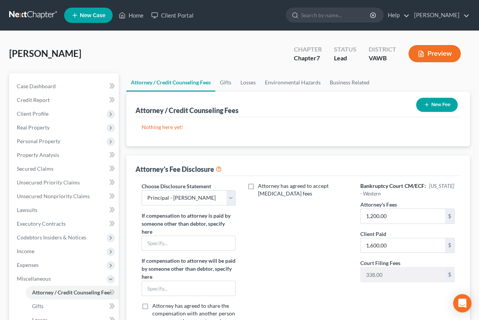
click at [437, 105] on button "New Fee" at bounding box center [437, 105] width 42 height 14
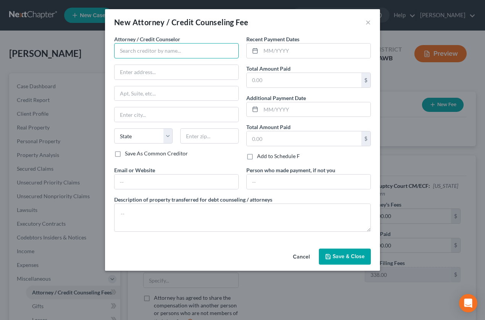
click at [165, 45] on input "text" at bounding box center [176, 50] width 125 height 15
type input "Access Counseling, Inc."
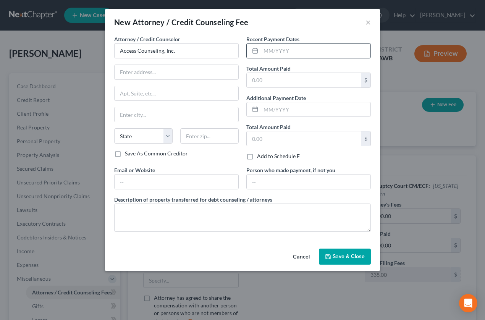
click at [298, 46] on input "text" at bounding box center [316, 51] width 110 height 15
type input "110/02/2025"
type input "25.00"
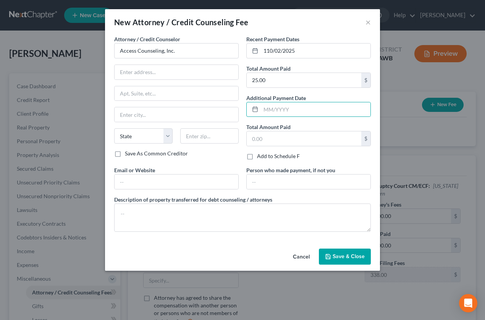
click at [336, 254] on span "Save & Close" at bounding box center [349, 256] width 32 height 6
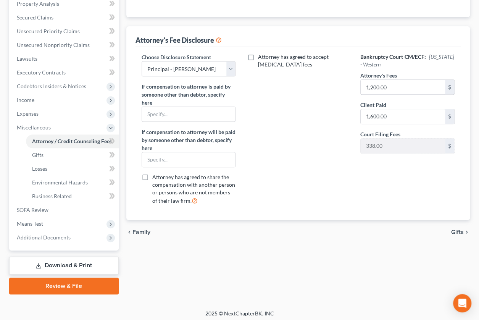
scroll to position [154, 0]
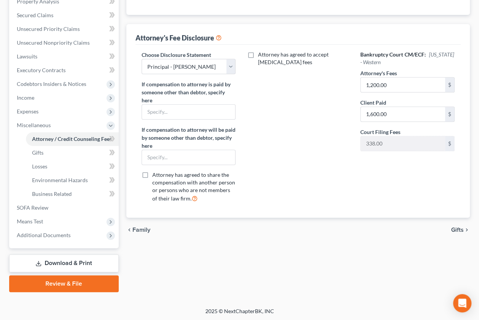
click at [139, 227] on span "Family" at bounding box center [142, 230] width 18 height 6
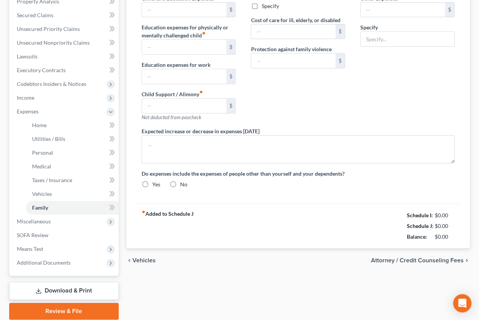
type input "0.00"
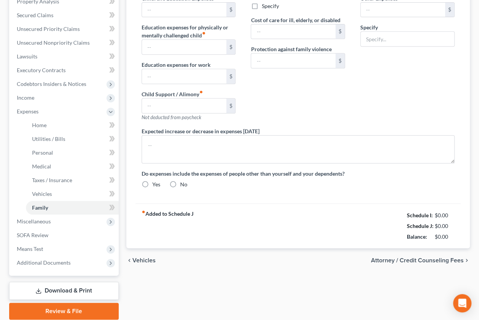
type input "0.00"
type input "50.00"
type input "0.00"
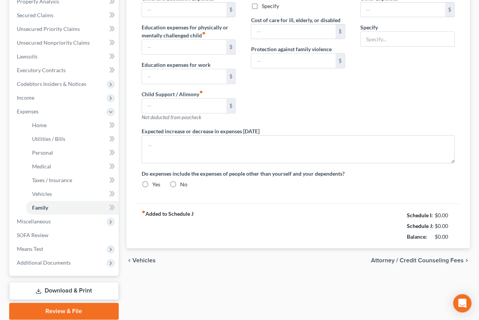
radio input "true"
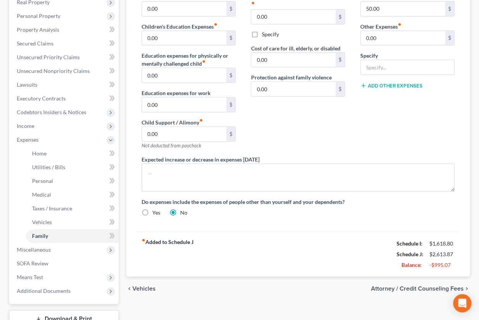
scroll to position [168, 0]
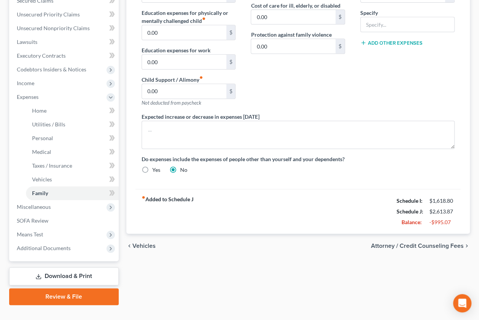
click at [387, 243] on span "Attorney / Credit Counseling Fees" at bounding box center [417, 246] width 93 height 6
select select "0"
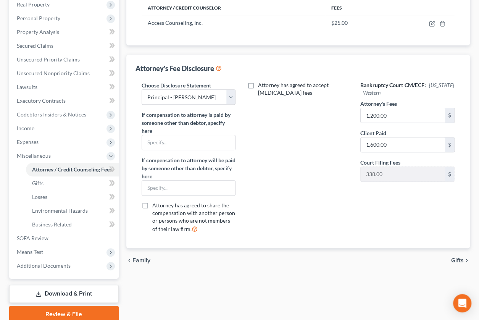
scroll to position [154, 0]
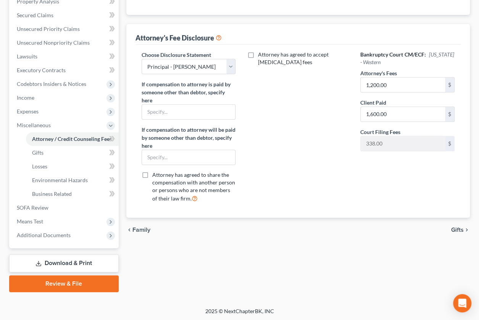
click at [457, 229] on span "Gifts" at bounding box center [458, 230] width 13 height 6
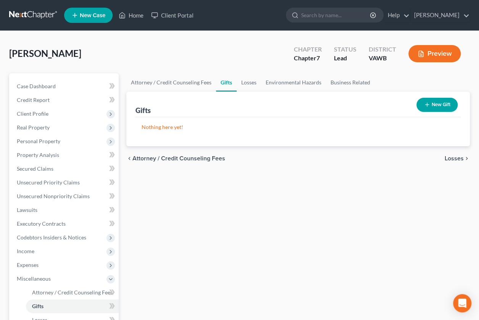
click at [453, 155] on span "Losses" at bounding box center [454, 158] width 19 height 6
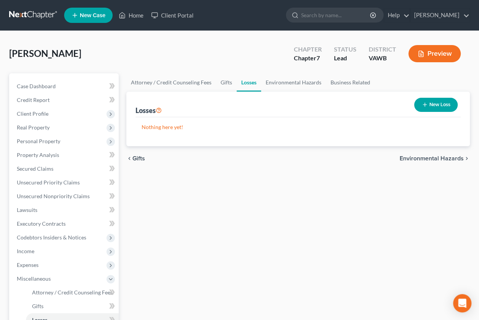
click at [453, 155] on span "Environmental Hazards" at bounding box center [432, 158] width 64 height 6
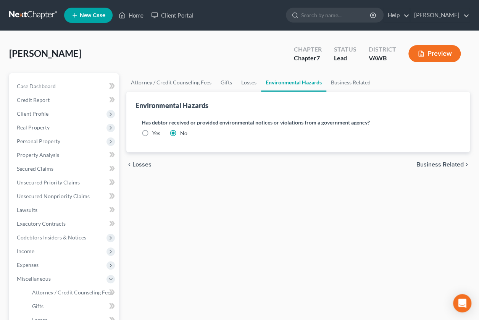
click at [440, 165] on span "Business Related" at bounding box center [440, 165] width 47 height 6
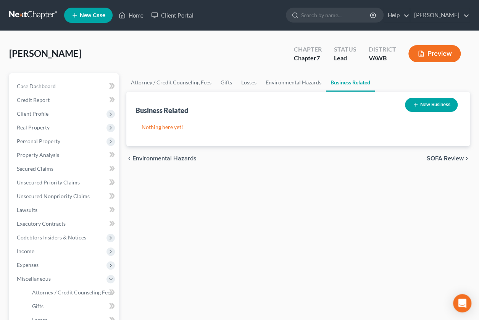
click at [437, 159] on span "SOFA Review" at bounding box center [445, 158] width 37 height 6
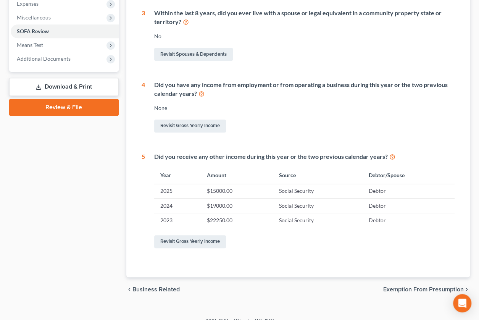
scroll to position [271, 0]
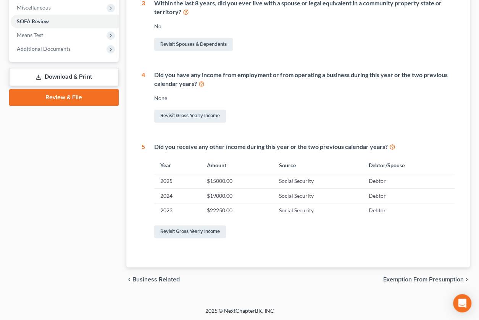
drag, startPoint x: 429, startPoint y: 247, endPoint x: 405, endPoint y: 281, distance: 41.4
click at [405, 281] on ui-view "1 - 5 6 - 10 11 - 15 16 - 20 21 - 25 26 - 28 Statement of Financial Affairs - R…" at bounding box center [298, 47] width 344 height 490
click at [405, 281] on span "Exemption from Presumption" at bounding box center [424, 280] width 81 height 6
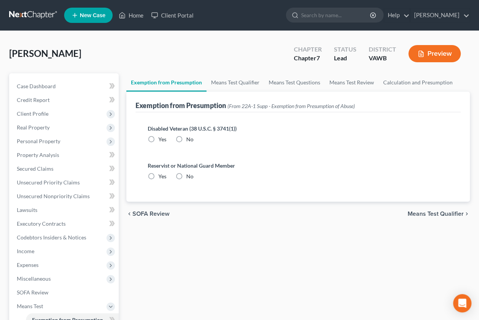
click at [184, 134] on div "Disabled Veteran (38 U.S.C. § 3741(1)) Yes No" at bounding box center [298, 134] width 301 height 19
click at [186, 139] on label "No" at bounding box center [189, 140] width 7 height 8
click at [189, 139] on input "No" at bounding box center [191, 138] width 5 height 5
radio input "true"
click at [186, 177] on label "No" at bounding box center [189, 177] width 7 height 8
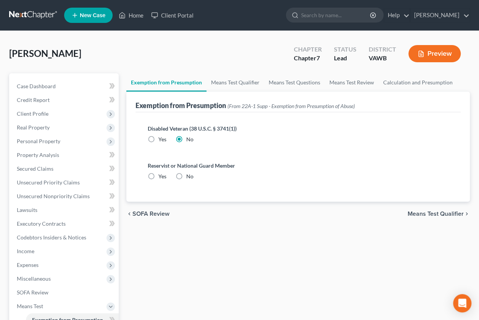
click at [189, 177] on input "No" at bounding box center [191, 175] width 5 height 5
radio input "true"
click at [423, 217] on span "Means Test Qualifier" at bounding box center [436, 214] width 56 height 6
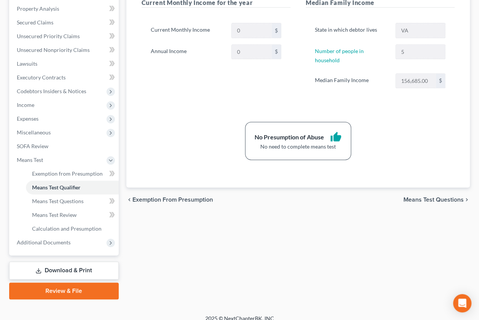
scroll to position [154, 0]
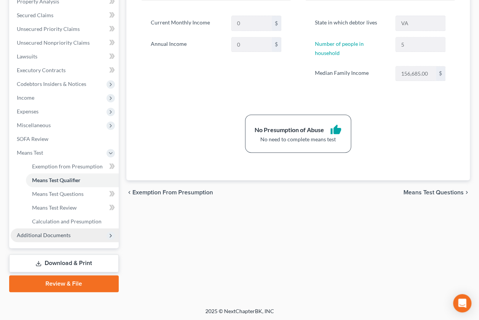
click at [49, 236] on span "Additional Documents" at bounding box center [44, 235] width 54 height 6
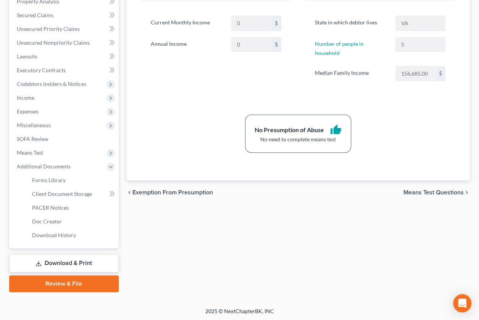
click at [65, 266] on link "Download & Print" at bounding box center [64, 263] width 110 height 18
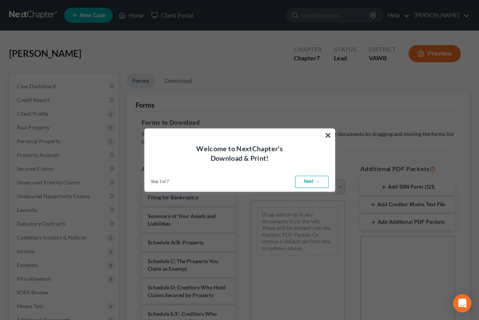
click at [314, 183] on link "Next →" at bounding box center [312, 182] width 34 height 12
select select "0"
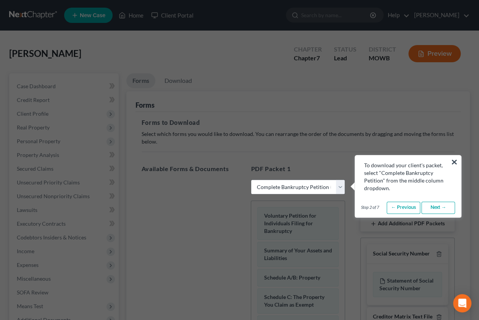
click at [461, 164] on div "× To download your client's packet, select "Complete Bankruptcy Petition" from …" at bounding box center [408, 186] width 107 height 63
click at [458, 162] on button "×" at bounding box center [454, 162] width 7 height 12
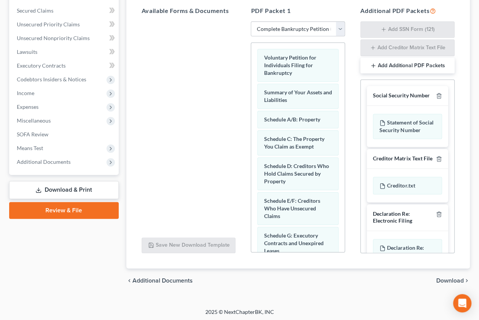
scroll to position [159, 0]
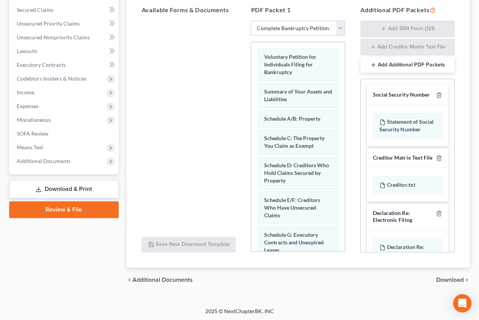
click at [66, 189] on link "Download & Print" at bounding box center [64, 189] width 110 height 18
click at [39, 188] on icon at bounding box center [39, 189] width 6 height 6
click at [62, 183] on link "Download & Print" at bounding box center [64, 189] width 110 height 18
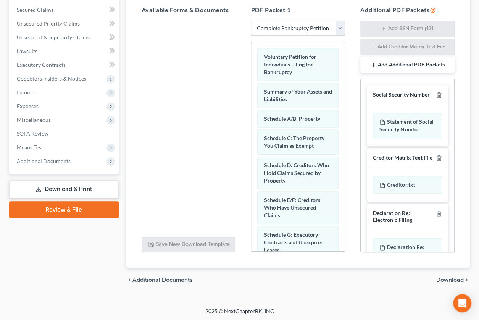
click at [62, 183] on link "Download & Print" at bounding box center [64, 189] width 110 height 18
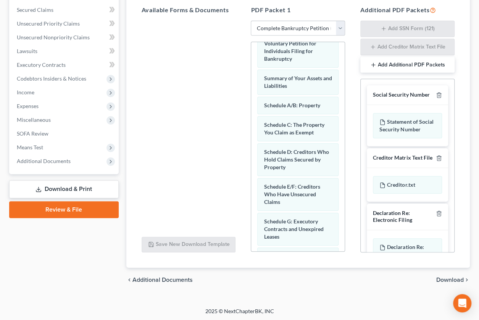
scroll to position [0, 0]
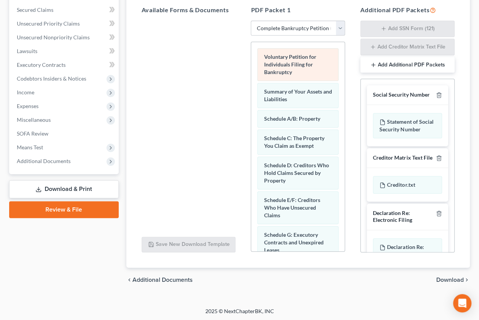
click at [292, 65] on span "Voluntary Petition for Individuals Filing for Bankruptcy" at bounding box center [290, 64] width 52 height 22
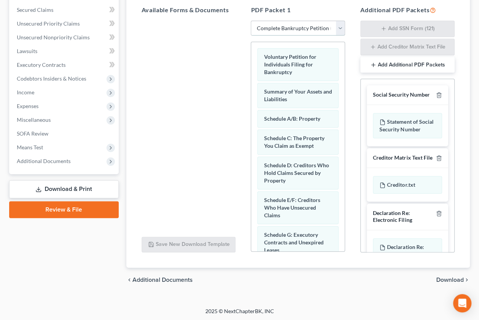
click at [293, 30] on select "Choose Default Petition PDF Packet Complete Bankruptcy Petition (all forms and …" at bounding box center [298, 28] width 94 height 15
click at [251, 21] on select "Choose Default Petition PDF Packet Complete Bankruptcy Petition (all forms and …" at bounding box center [298, 28] width 94 height 15
click at [450, 278] on span "Download" at bounding box center [451, 280] width 28 height 6
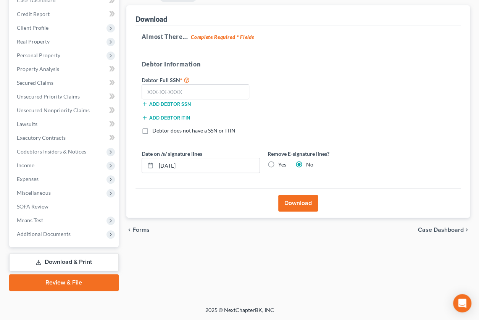
scroll to position [85, 0]
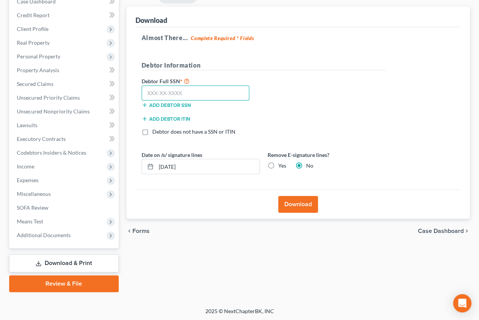
click at [215, 95] on input "text" at bounding box center [196, 93] width 108 height 15
type input "312-72-2248"
click at [252, 125] on div "Add debtor ITIN" at bounding box center [201, 121] width 126 height 14
click at [309, 202] on button "Download" at bounding box center [298, 204] width 40 height 17
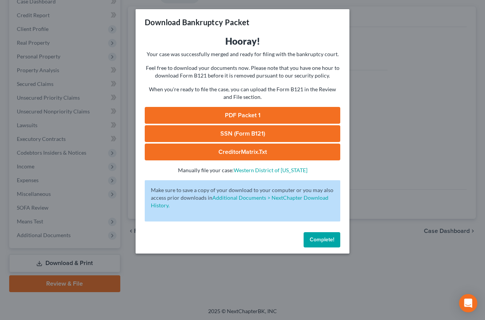
click at [246, 114] on link "PDF Packet 1" at bounding box center [243, 115] width 196 height 17
click at [232, 136] on link "SSN (Form B121)" at bounding box center [243, 133] width 196 height 17
click at [224, 152] on link "CreditorMatrix.txt" at bounding box center [243, 152] width 196 height 17
click at [316, 240] on span "Complete!" at bounding box center [322, 239] width 24 height 6
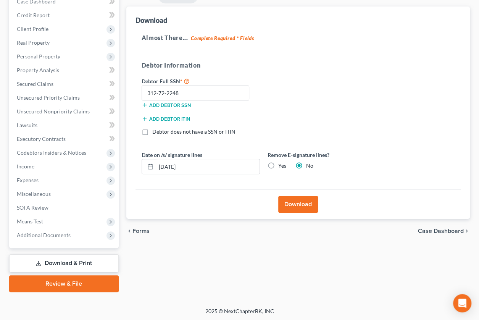
scroll to position [0, 0]
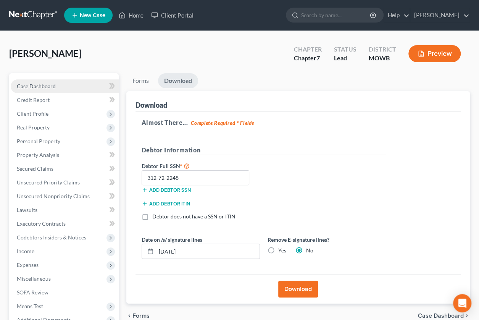
click at [26, 90] on link "Case Dashboard" at bounding box center [65, 86] width 108 height 14
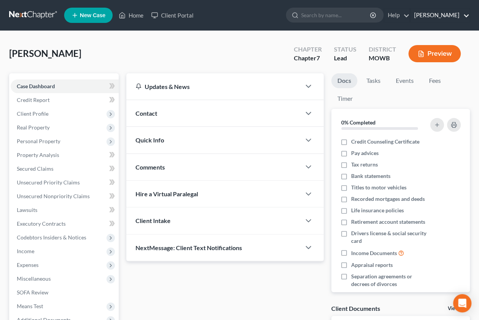
click at [452, 15] on link "Frederick W. Harman, P.C." at bounding box center [440, 15] width 59 height 14
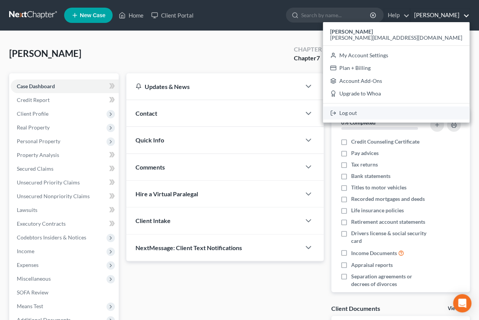
click at [415, 115] on link "Log out" at bounding box center [396, 113] width 147 height 13
